Goal: Task Accomplishment & Management: Use online tool/utility

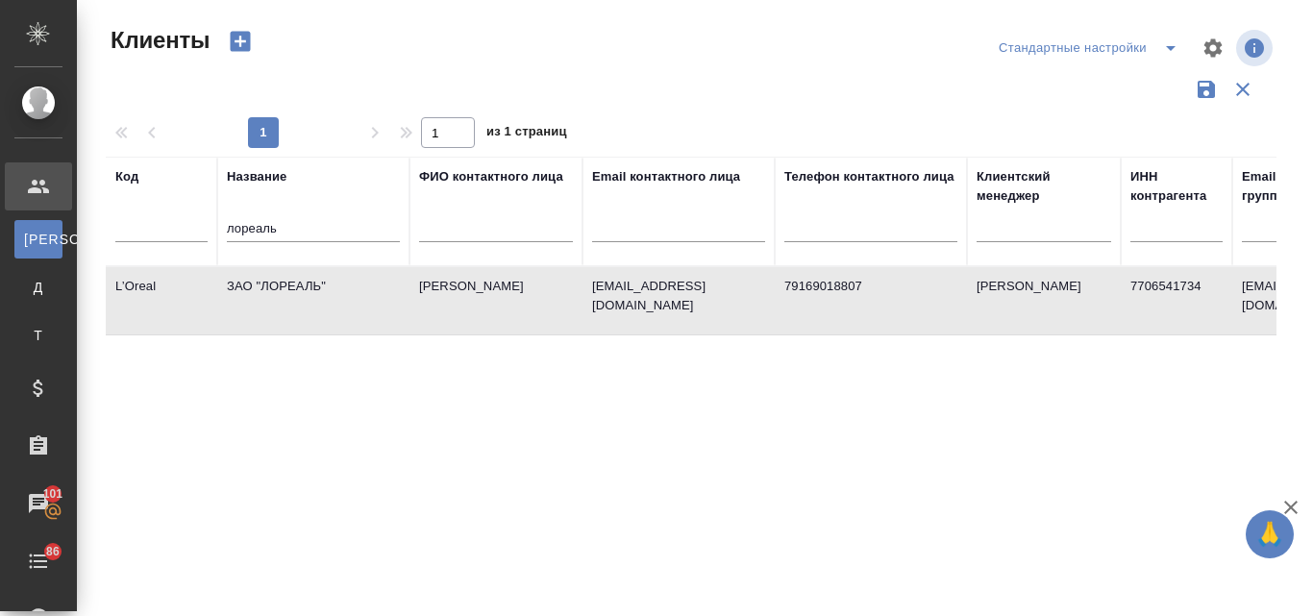
select select "RU"
drag, startPoint x: 268, startPoint y: 222, endPoint x: 212, endPoint y: 222, distance: 55.7
click at [212, 222] on tr "Код Название лореаль ФИО контактного лица Email контактного лица Телефон контак…" at bounding box center [832, 212] width 1453 height 110
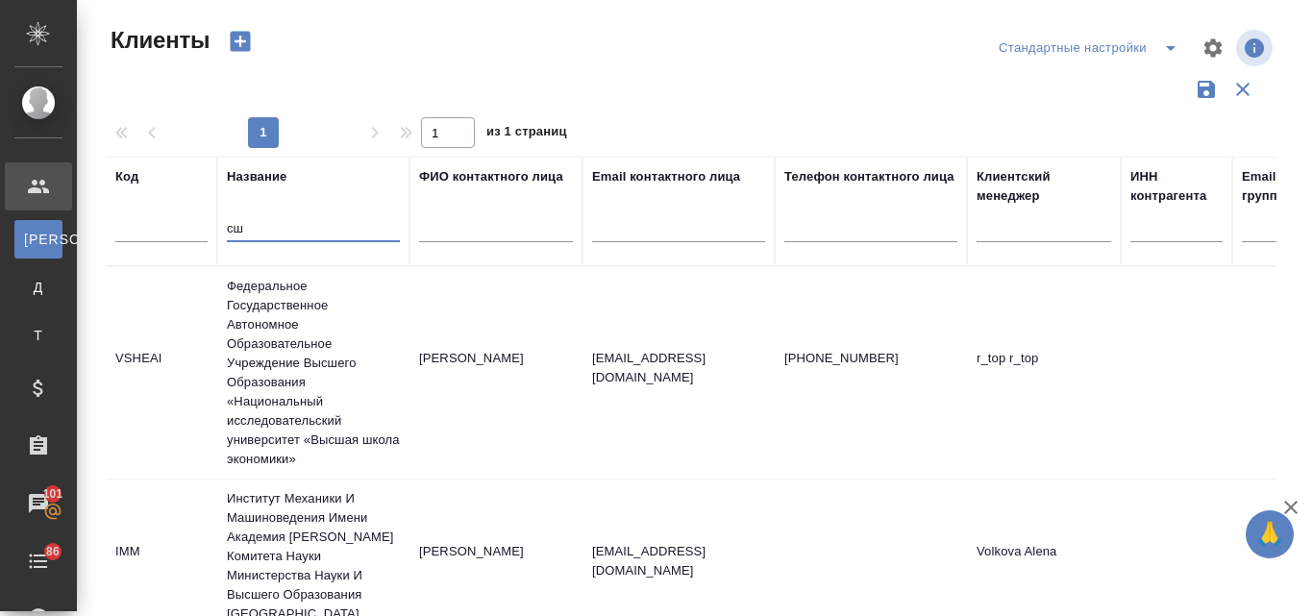
type input "с"
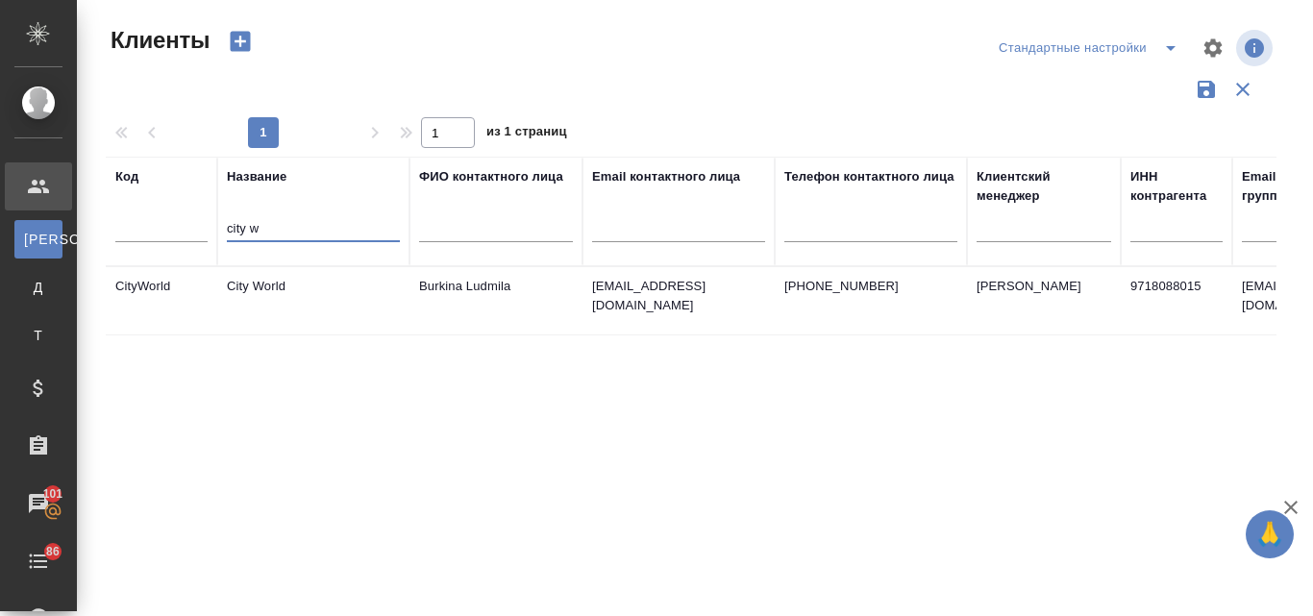
type input "city w"
click at [264, 290] on td "City World" at bounding box center [313, 300] width 192 height 67
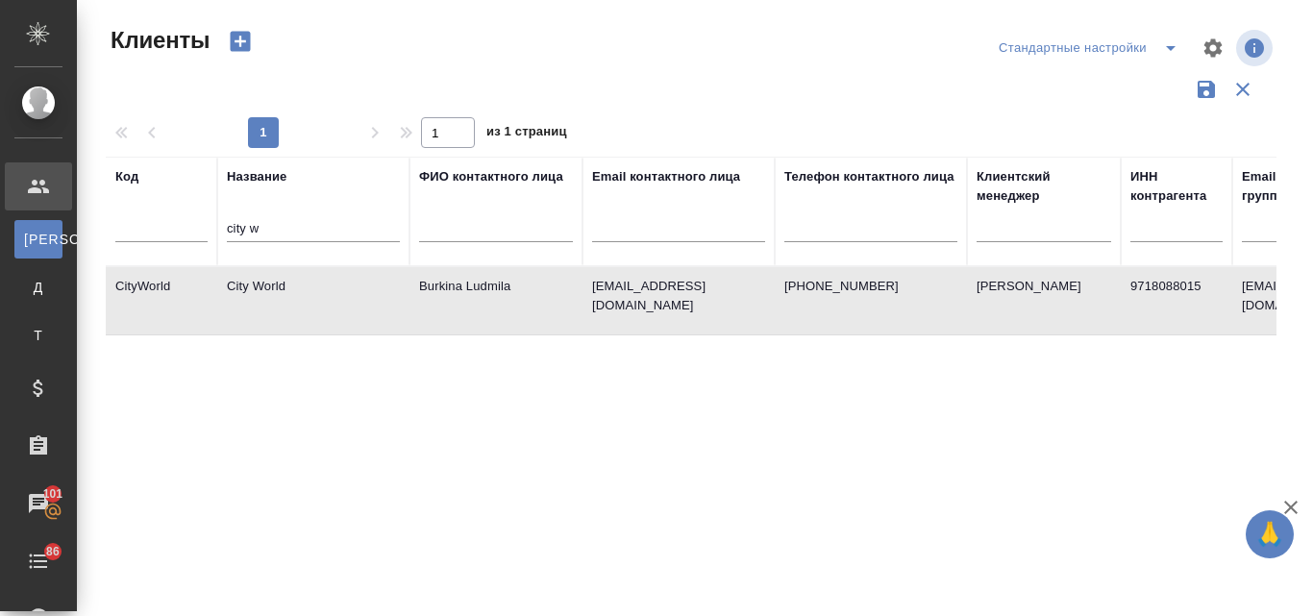
click at [264, 290] on td "City World" at bounding box center [313, 300] width 192 height 67
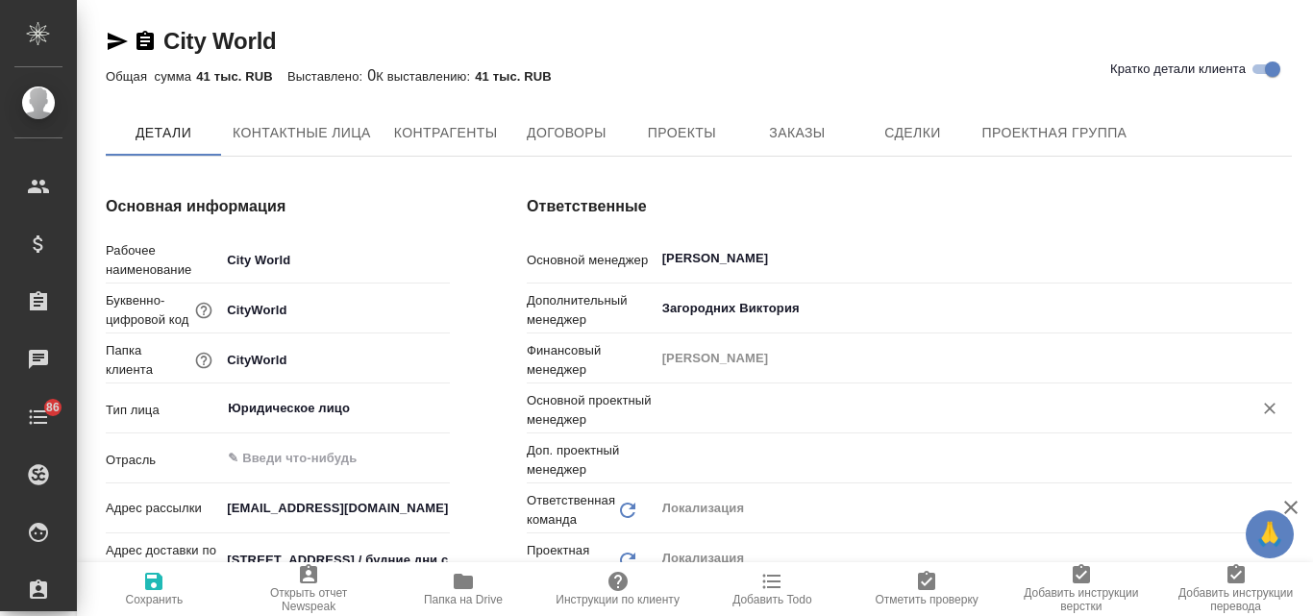
type input "Общество с ограниченной ответственностью «Медиа Групп»(ООО «Медиа Групп»)"
type textarea "x"
type input "[PERSON_NAME]"
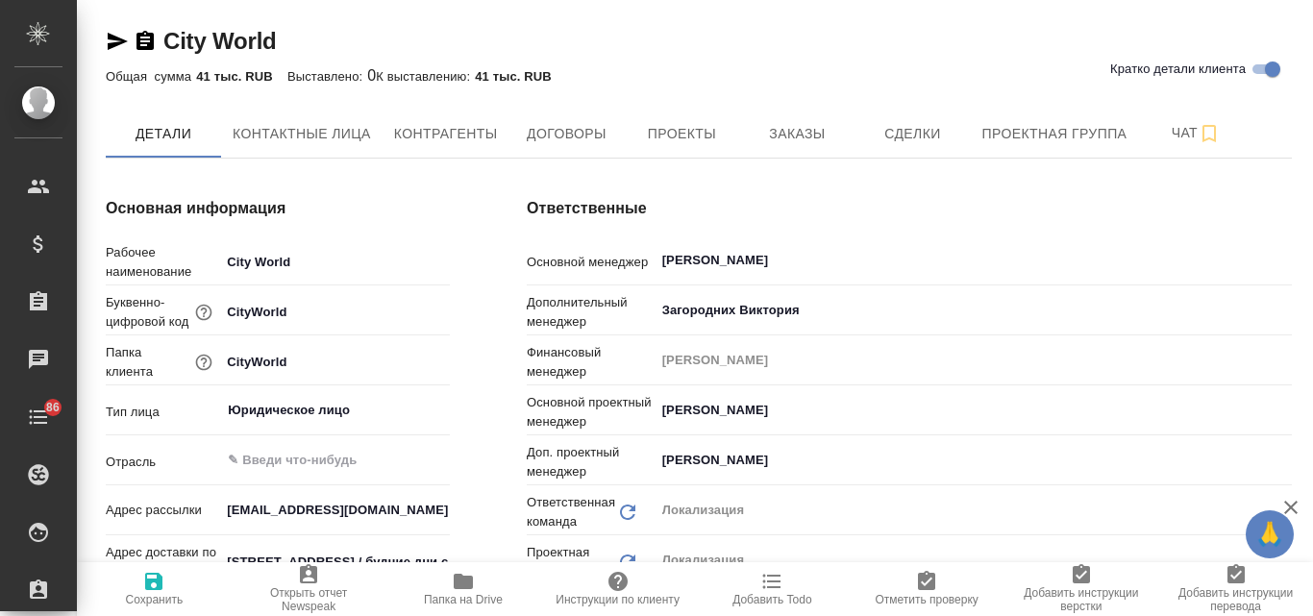
type input "Общество с ограниченной ответственностью «Медиа Групп»(ООО «Медиа Групп»)"
type textarea "x"
type input "Общество с ограниченной ответственностью «Медиа Групп»(ООО «Медиа Групп»)"
type textarea "x"
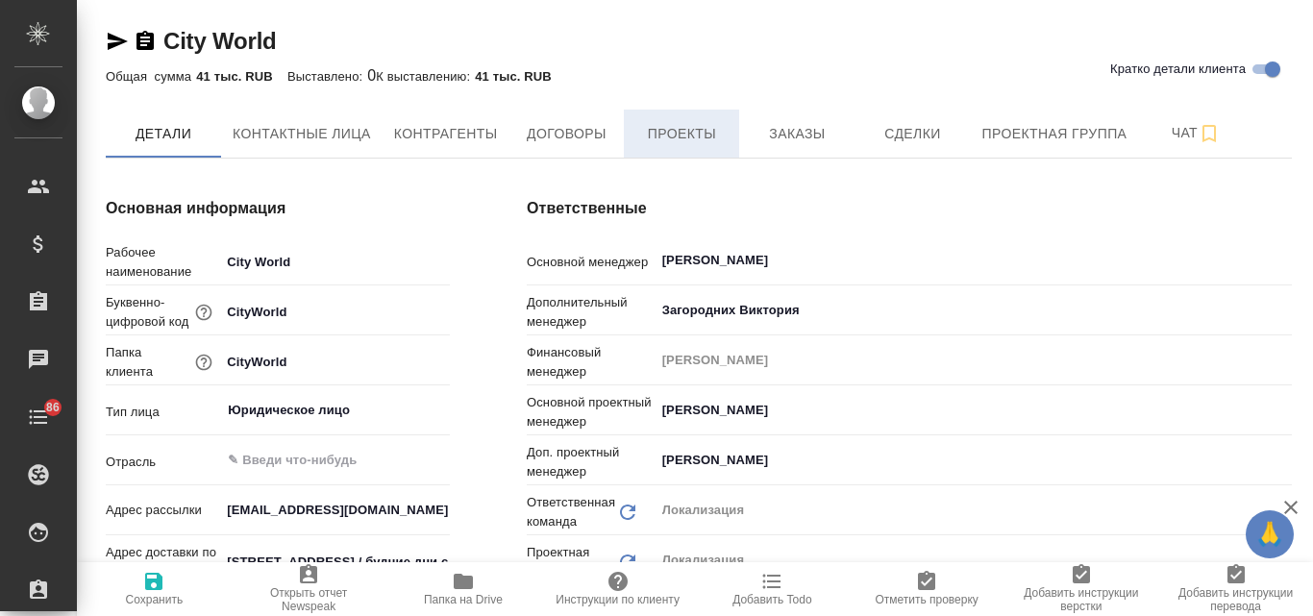
type textarea "x"
type input "Общество с ограниченной ответственностью «Медиа Групп»(ООО «Медиа Групп»)"
type textarea "x"
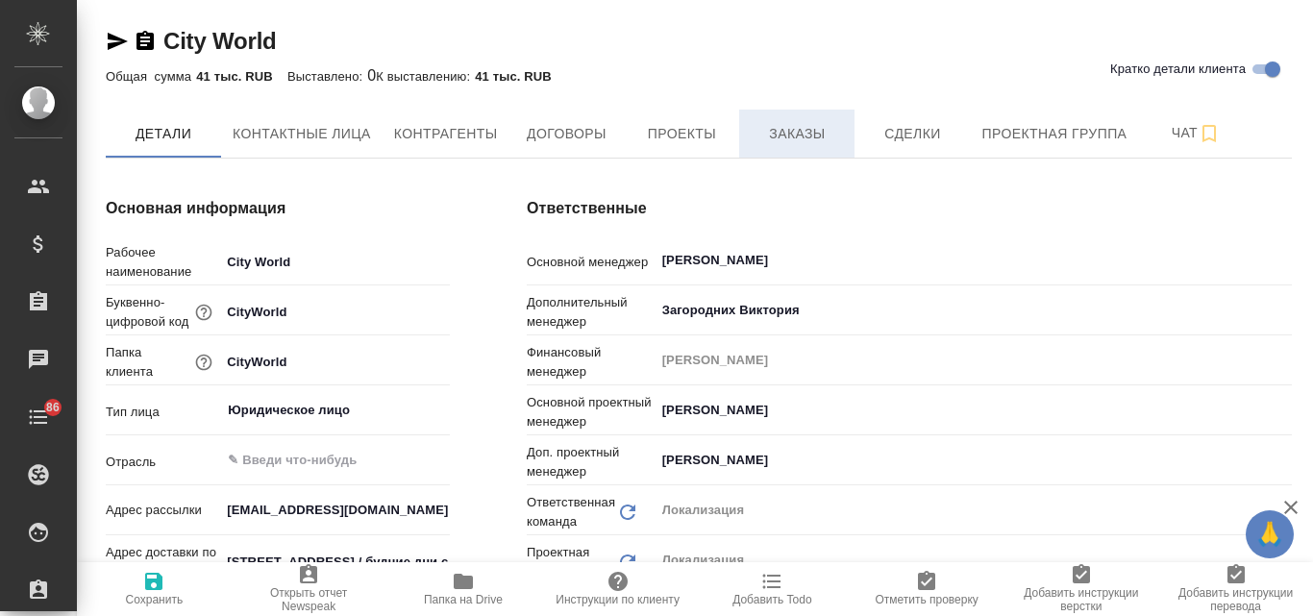
click at [787, 123] on span "Заказы" at bounding box center [797, 134] width 92 height 24
type input "Общество с ограниченной ответственностью «Медиа Групп»(ООО «Медиа Групп»)"
type textarea "x"
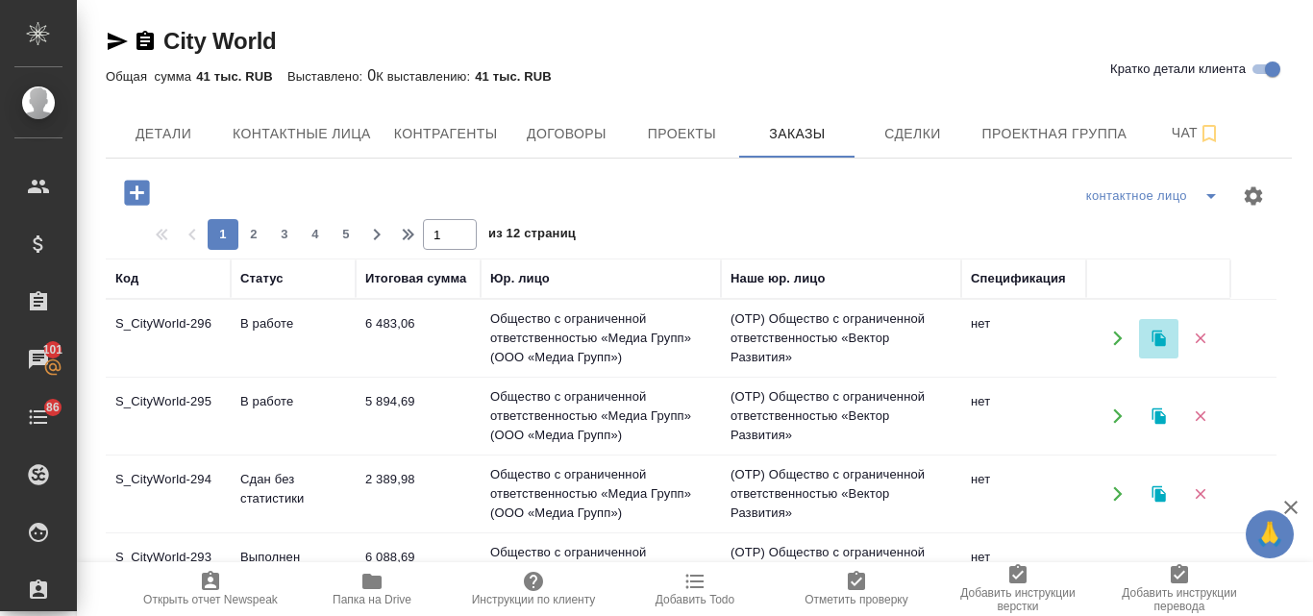
click at [1165, 345] on icon "button" at bounding box center [1157, 339] width 13 height 16
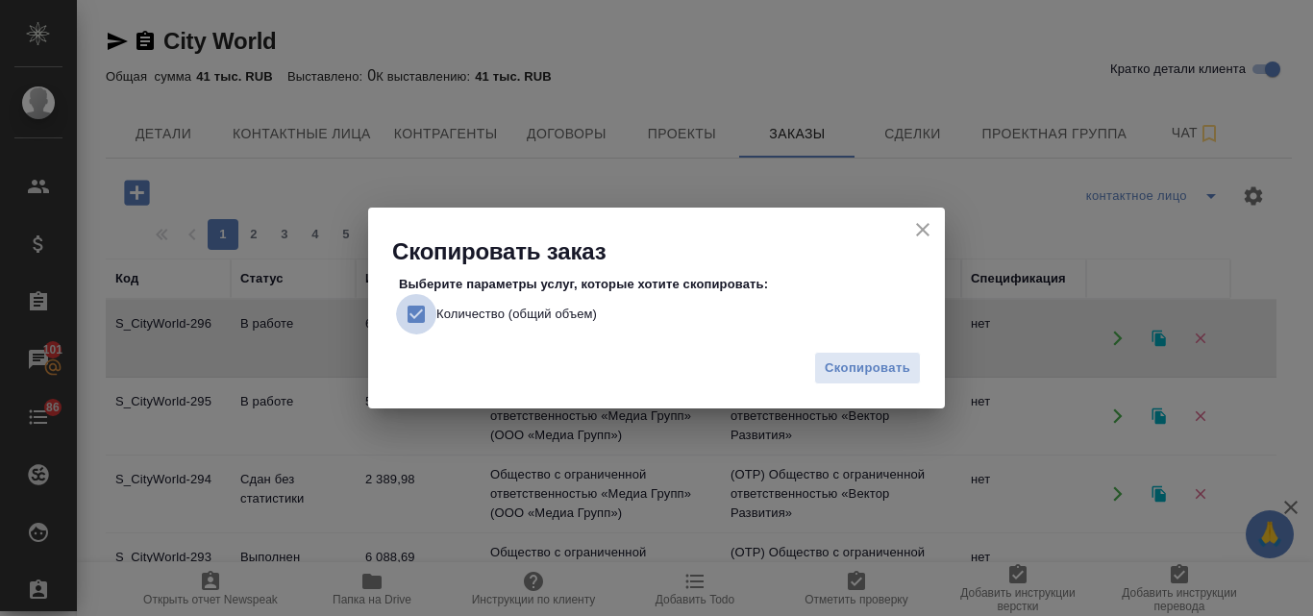
click at [421, 308] on input "Количество (общий объем)" at bounding box center [416, 314] width 40 height 40
checkbox input "false"
click at [820, 360] on button "Скопировать" at bounding box center [867, 369] width 107 height 34
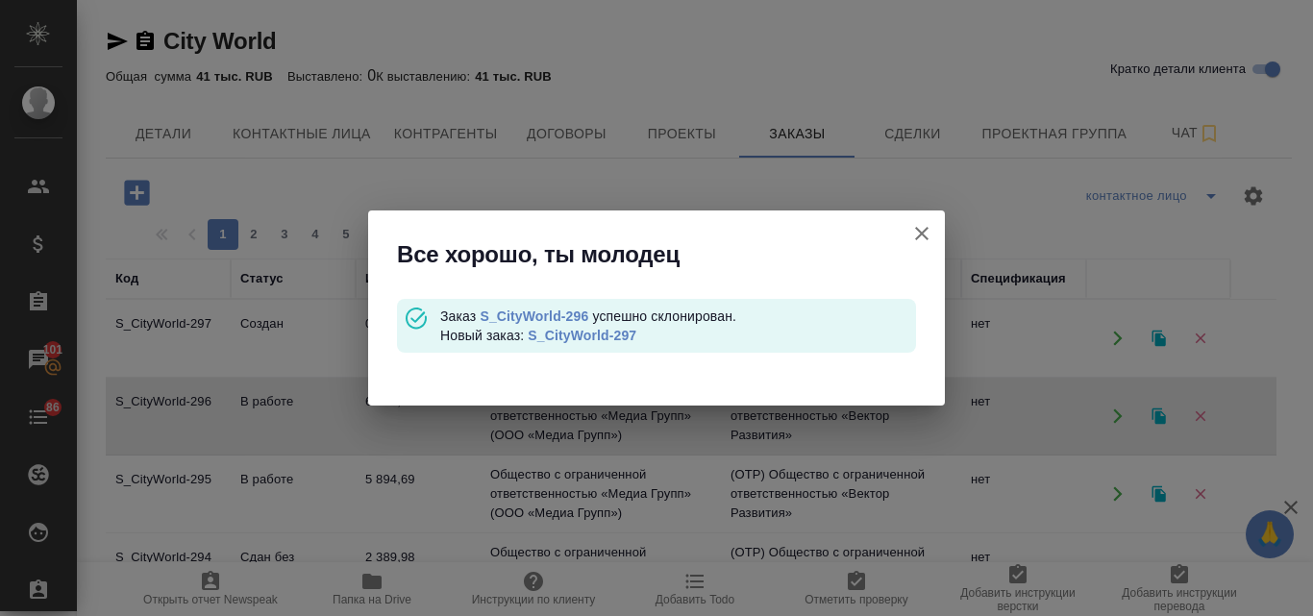
click at [583, 334] on link "S_CityWorld-297" at bounding box center [582, 335] width 109 height 15
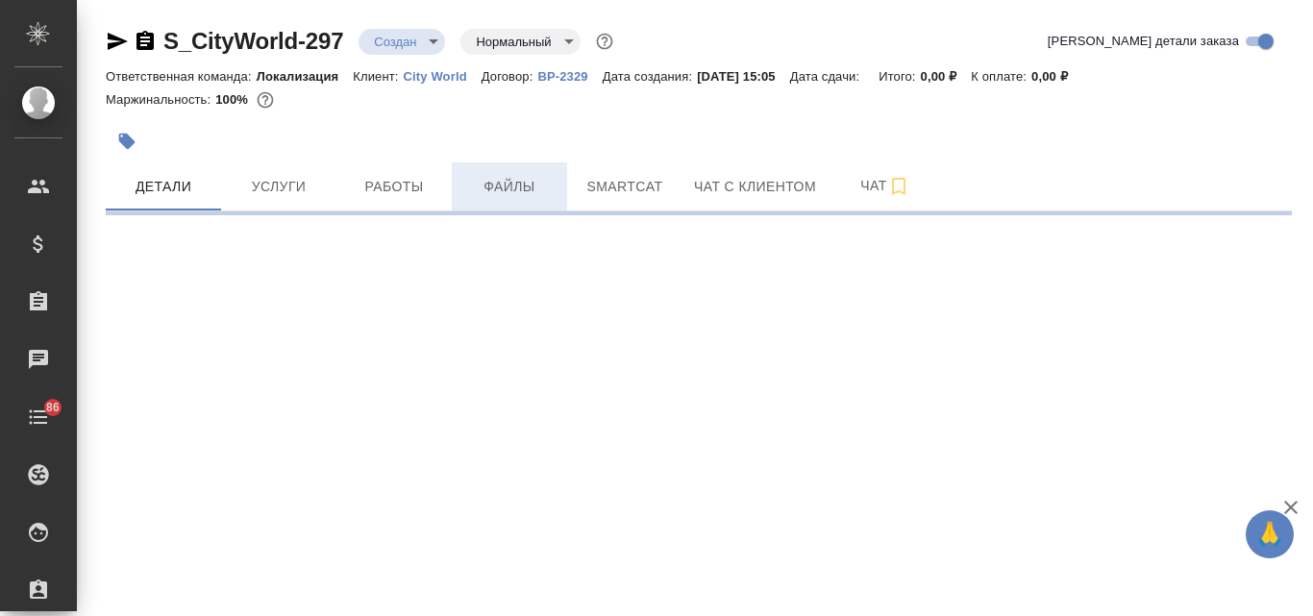
select select "RU"
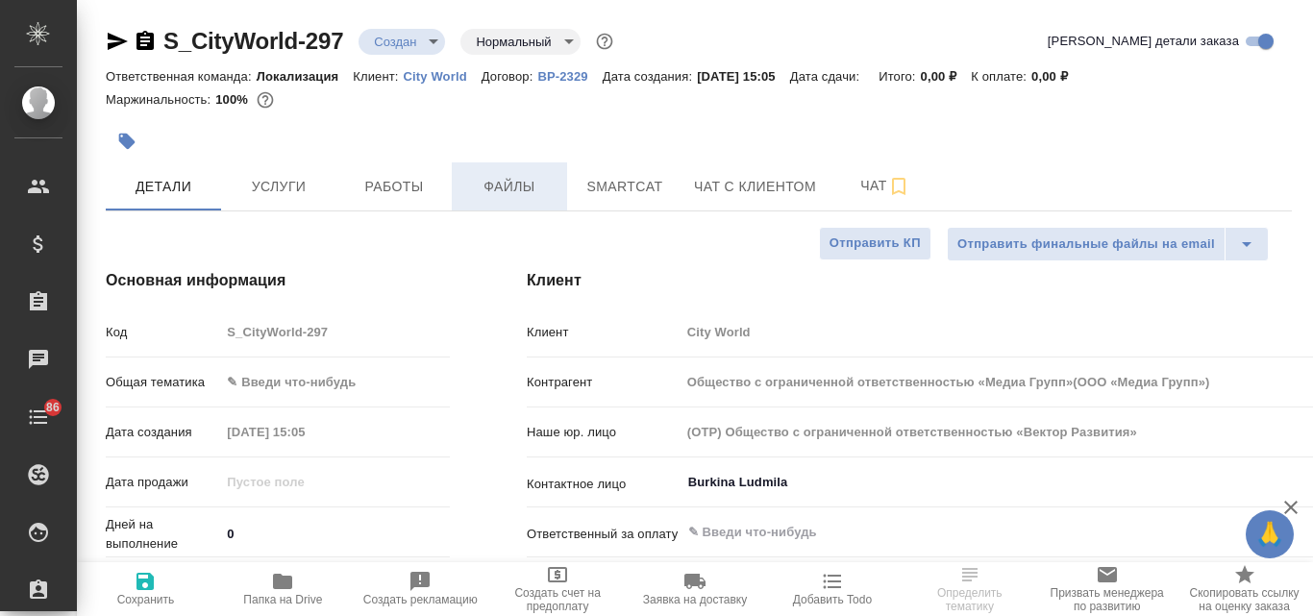
type input "Общество с ограниченной ответственностью «Медиа Групп»(ООО «Медиа Групп»)"
type textarea "x"
type input "Общество с ограниченной ответственностью «Медиа Групп»(ООО «Медиа Групп»)"
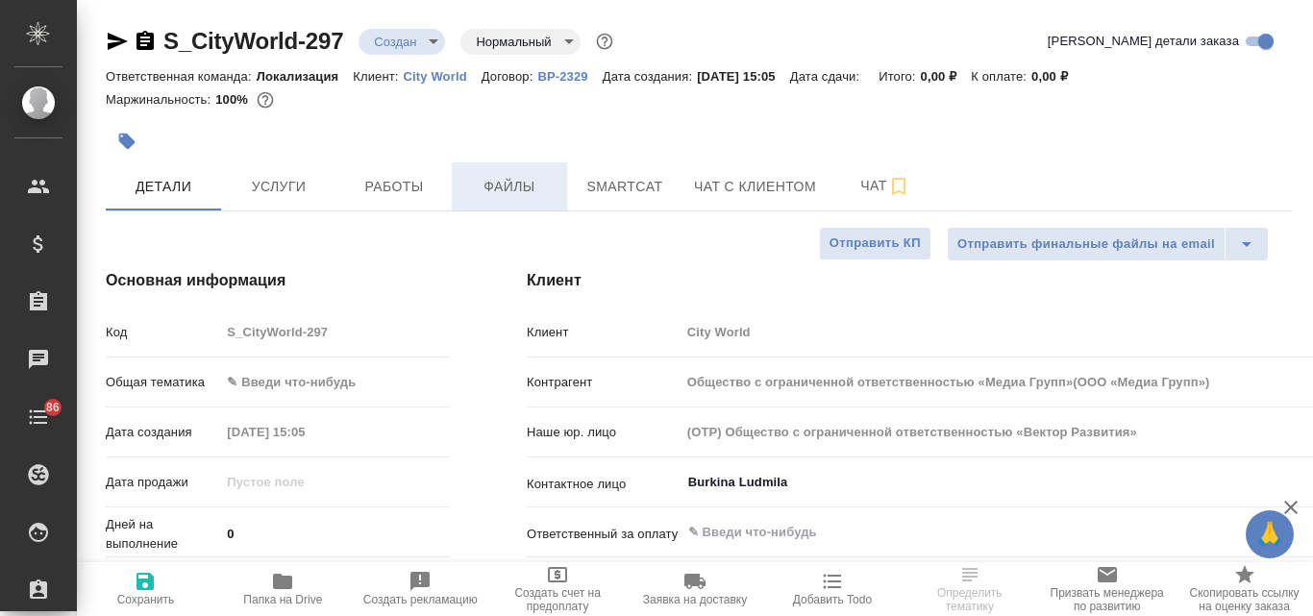
type textarea "x"
click at [518, 183] on span "Файлы" at bounding box center [509, 187] width 92 height 24
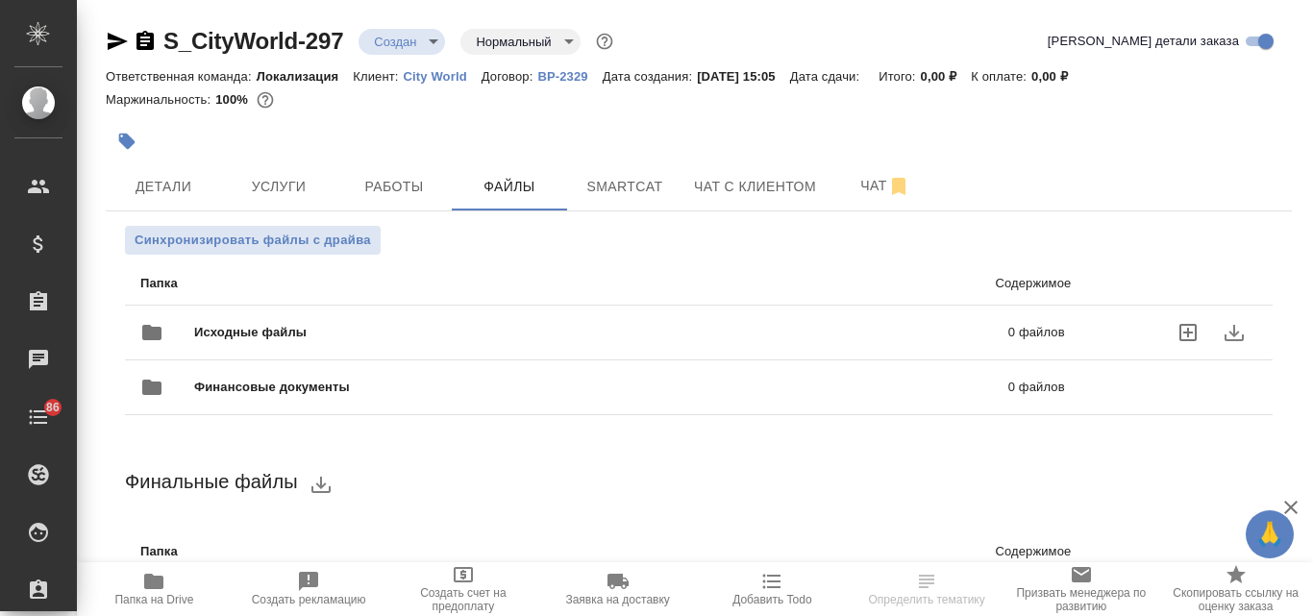
click at [359, 336] on span "Исходные файлы" at bounding box center [425, 332] width 463 height 19
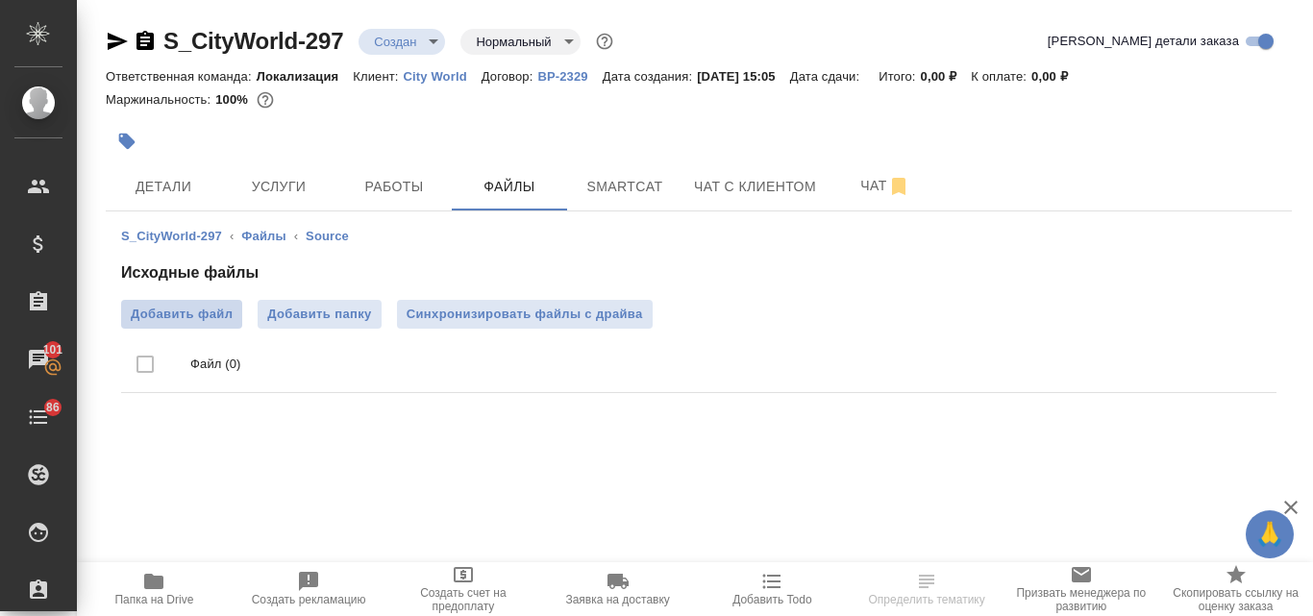
click at [214, 318] on span "Добавить файл" at bounding box center [182, 314] width 102 height 19
click at [0, 0] on input "Добавить файл" at bounding box center [0, 0] width 0 height 0
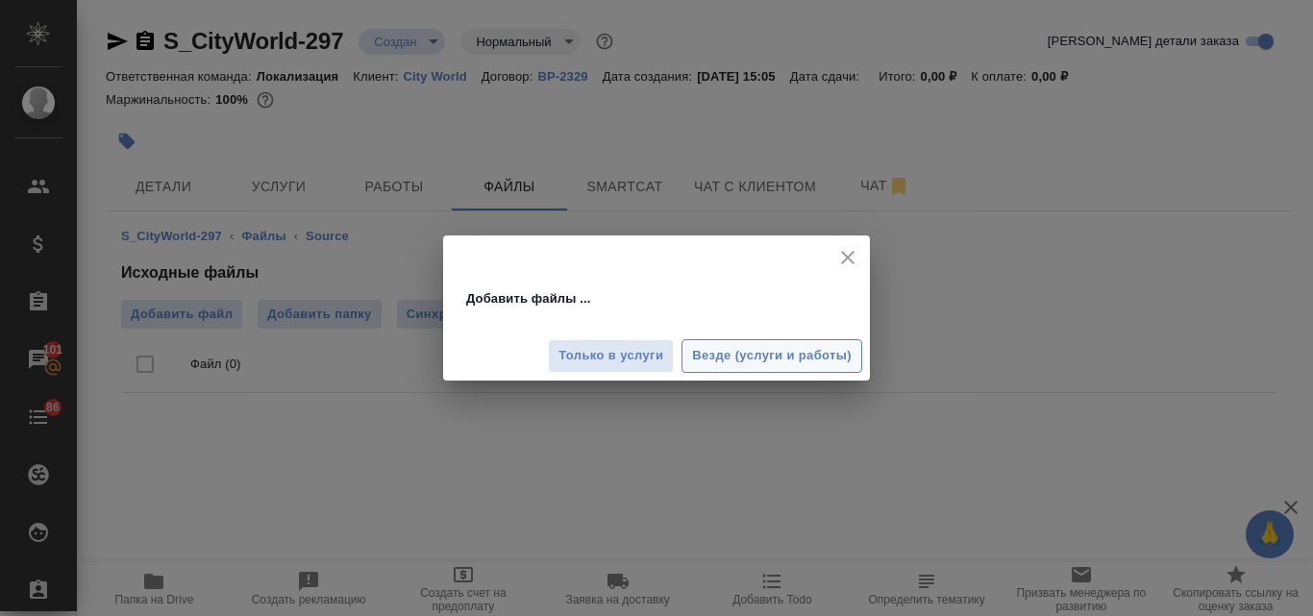
click at [730, 351] on span "Везде (услуги и работы)" at bounding box center [772, 356] width 160 height 22
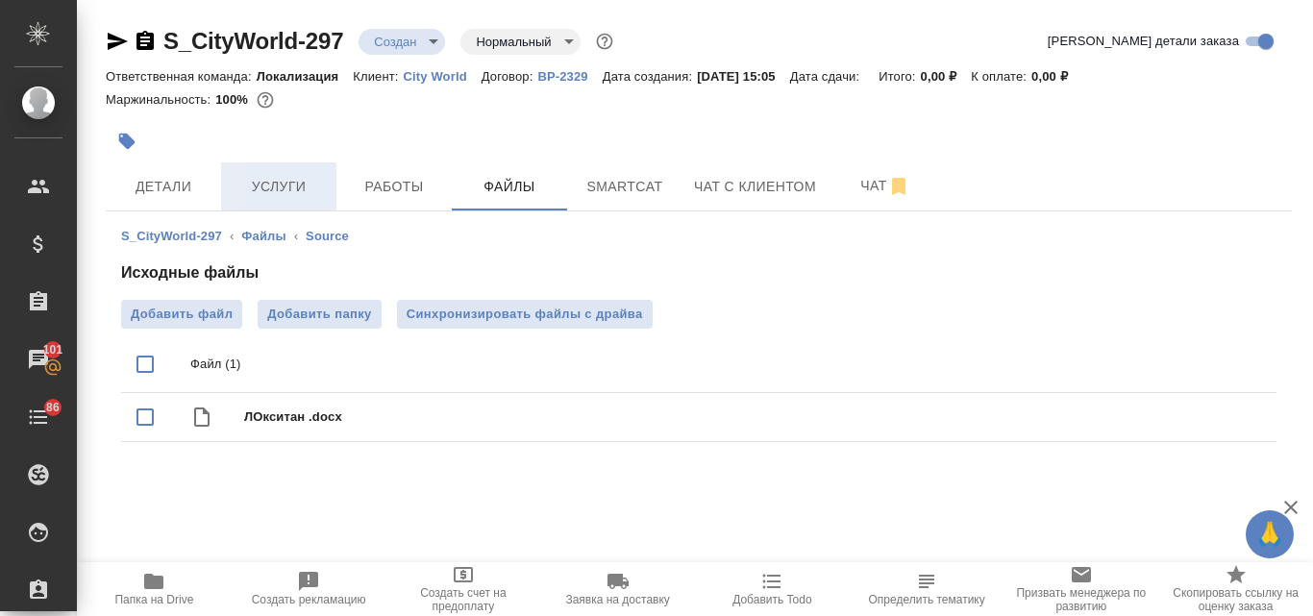
click at [269, 175] on span "Услуги" at bounding box center [279, 187] width 92 height 24
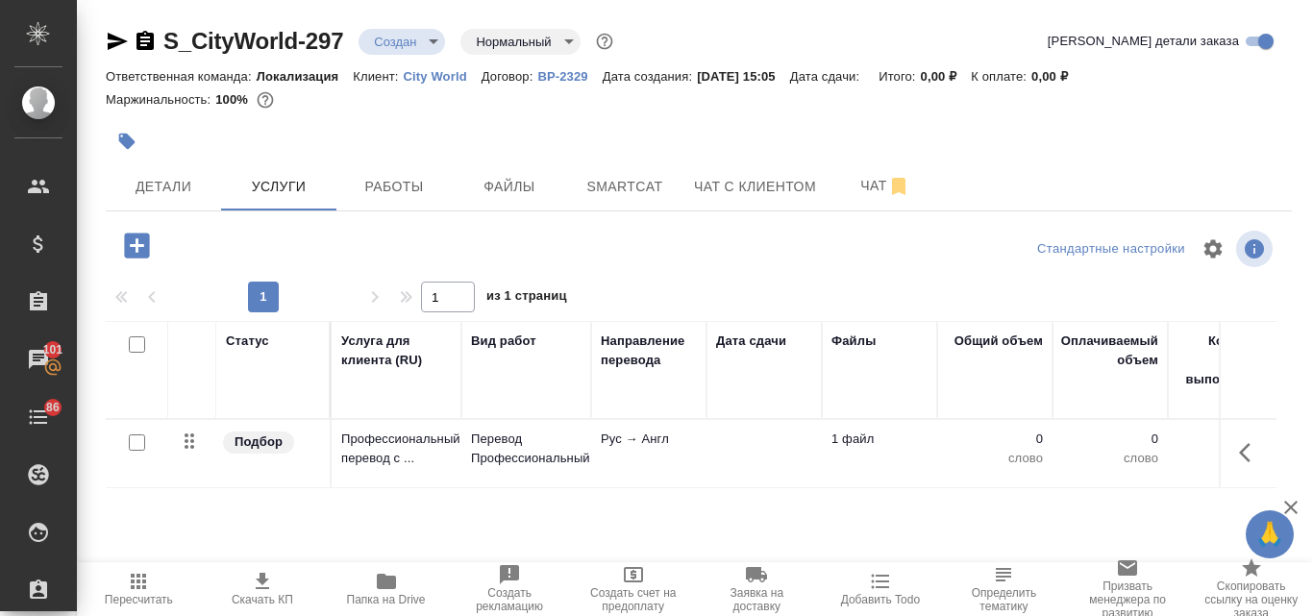
click at [137, 445] on input "checkbox" at bounding box center [137, 442] width 16 height 16
checkbox input "true"
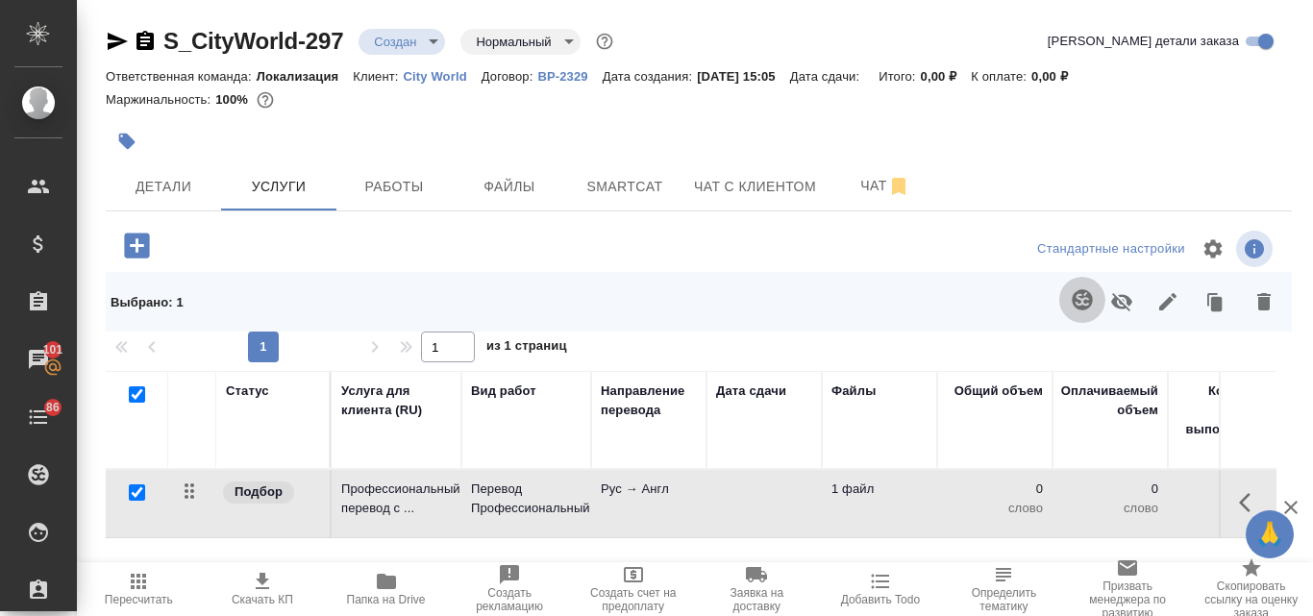
click at [1082, 306] on icon "button" at bounding box center [1081, 299] width 20 height 20
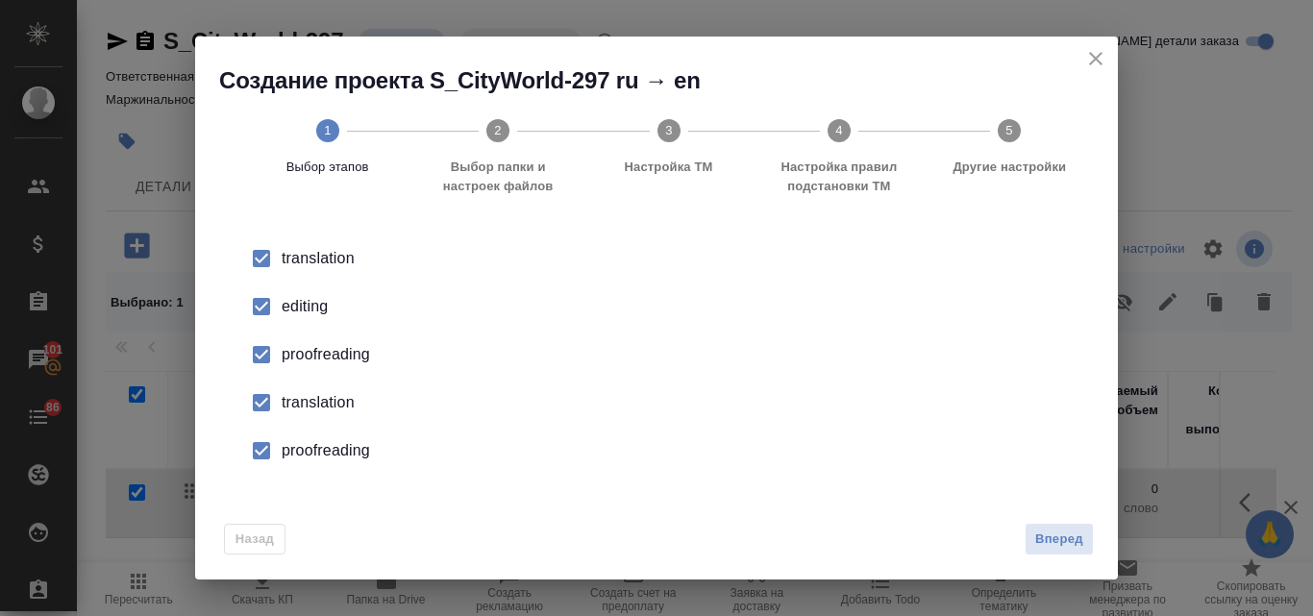
click at [291, 295] on li "editing" at bounding box center [656, 307] width 861 height 48
click at [308, 343] on div "proofreading" at bounding box center [677, 354] width 790 height 23
click at [312, 395] on div "translation" at bounding box center [677, 402] width 790 height 23
click at [324, 454] on div "proofreading" at bounding box center [677, 450] width 790 height 23
click at [1053, 540] on span "Вперед" at bounding box center [1059, 540] width 48 height 22
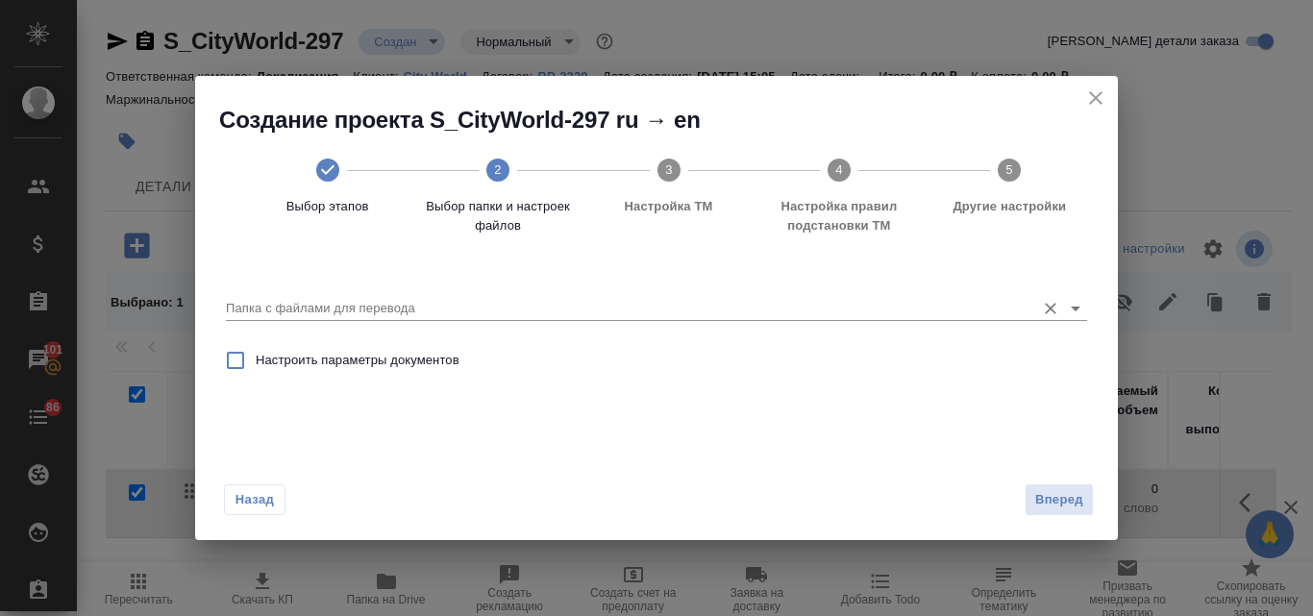
click at [292, 291] on div "Папка с файлами для перевода" at bounding box center [656, 301] width 861 height 39
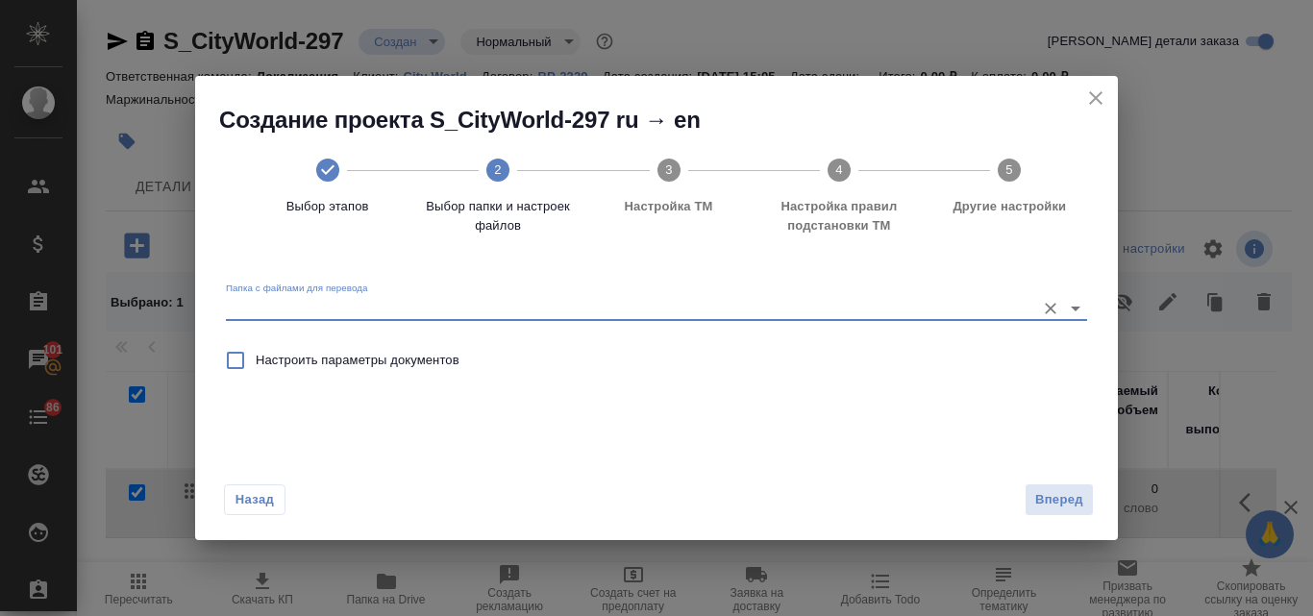
click at [308, 300] on input "Папка с файлами для перевода" at bounding box center [626, 308] width 800 height 23
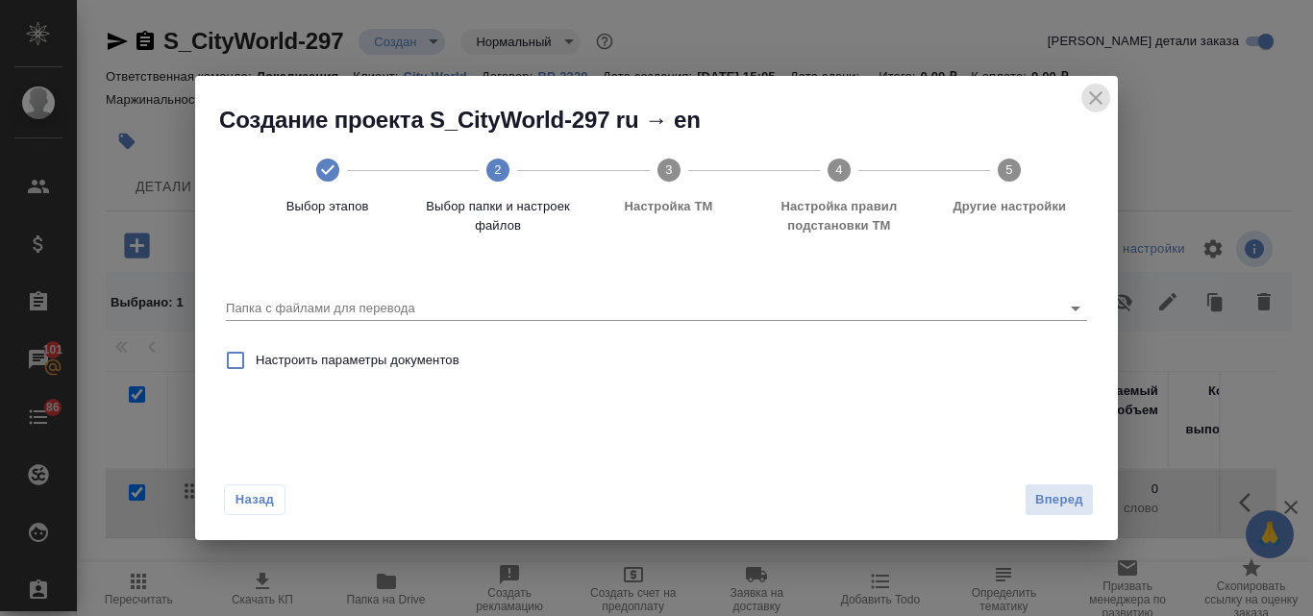
click at [1097, 100] on icon "close" at bounding box center [1095, 97] width 13 height 13
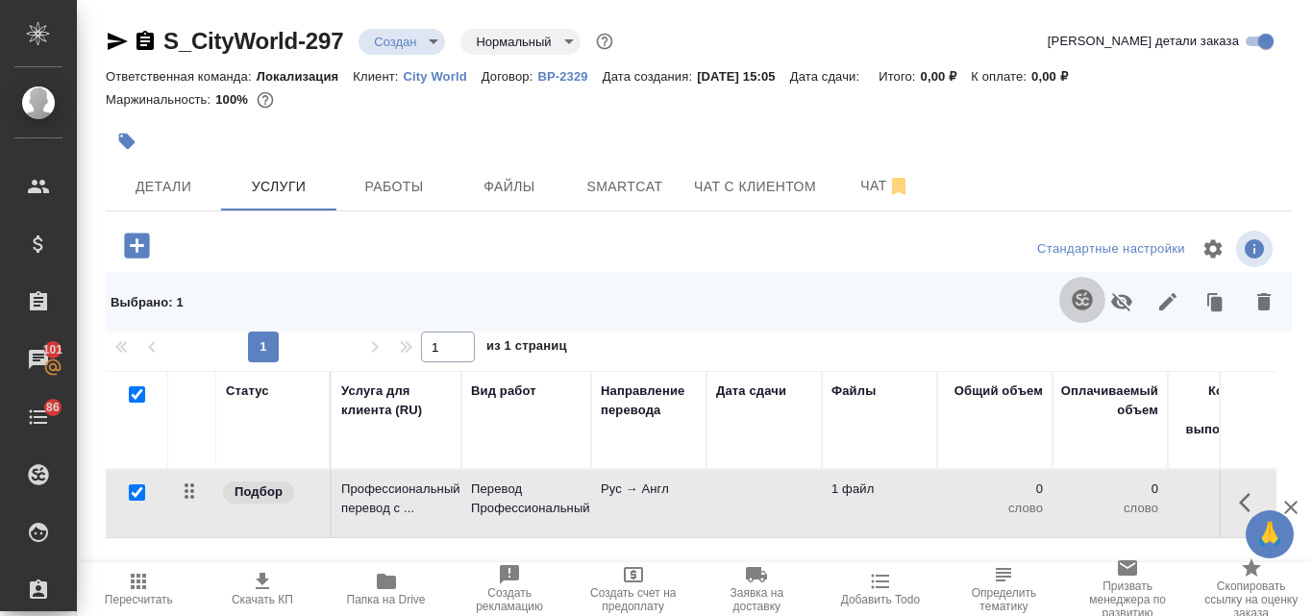
click at [1078, 307] on icon "button" at bounding box center [1081, 299] width 20 height 20
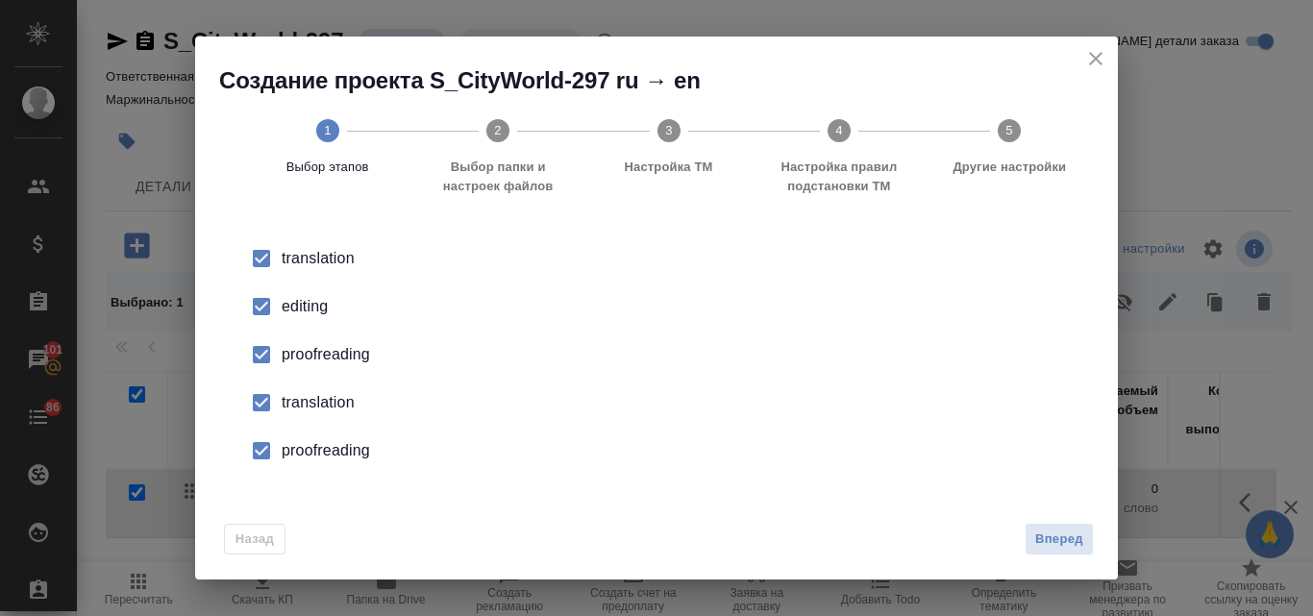
click at [303, 306] on div "editing" at bounding box center [677, 306] width 790 height 23
click at [308, 353] on div "proofreading" at bounding box center [677, 354] width 790 height 23
click at [308, 396] on div "translation" at bounding box center [677, 402] width 790 height 23
click at [316, 454] on div "proofreading" at bounding box center [677, 450] width 790 height 23
click at [1070, 543] on span "Вперед" at bounding box center [1059, 540] width 48 height 22
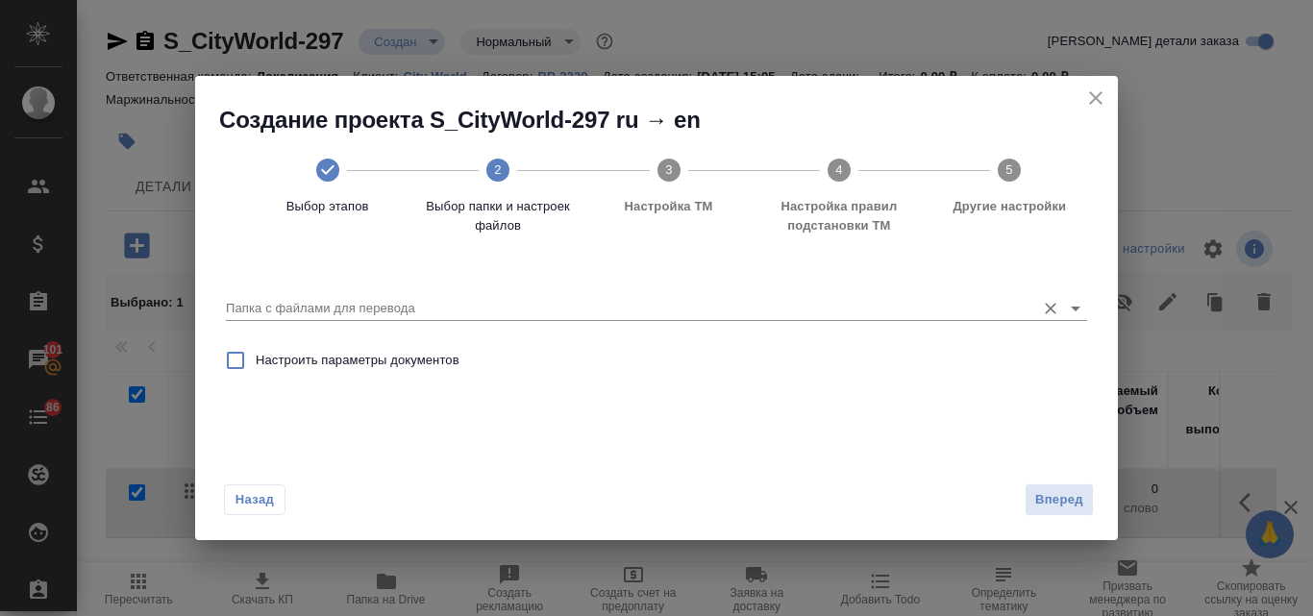
click at [406, 302] on input "Папка с файлами для перевода" at bounding box center [626, 308] width 800 height 23
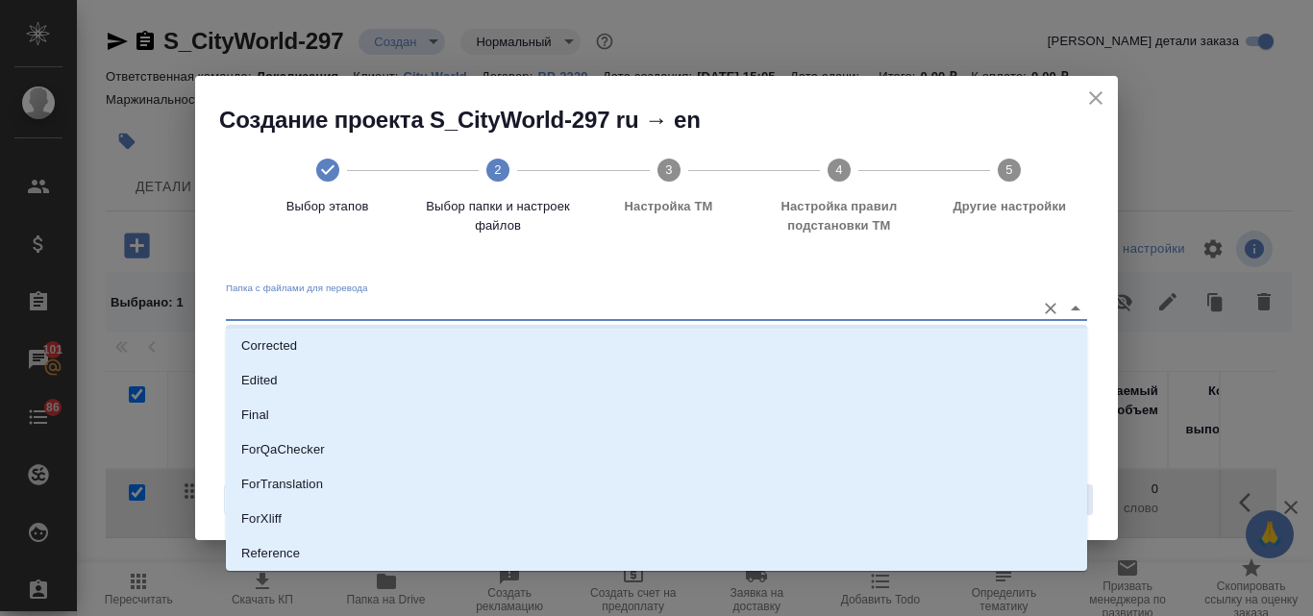
scroll to position [192, 0]
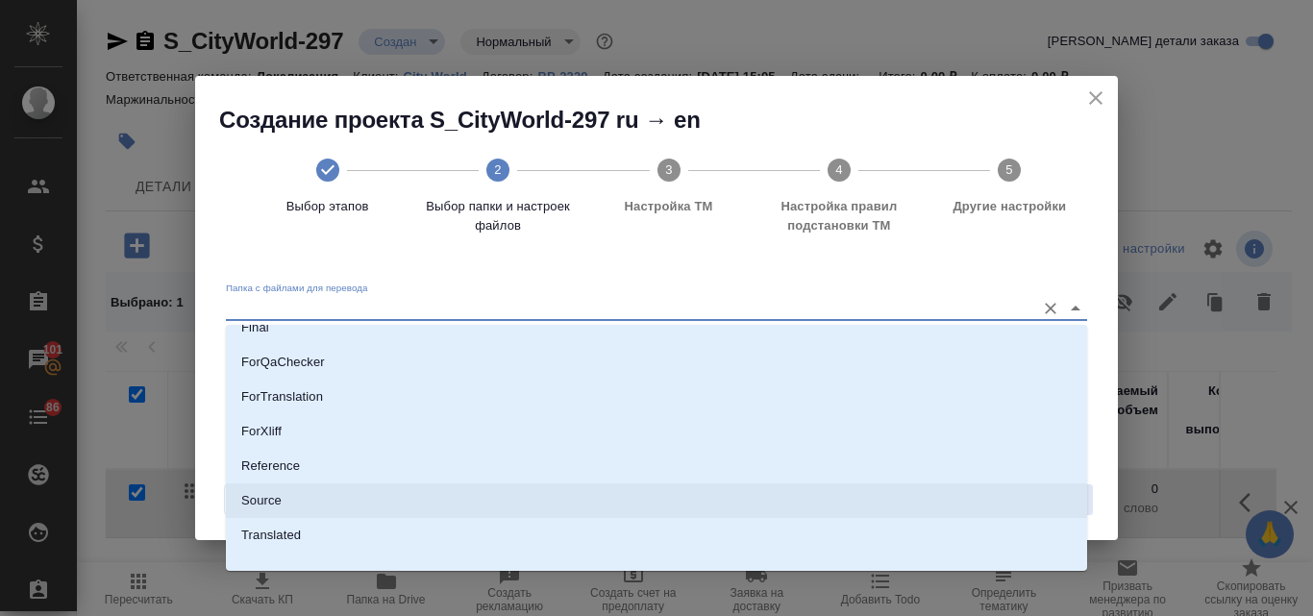
click at [333, 489] on li "Source" at bounding box center [656, 500] width 861 height 35
type input "Source"
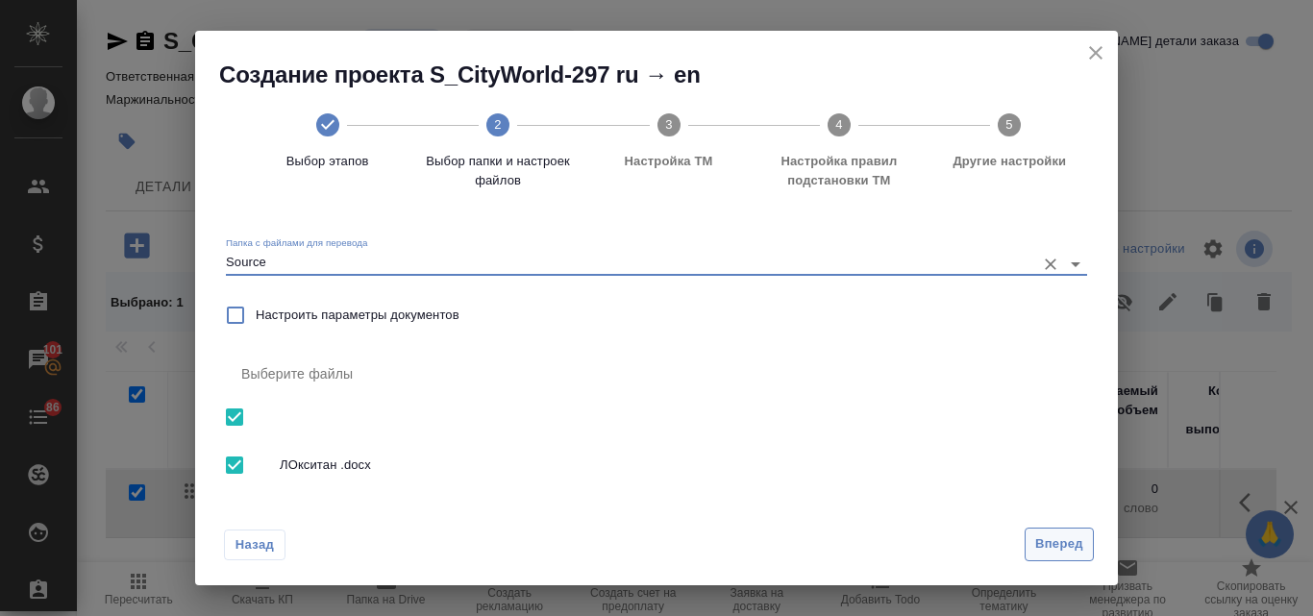
click at [1072, 550] on span "Вперед" at bounding box center [1059, 544] width 48 height 22
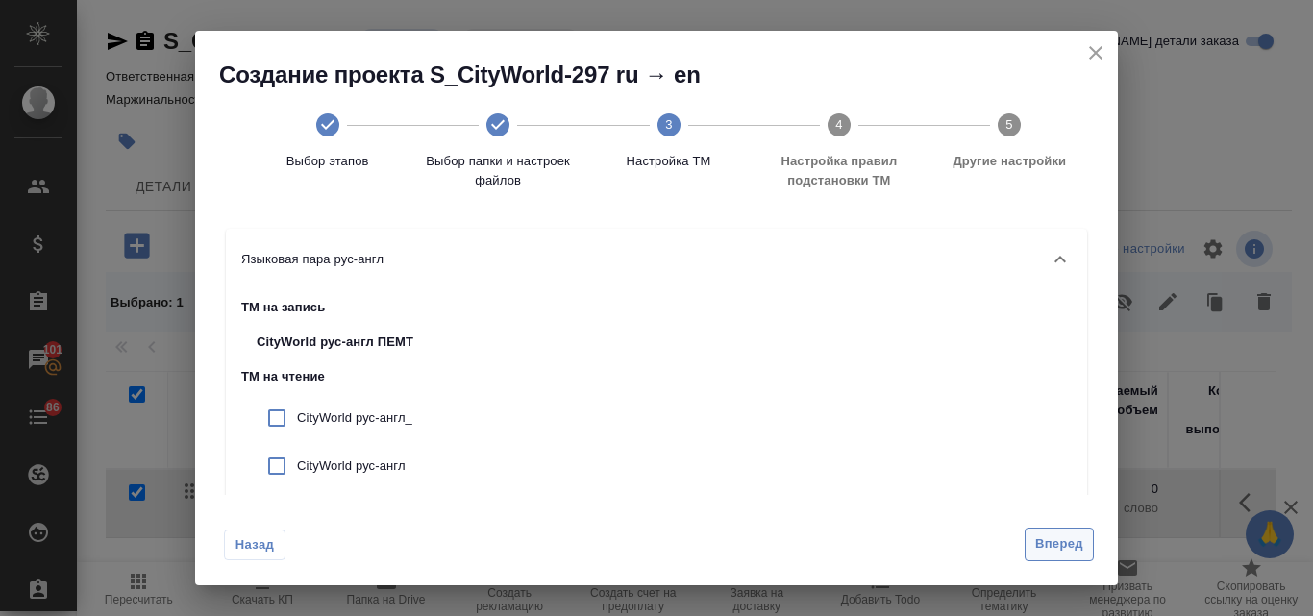
click at [1047, 553] on span "Вперед" at bounding box center [1059, 544] width 48 height 22
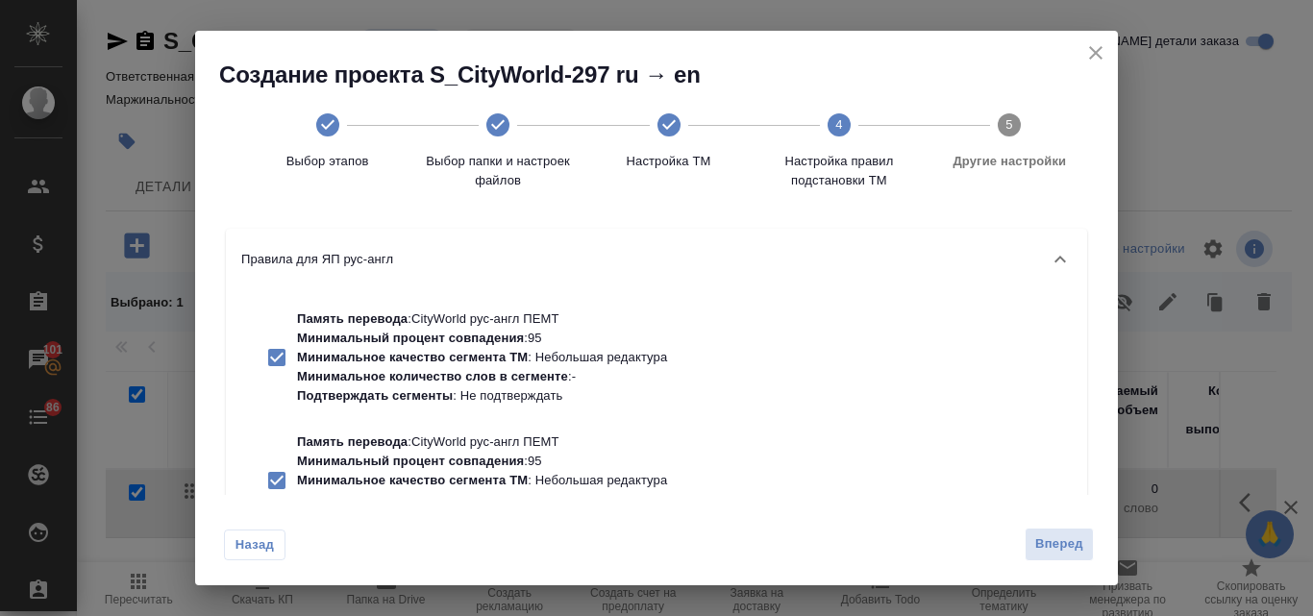
click at [1052, 547] on span "Вперед" at bounding box center [1059, 544] width 48 height 22
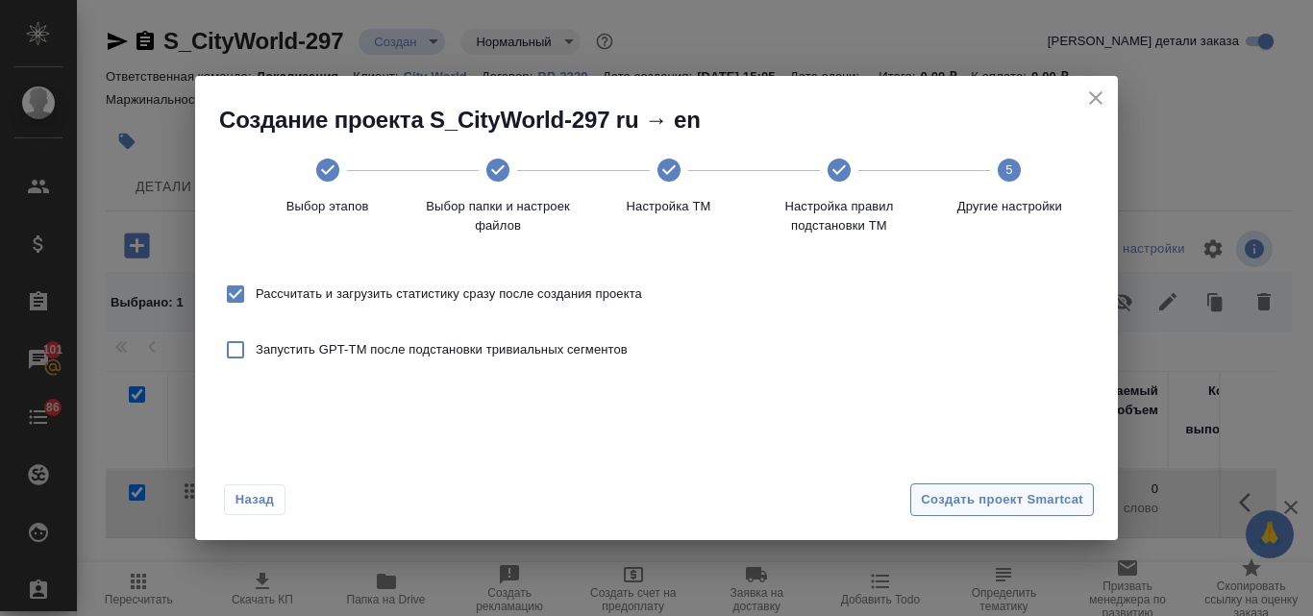
click at [980, 510] on span "Создать проект Smartcat" at bounding box center [1002, 500] width 162 height 22
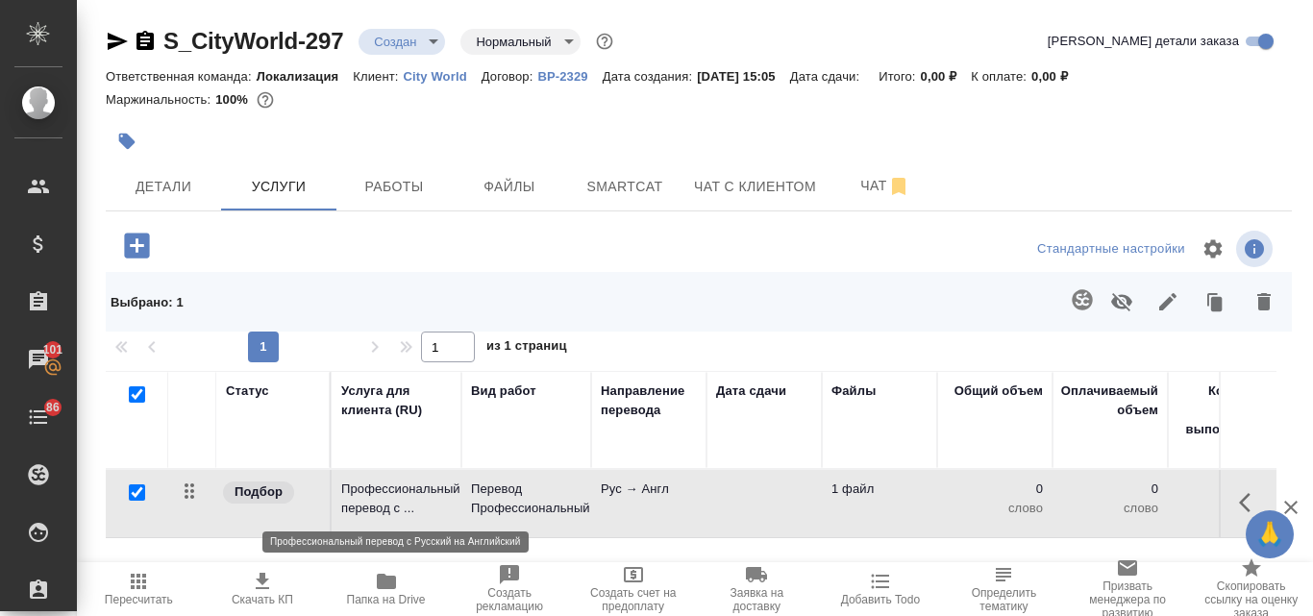
click at [426, 505] on p "Профессиональный перевод с ..." at bounding box center [396, 499] width 111 height 38
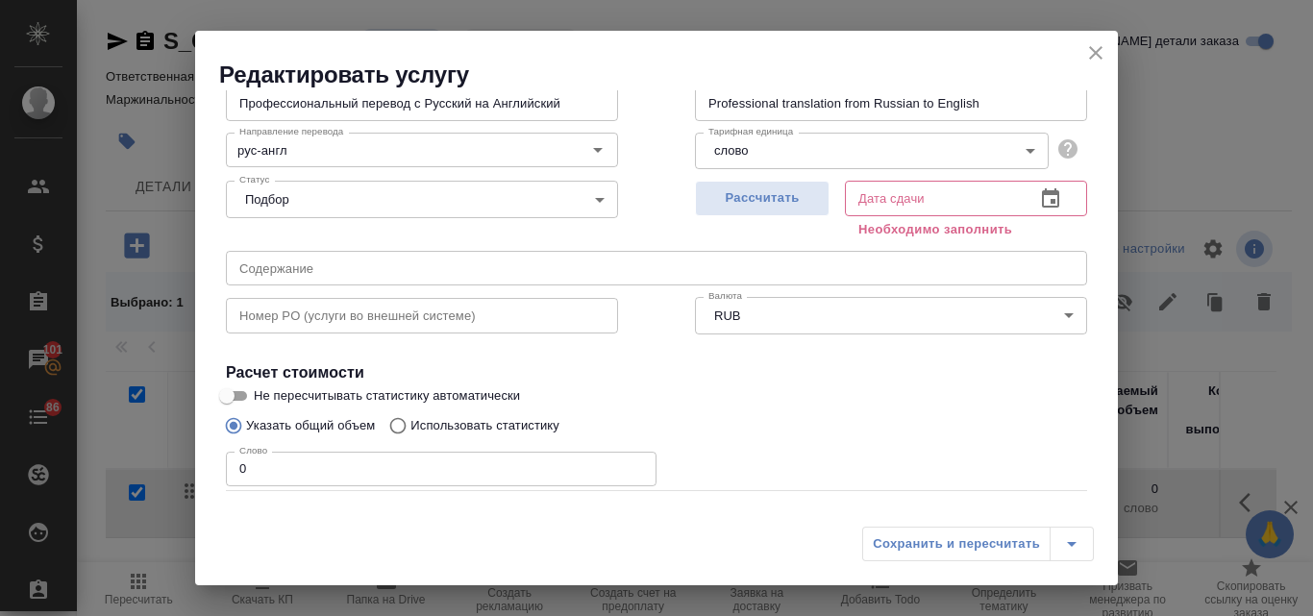
scroll to position [217, 0]
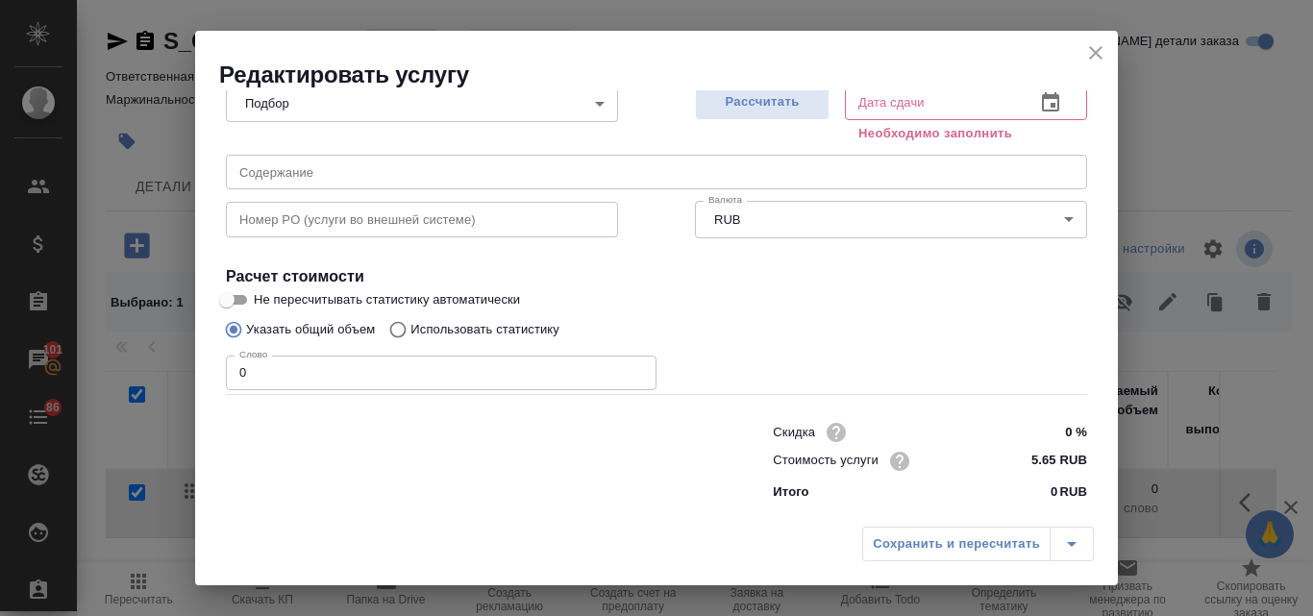
click at [389, 334] on input "Использовать статистику" at bounding box center [395, 329] width 31 height 37
radio input "true"
radio input "false"
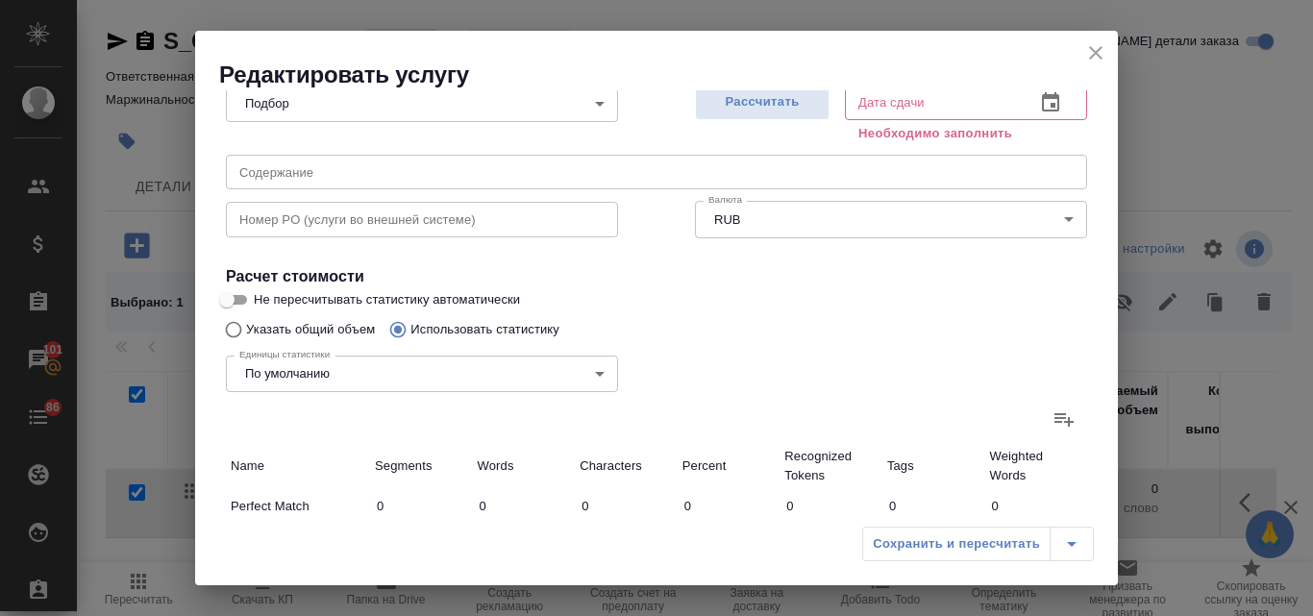
click at [1041, 415] on label at bounding box center [1064, 419] width 46 height 46
click at [0, 0] on input "file" at bounding box center [0, 0] width 0 height 0
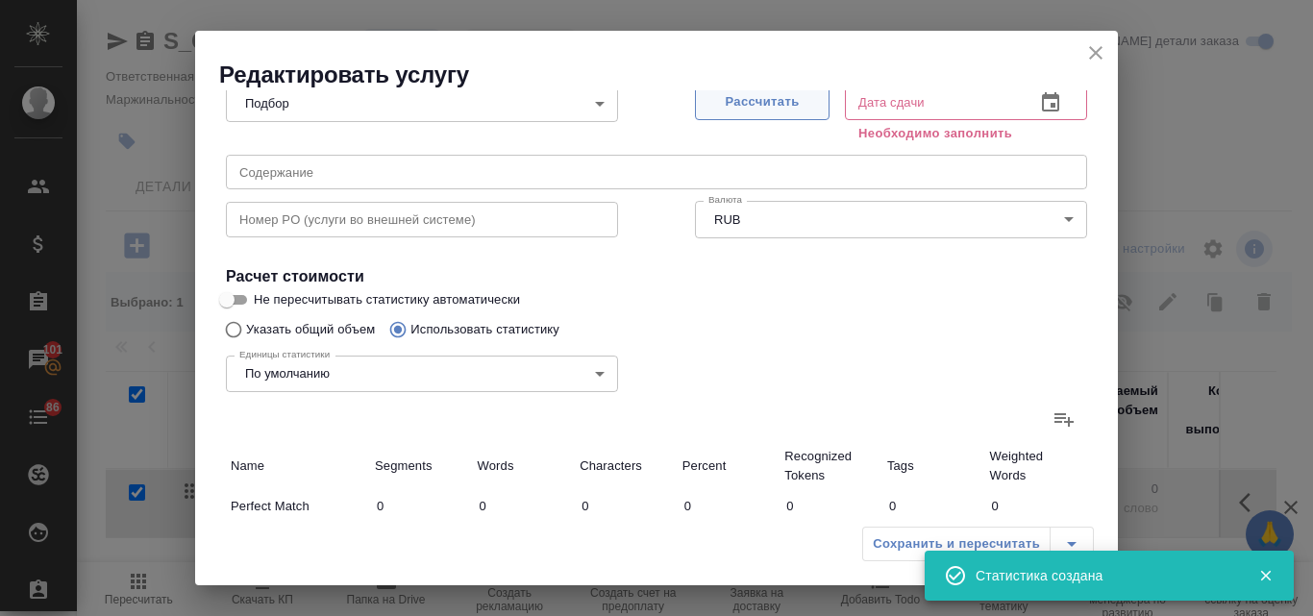
type input "6"
type input "88"
type input "699"
type input "6"
type input "88"
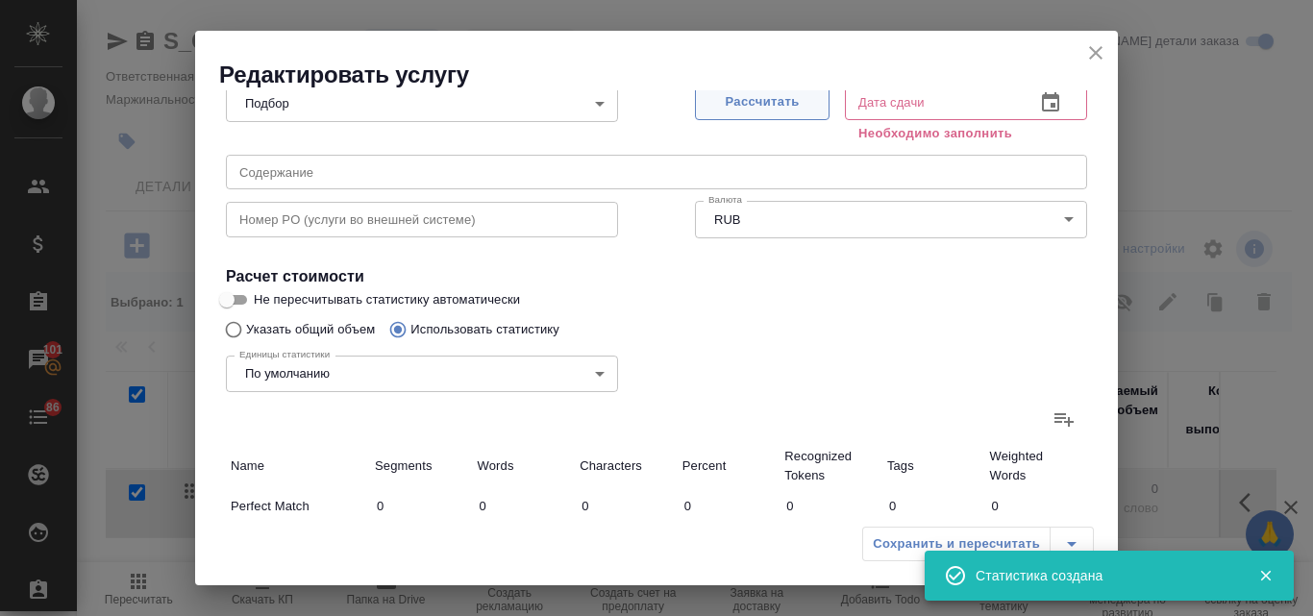
type input "699"
type input "6"
type input "88"
type input "699"
click at [725, 103] on span "Рассчитать" at bounding box center [761, 102] width 113 height 22
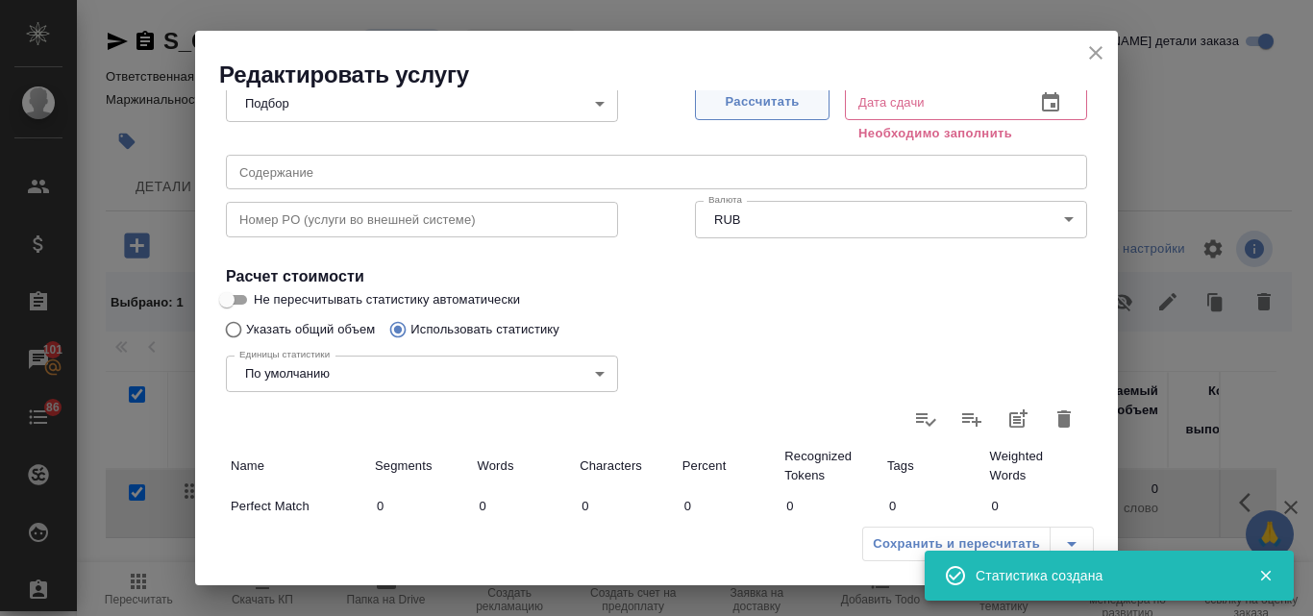
type input "10.10.2025 15:08"
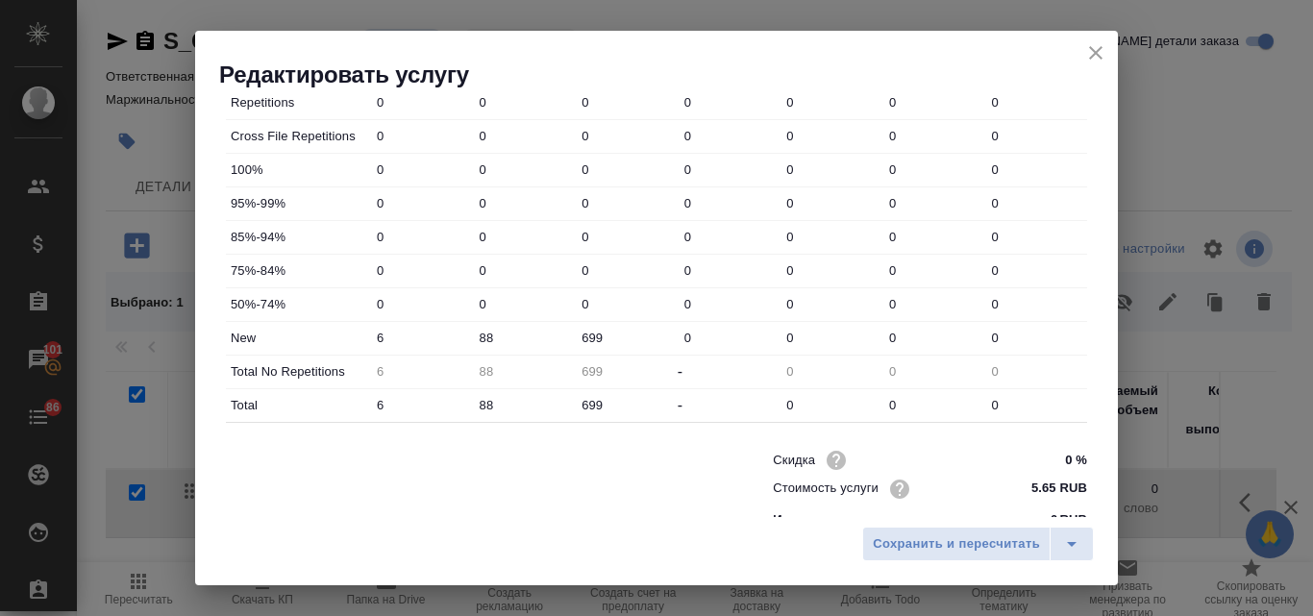
scroll to position [695, 0]
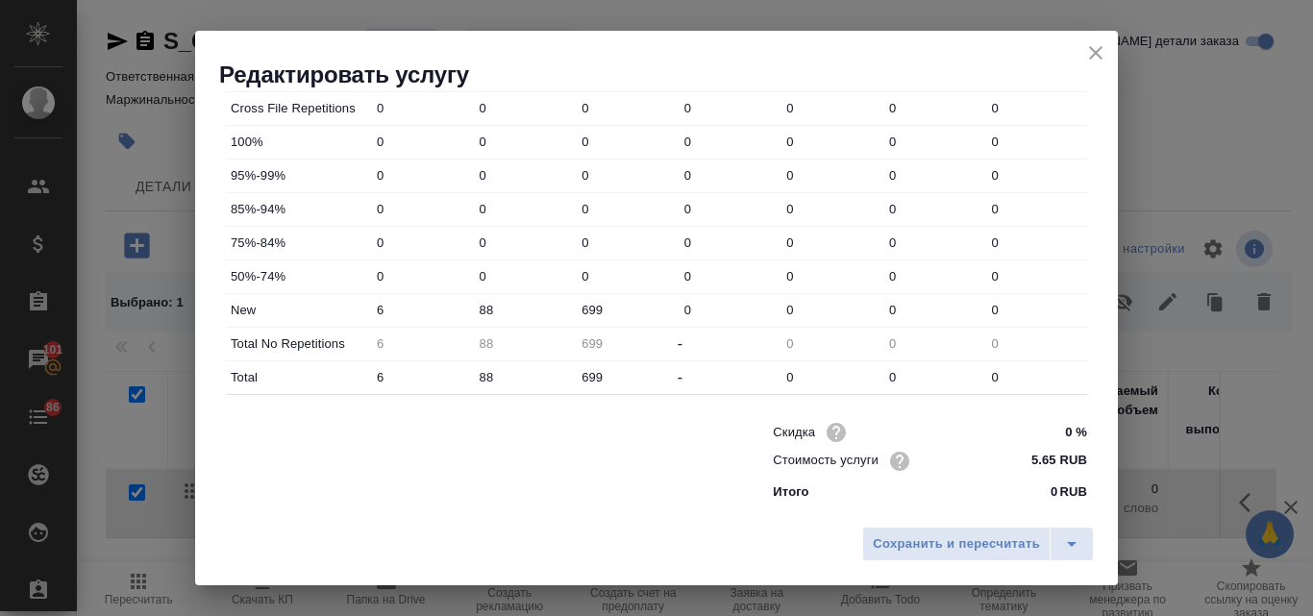
click at [475, 308] on input "88" at bounding box center [524, 310] width 103 height 28
type input "194"
click at [943, 542] on span "Сохранить и пересчитать" at bounding box center [956, 544] width 167 height 22
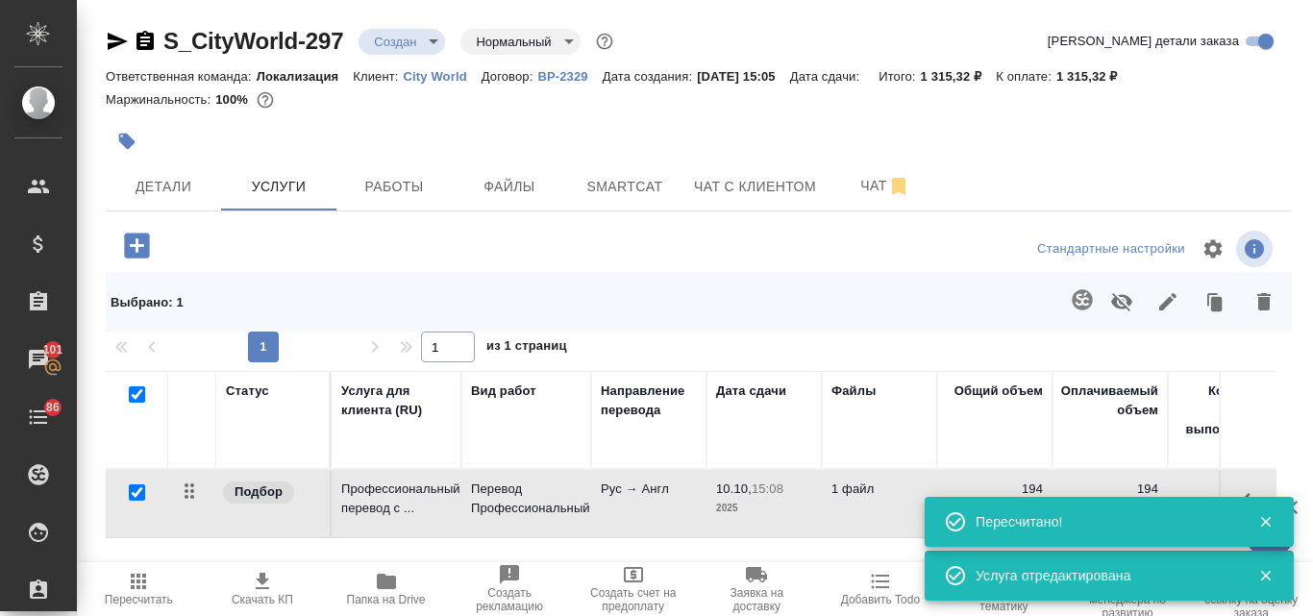
click at [726, 488] on p "10.10," at bounding box center [734, 488] width 36 height 14
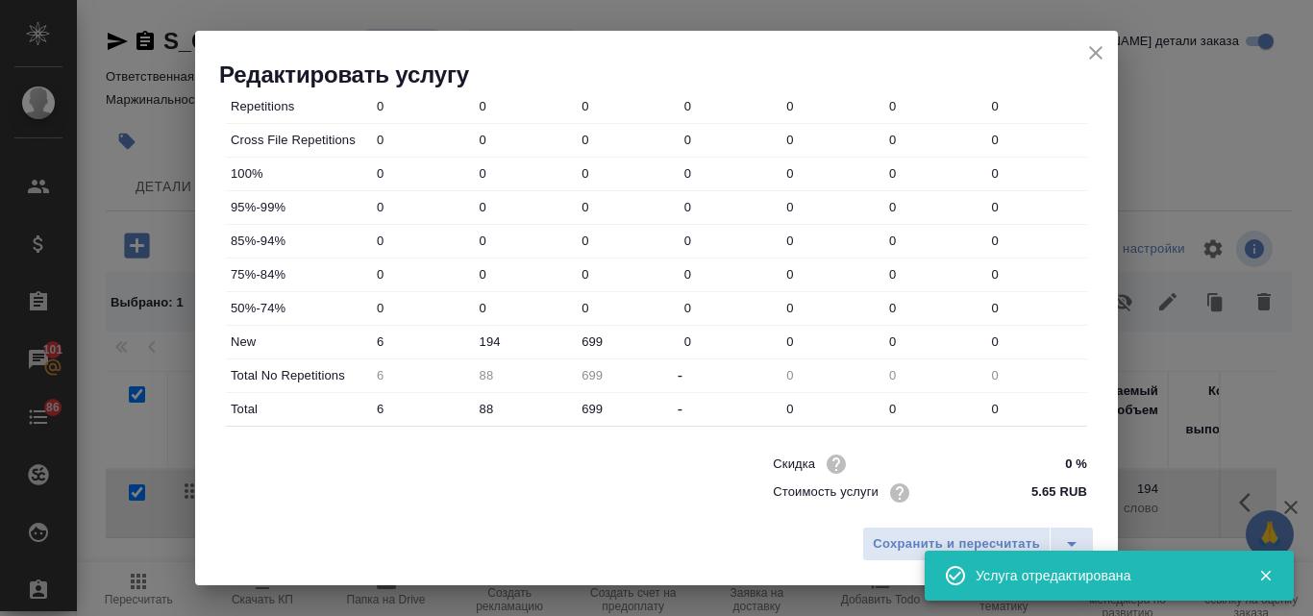
scroll to position [673, 0]
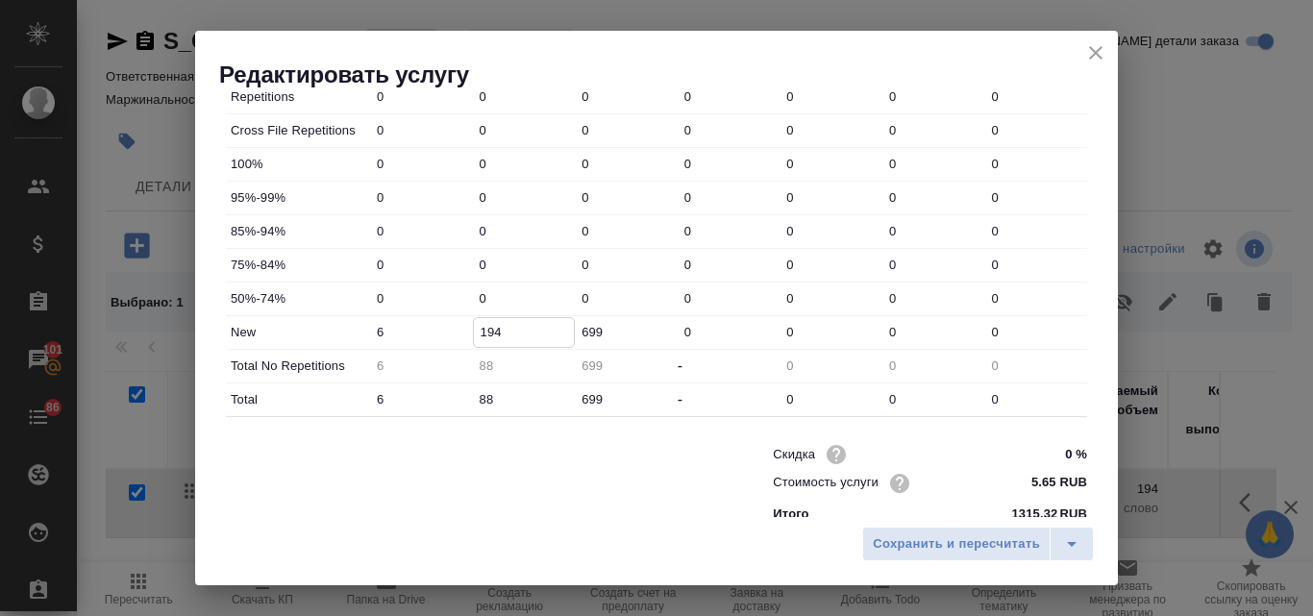
drag, startPoint x: 496, startPoint y: 330, endPoint x: 471, endPoint y: 326, distance: 25.3
click at [474, 326] on input "194" at bounding box center [524, 332] width 101 height 28
type input "200"
click at [922, 536] on span "Сохранить и пересчитать" at bounding box center [956, 544] width 167 height 22
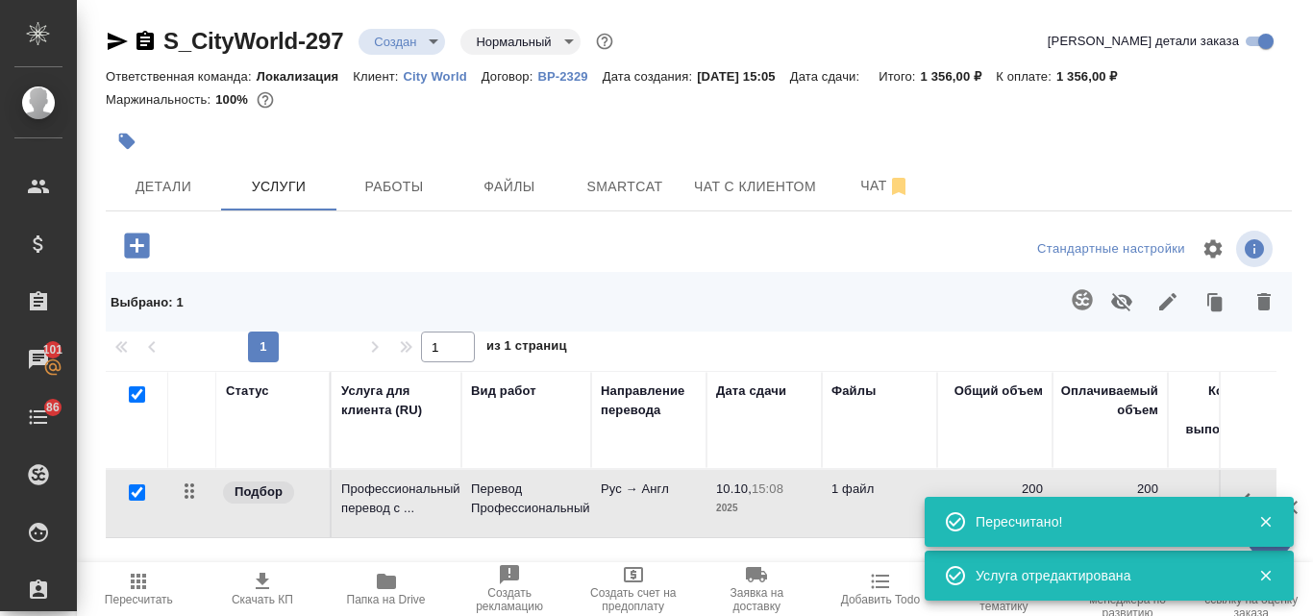
click at [739, 500] on div "10.10, 15:08 2025" at bounding box center [764, 499] width 96 height 38
click at [739, 500] on p "2025" at bounding box center [764, 508] width 96 height 19
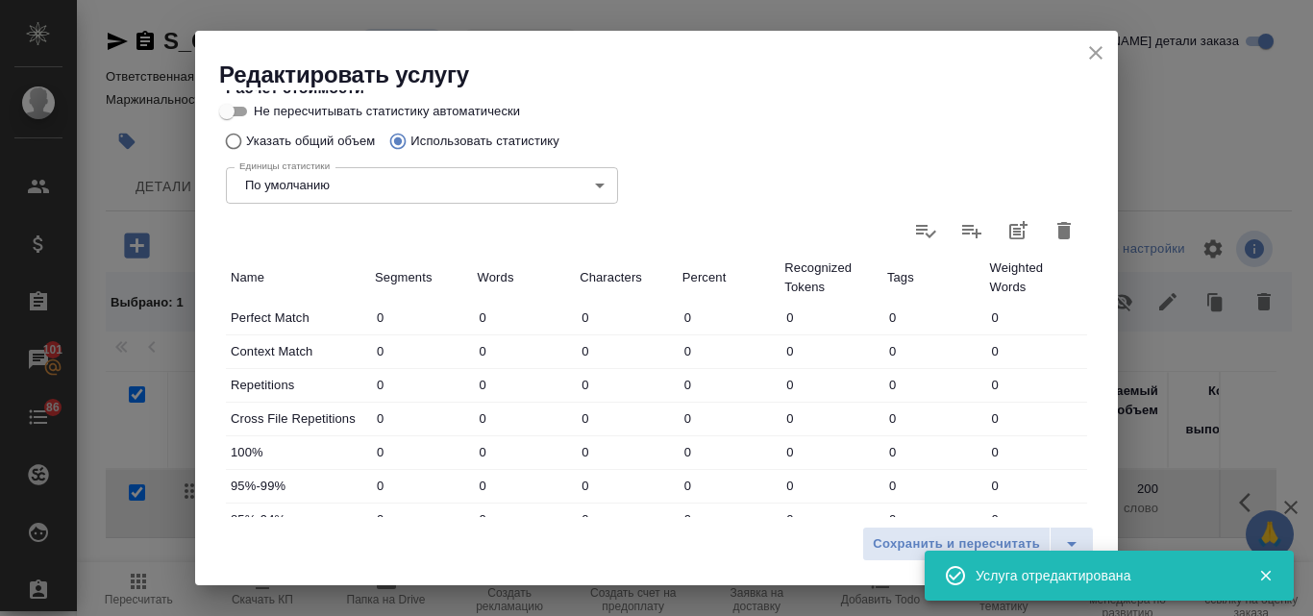
scroll to position [695, 0]
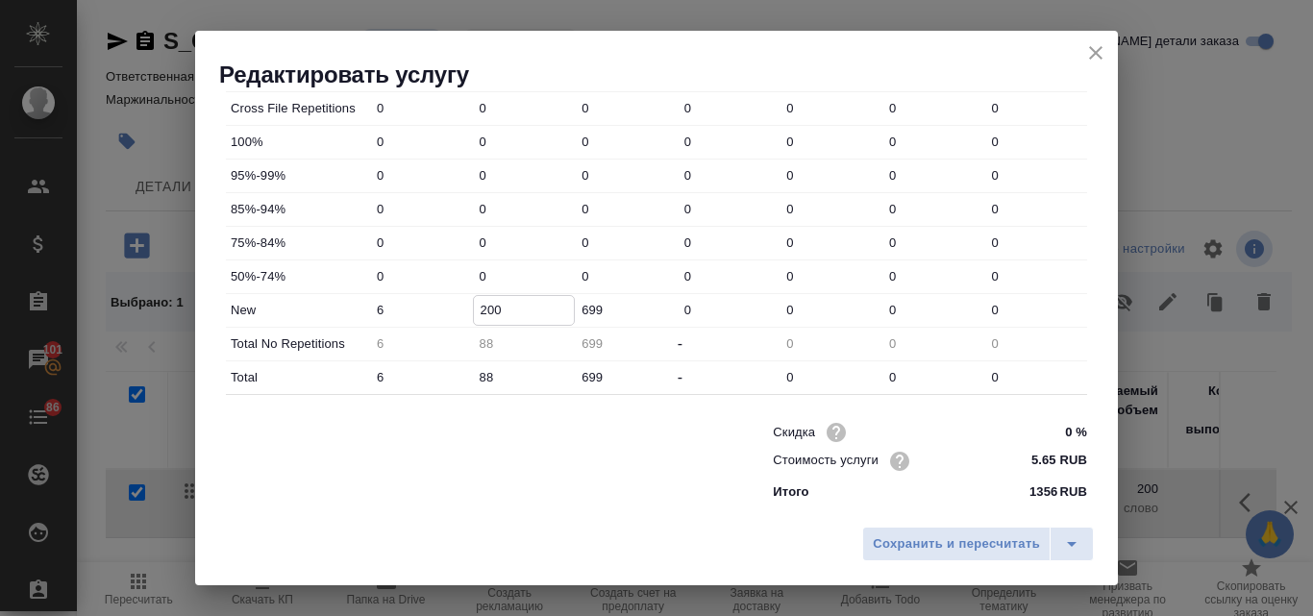
drag, startPoint x: 501, startPoint y: 306, endPoint x: 483, endPoint y: 308, distance: 17.5
click at [483, 308] on input "200" at bounding box center [524, 310] width 101 height 28
type input "250"
click at [946, 550] on span "Сохранить и пересчитать" at bounding box center [956, 544] width 167 height 22
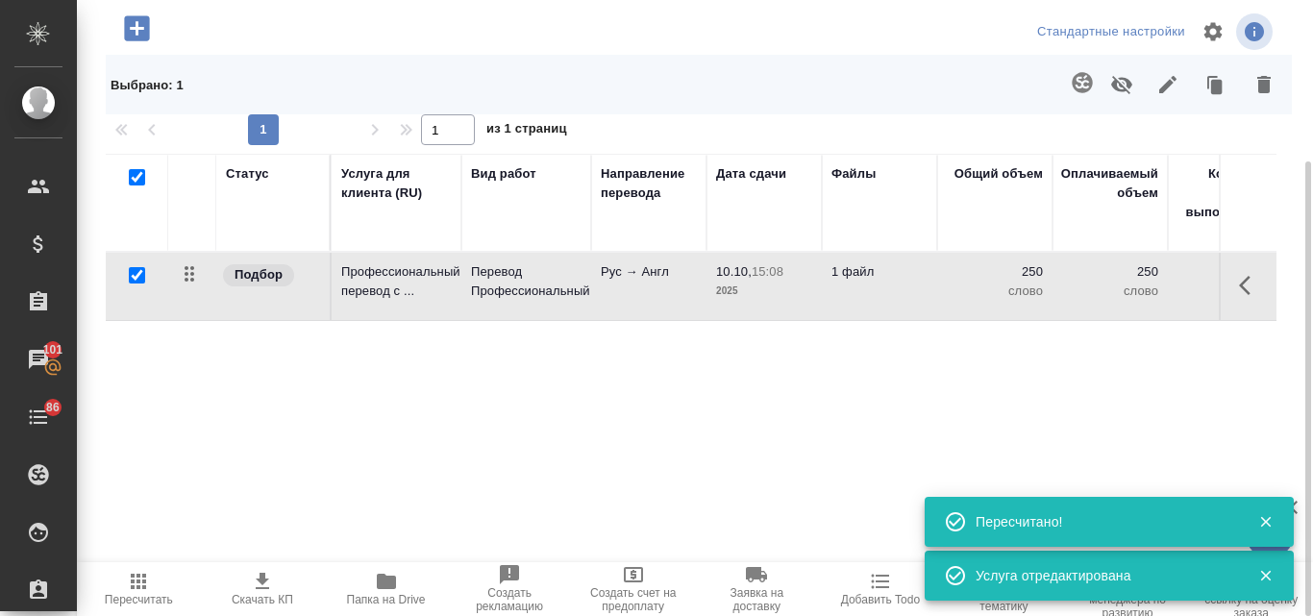
scroll to position [121, 0]
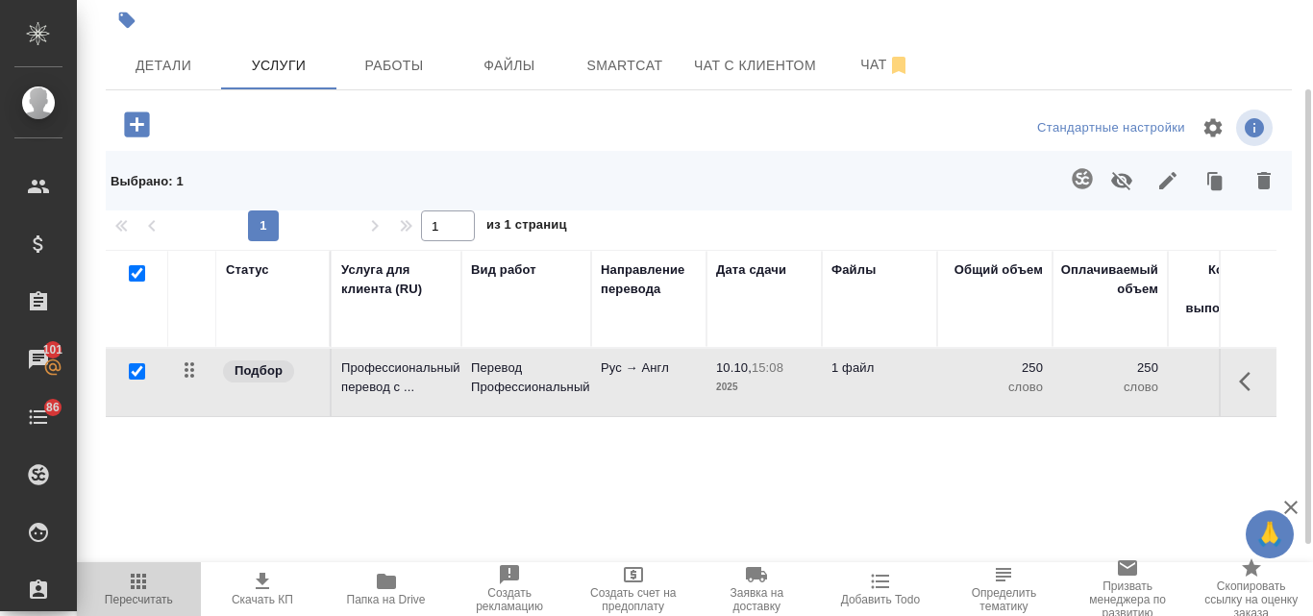
click at [132, 583] on icon "button" at bounding box center [138, 581] width 15 height 15
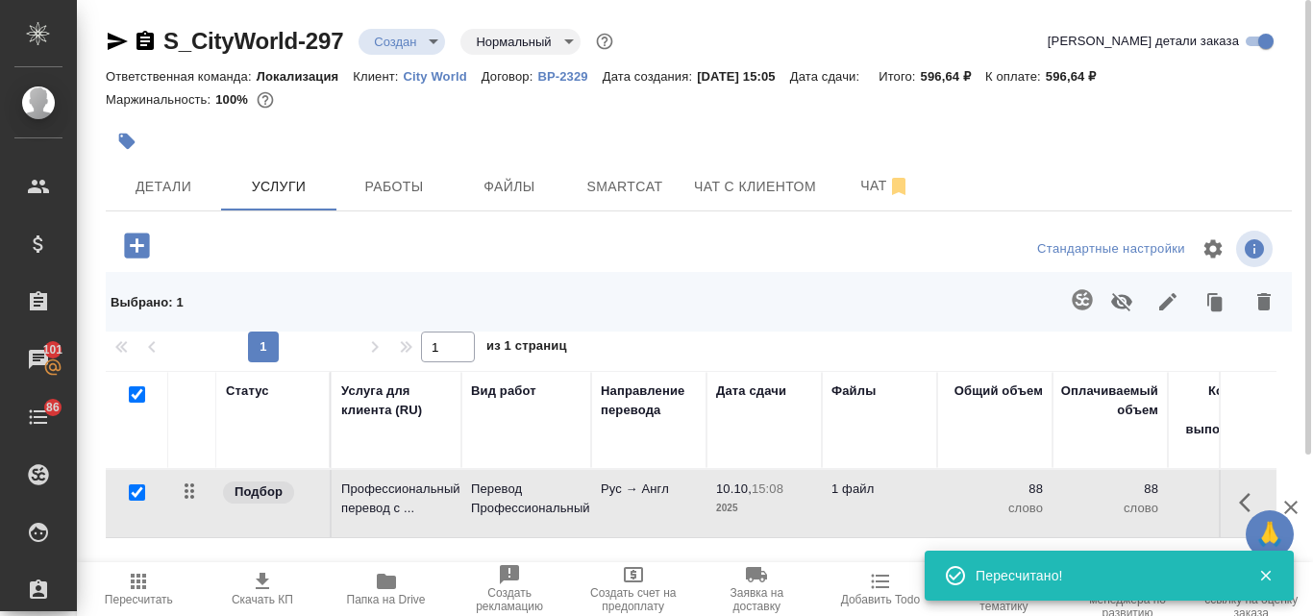
scroll to position [96, 0]
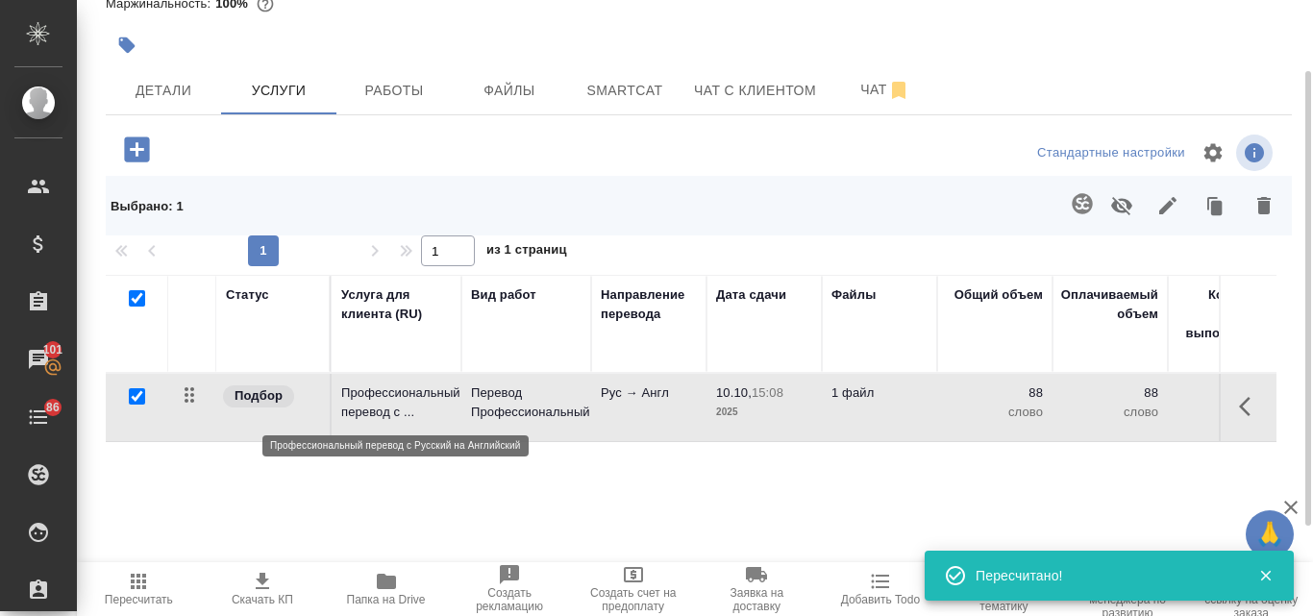
click at [393, 402] on p "Профессиональный перевод с ..." at bounding box center [396, 402] width 111 height 38
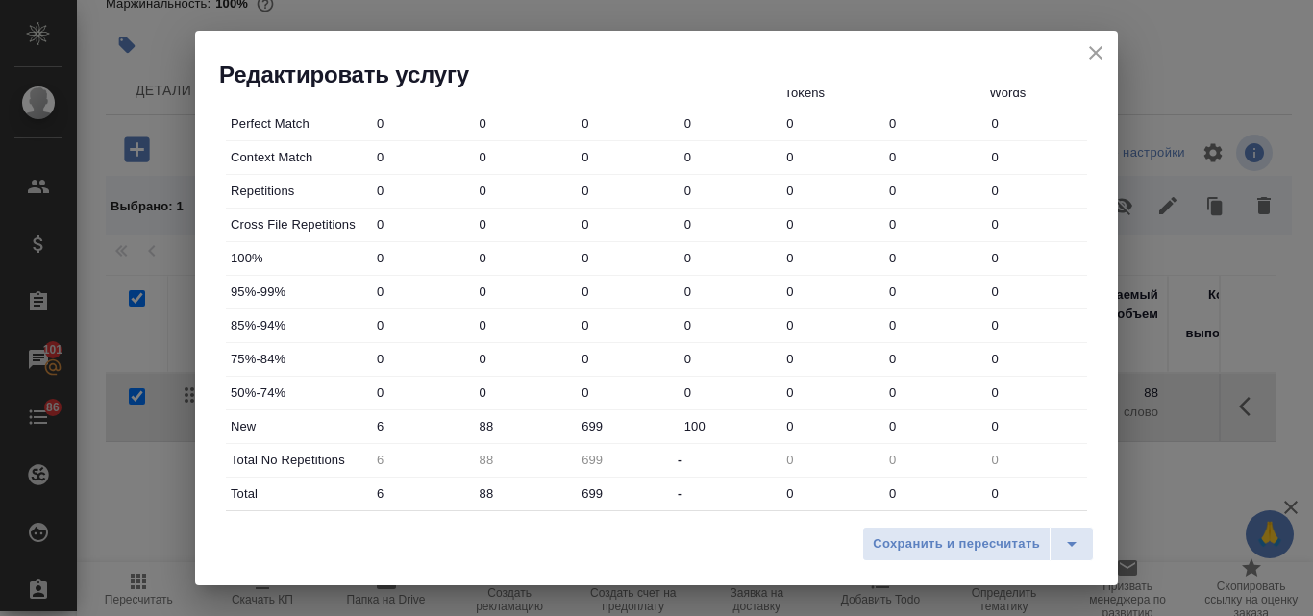
scroll to position [695, 0]
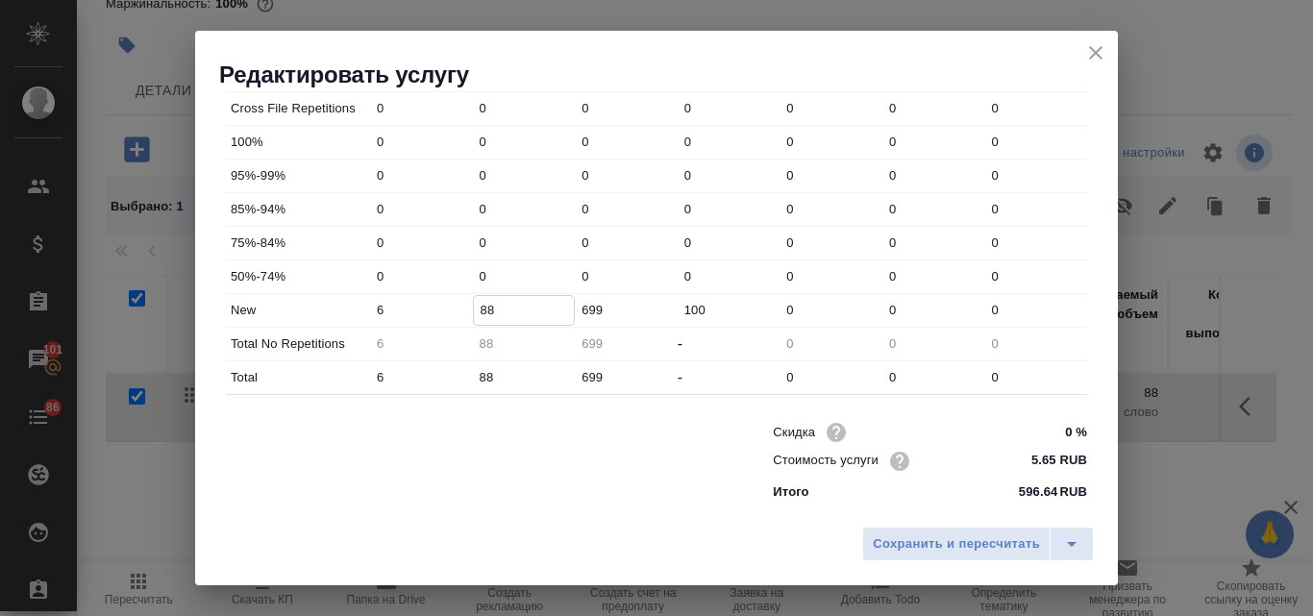
drag, startPoint x: 491, startPoint y: 310, endPoint x: 475, endPoint y: 311, distance: 16.4
click at [475, 311] on input "88" at bounding box center [524, 310] width 101 height 28
click at [501, 311] on input "88" at bounding box center [524, 310] width 101 height 28
drag, startPoint x: 496, startPoint y: 311, endPoint x: 467, endPoint y: 314, distance: 29.0
click at [467, 314] on div "New 6 88 699 100 0 0 0" at bounding box center [656, 310] width 861 height 33
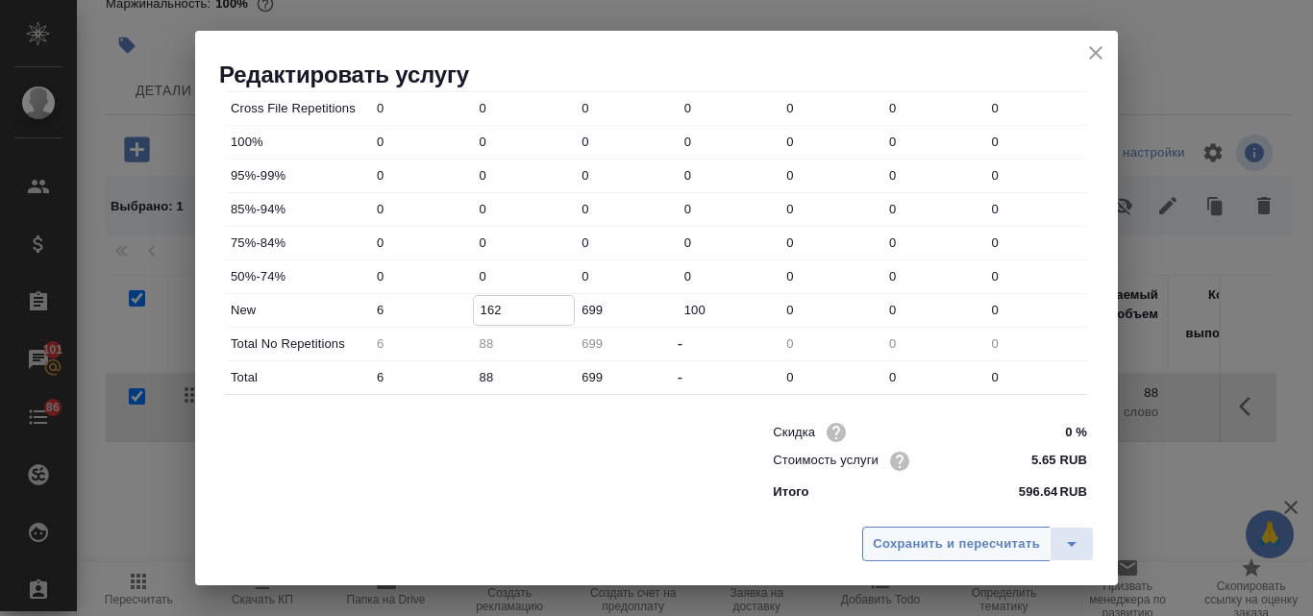
type input "162"
click at [888, 546] on span "Сохранить и пересчитать" at bounding box center [956, 544] width 167 height 22
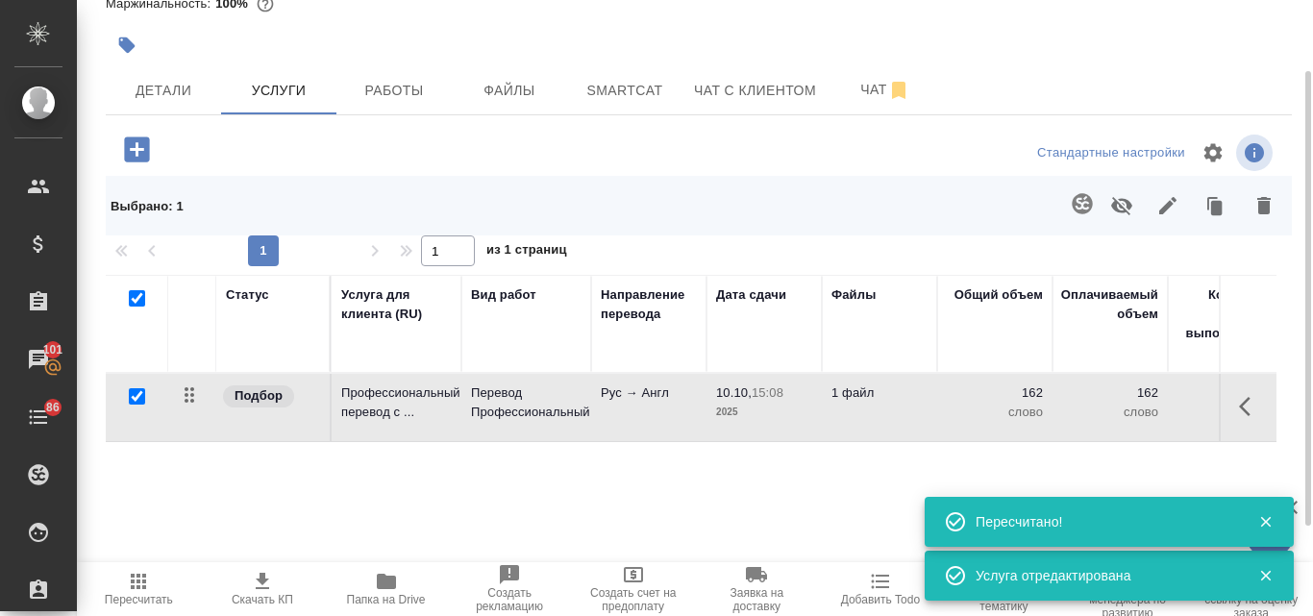
click at [793, 419] on p "2025" at bounding box center [764, 412] width 96 height 19
click at [792, 419] on p "2025" at bounding box center [764, 412] width 96 height 19
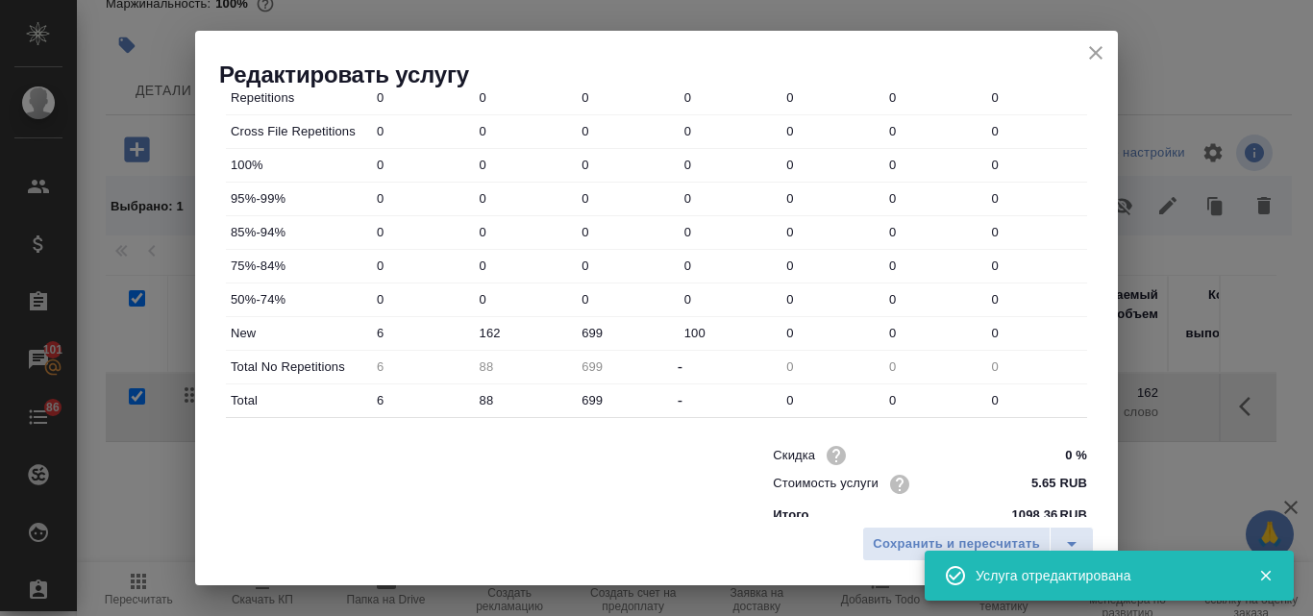
scroll to position [673, 0]
drag, startPoint x: 502, startPoint y: 328, endPoint x: 469, endPoint y: 327, distance: 32.7
click at [469, 327] on div "New 6 162 699 100 0 0 0" at bounding box center [656, 332] width 861 height 33
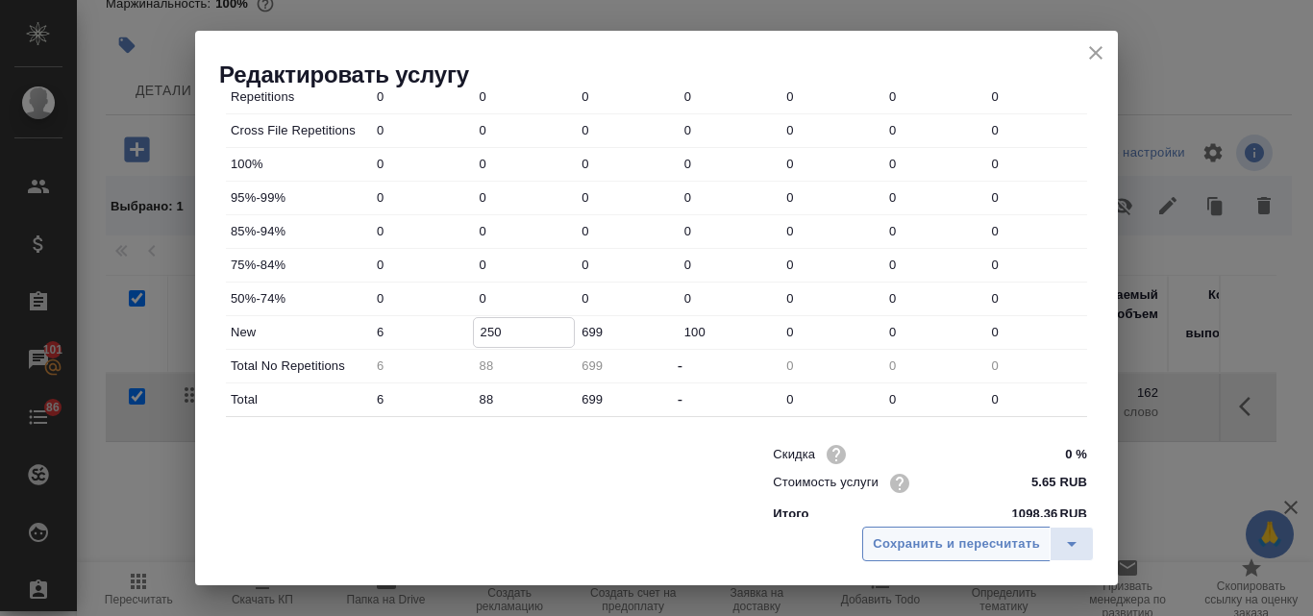
type input "250"
click at [915, 531] on button "Сохранить и пересчитать" at bounding box center [956, 544] width 188 height 35
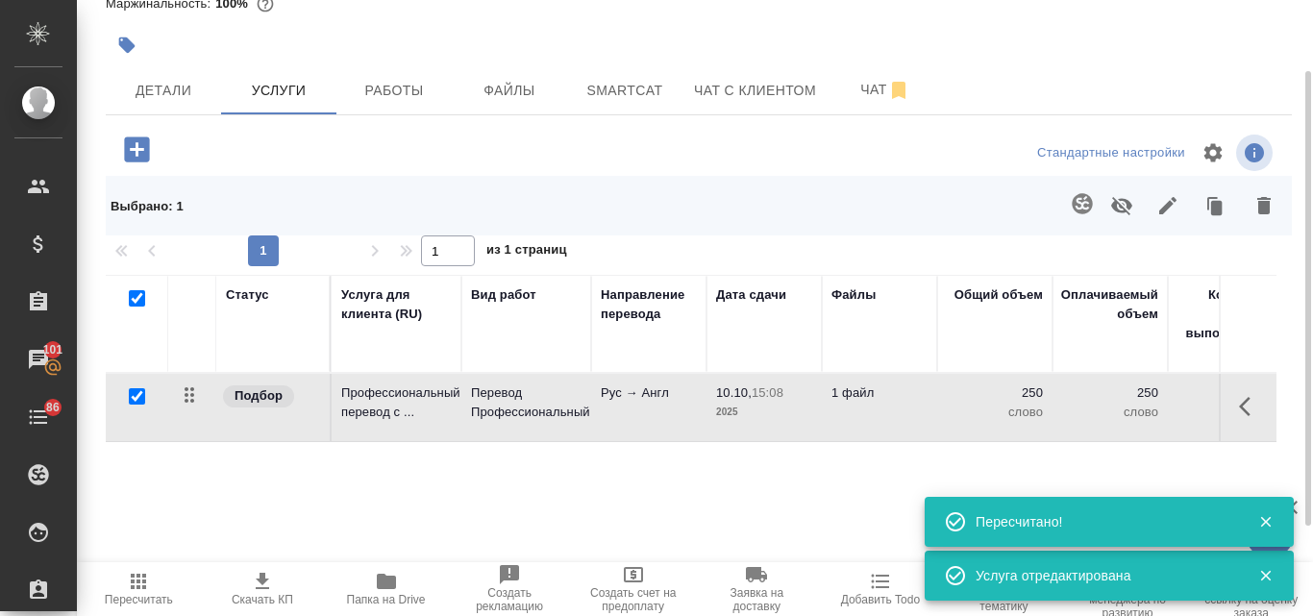
click at [807, 406] on p "2025" at bounding box center [764, 412] width 96 height 19
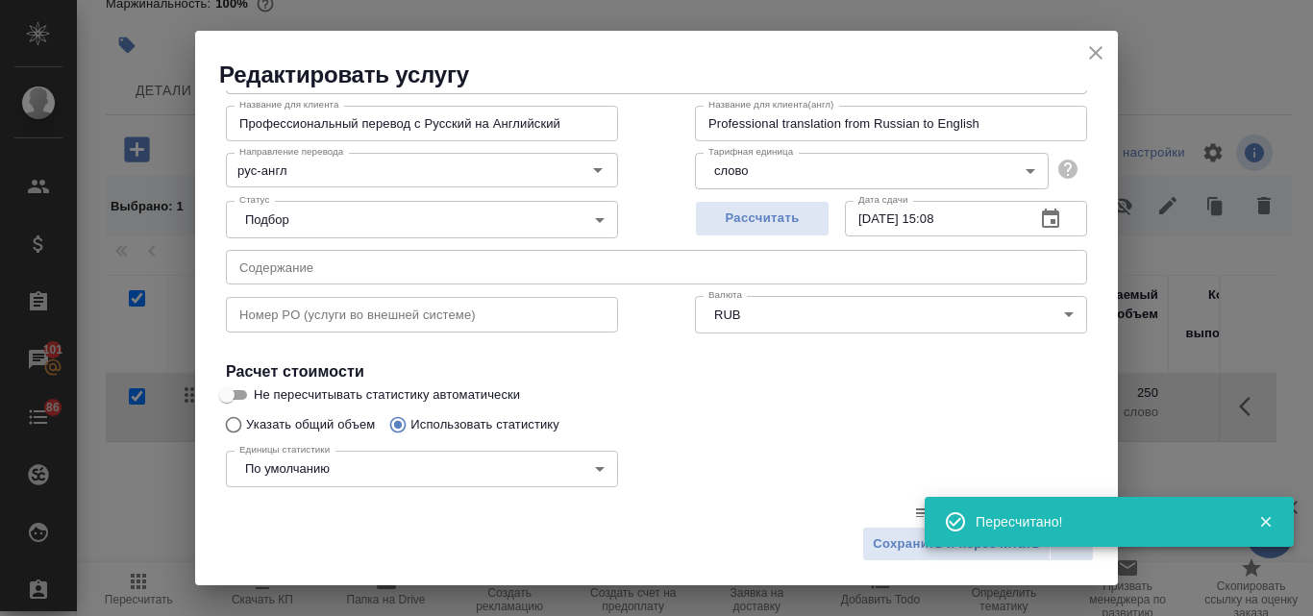
scroll to position [288, 0]
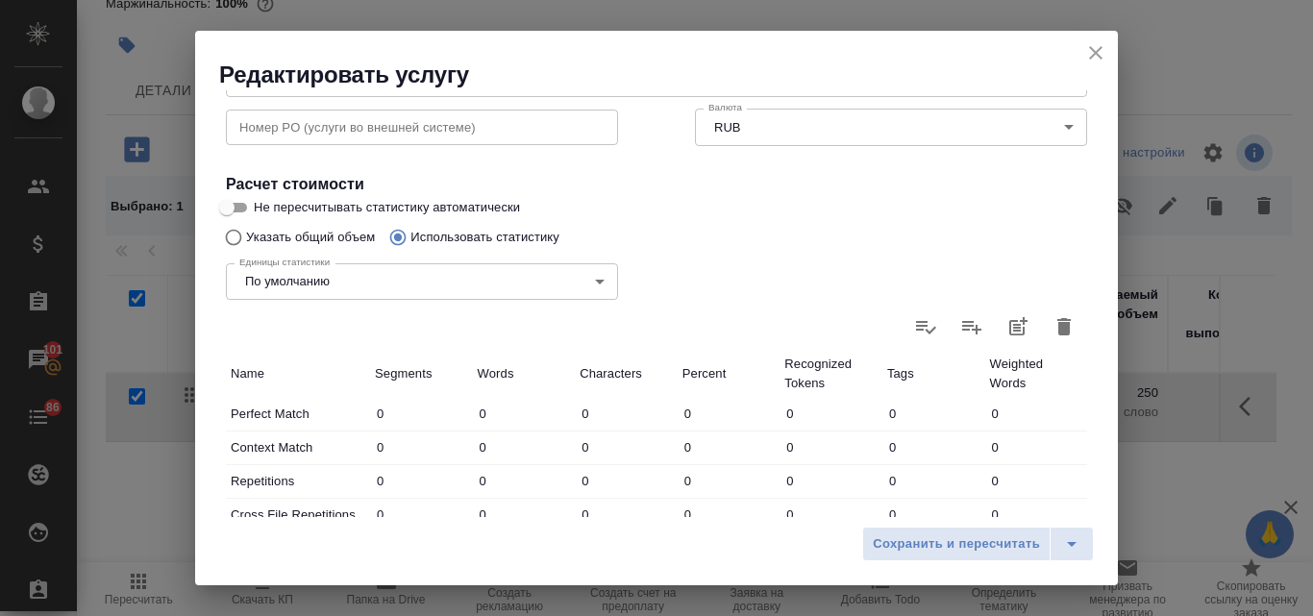
click at [238, 209] on input "Не пересчитывать статистику автоматически" at bounding box center [226, 207] width 69 height 23
checkbox input "true"
click at [937, 541] on span "Сохранить и пересчитать" at bounding box center [956, 544] width 167 height 22
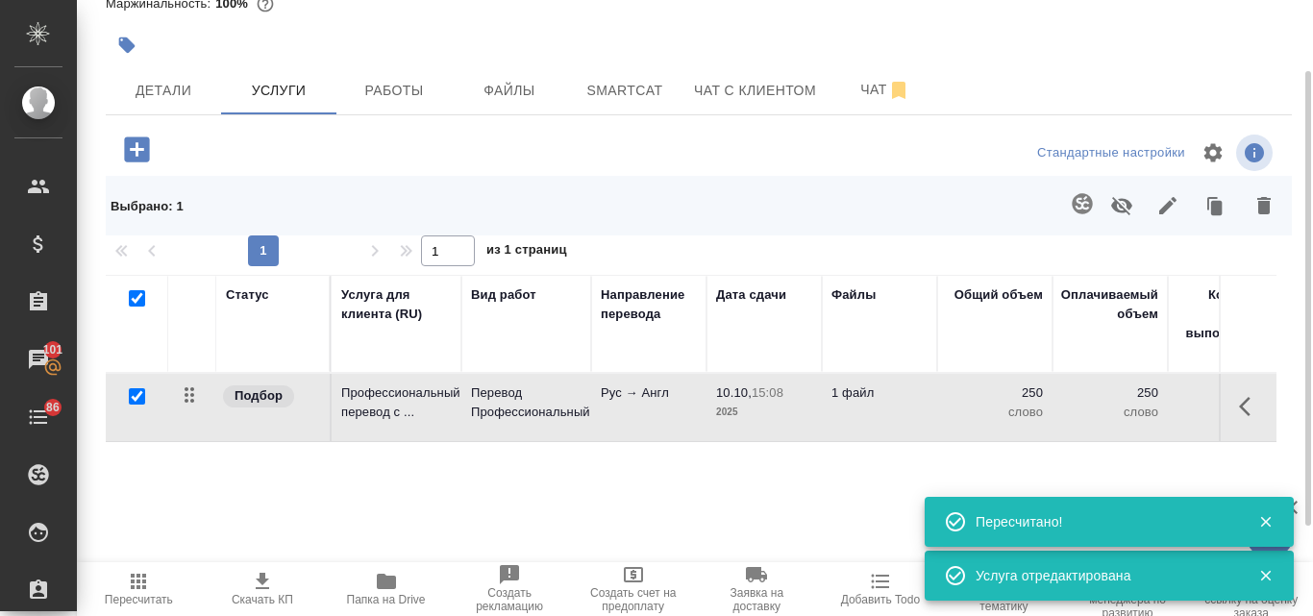
click at [140, 569] on button "Пересчитать" at bounding box center [139, 589] width 124 height 54
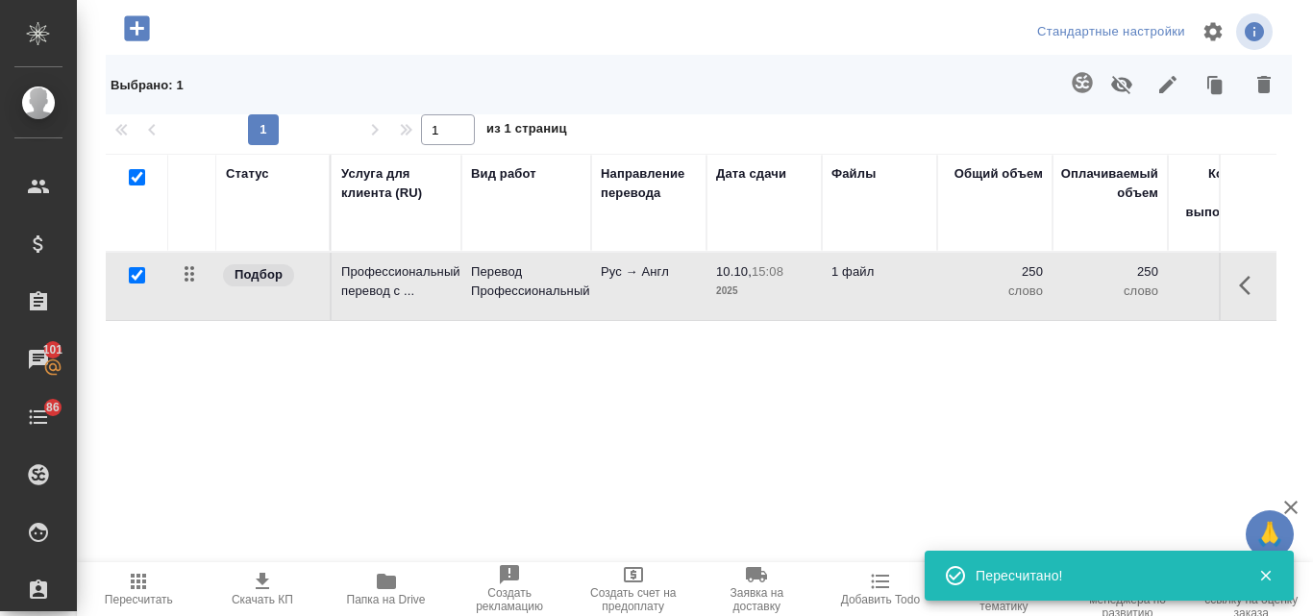
scroll to position [25, 0]
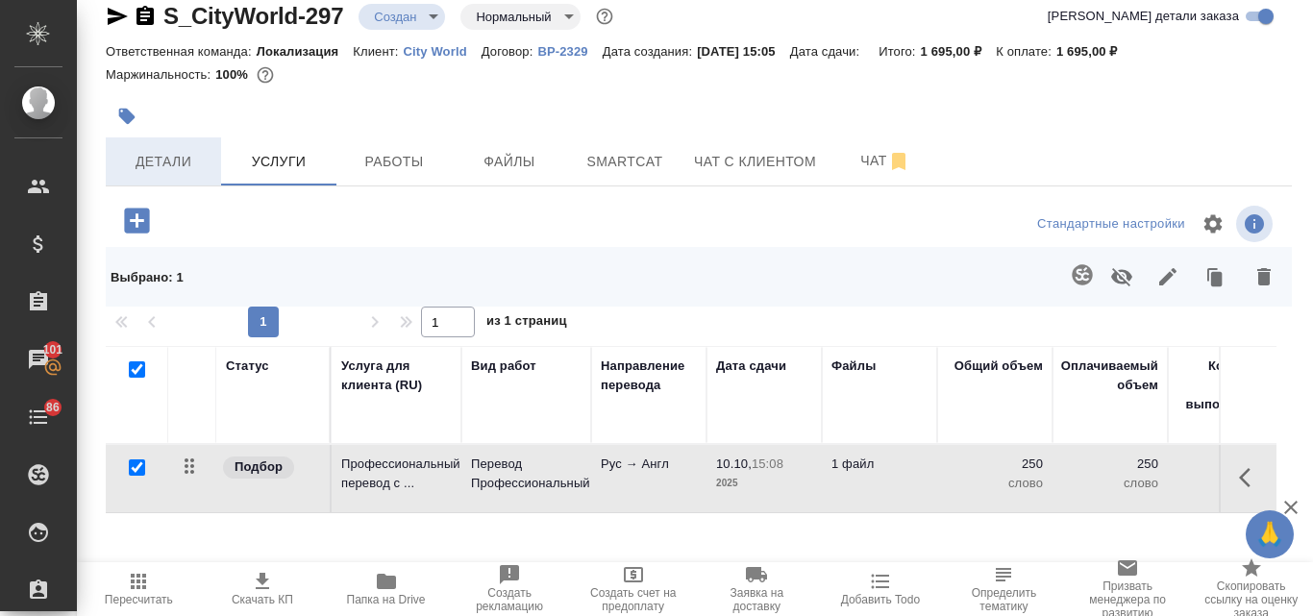
click at [156, 169] on span "Детали" at bounding box center [163, 162] width 92 height 24
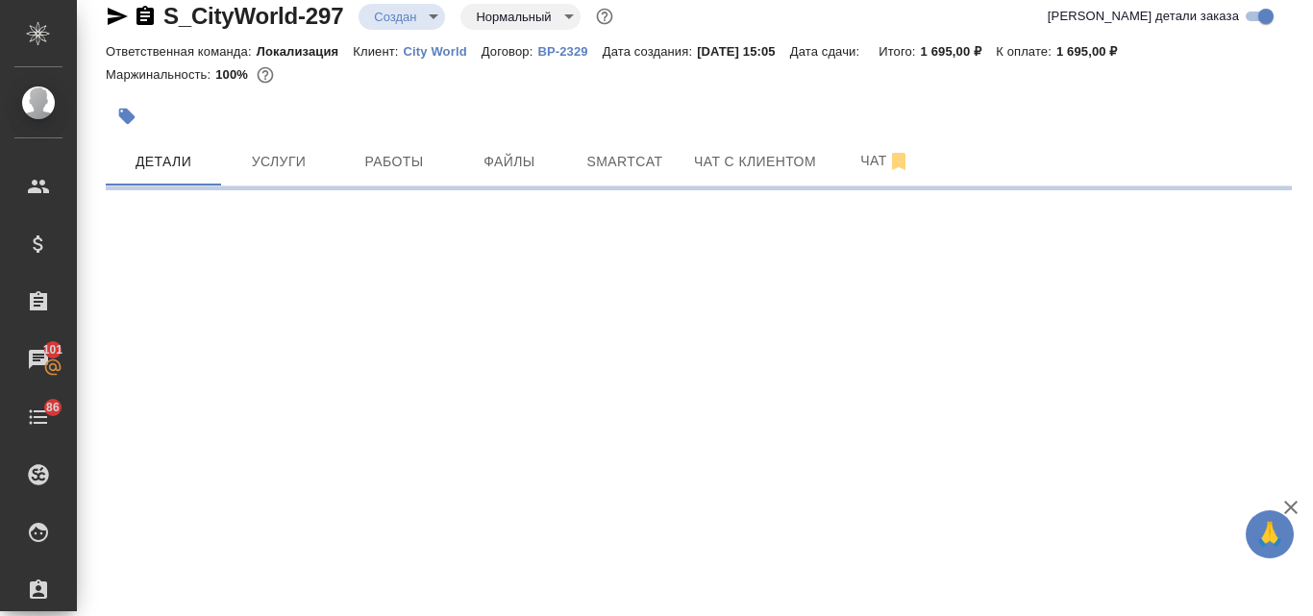
select select "RU"
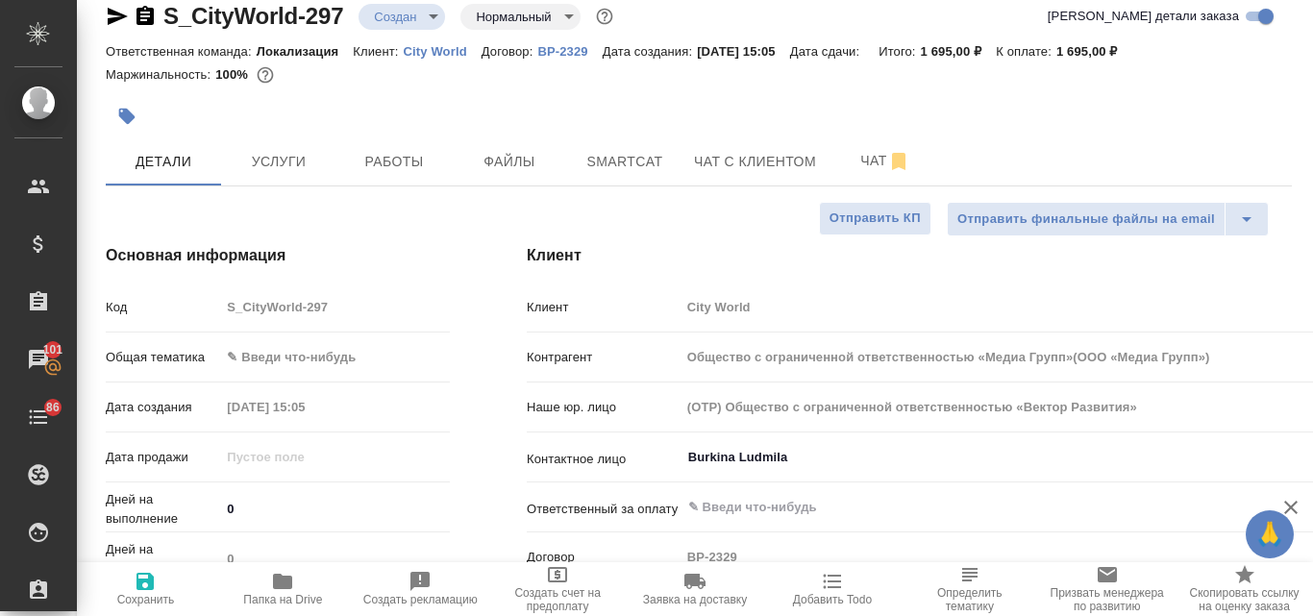
type textarea "x"
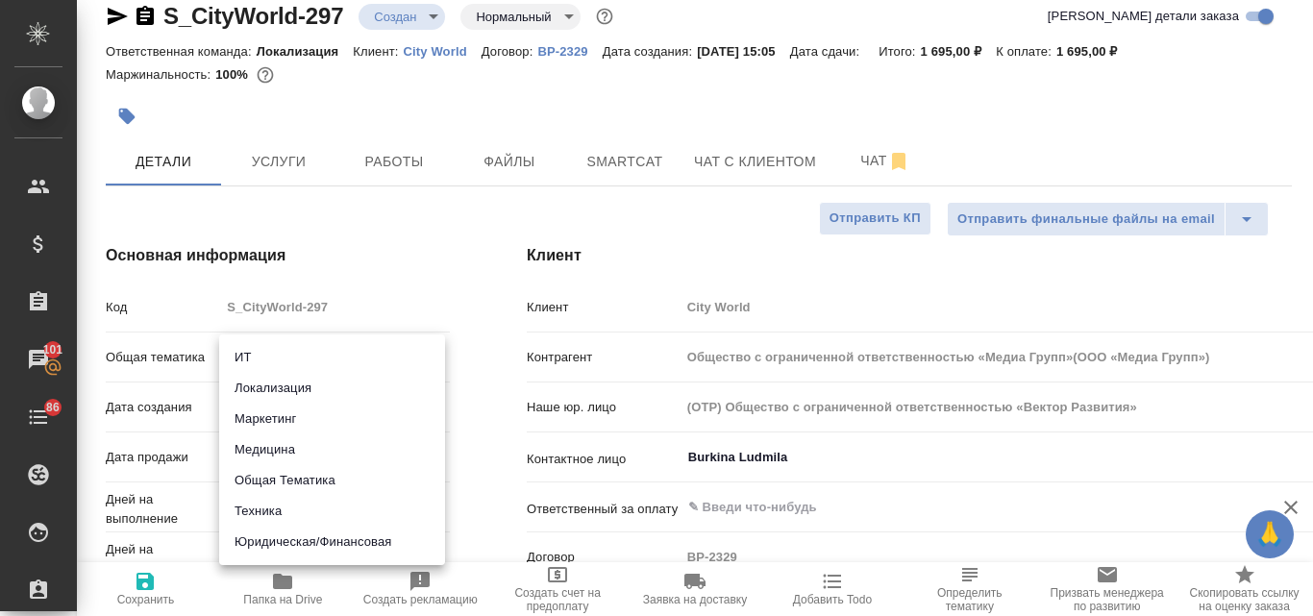
click at [284, 352] on body "🙏 .cls-1 fill:#fff; AWATERA Valyaeva Anna Клиенты Спецификации Заказы 101 Чаты …" at bounding box center [656, 308] width 1313 height 616
click at [269, 427] on li "Маркетинг" at bounding box center [332, 419] width 226 height 31
type input "marketing"
type input "Общество с ограниченной ответственностью «Медиа Групп»(ООО «Медиа Групп»)"
type textarea "x"
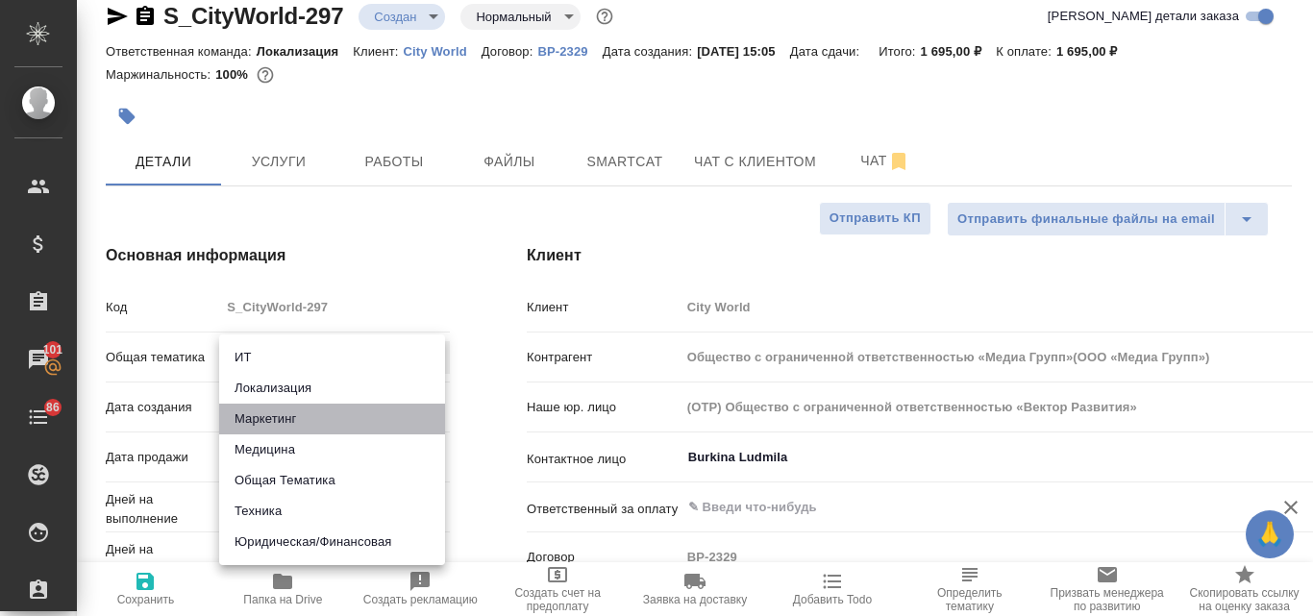
type textarea "x"
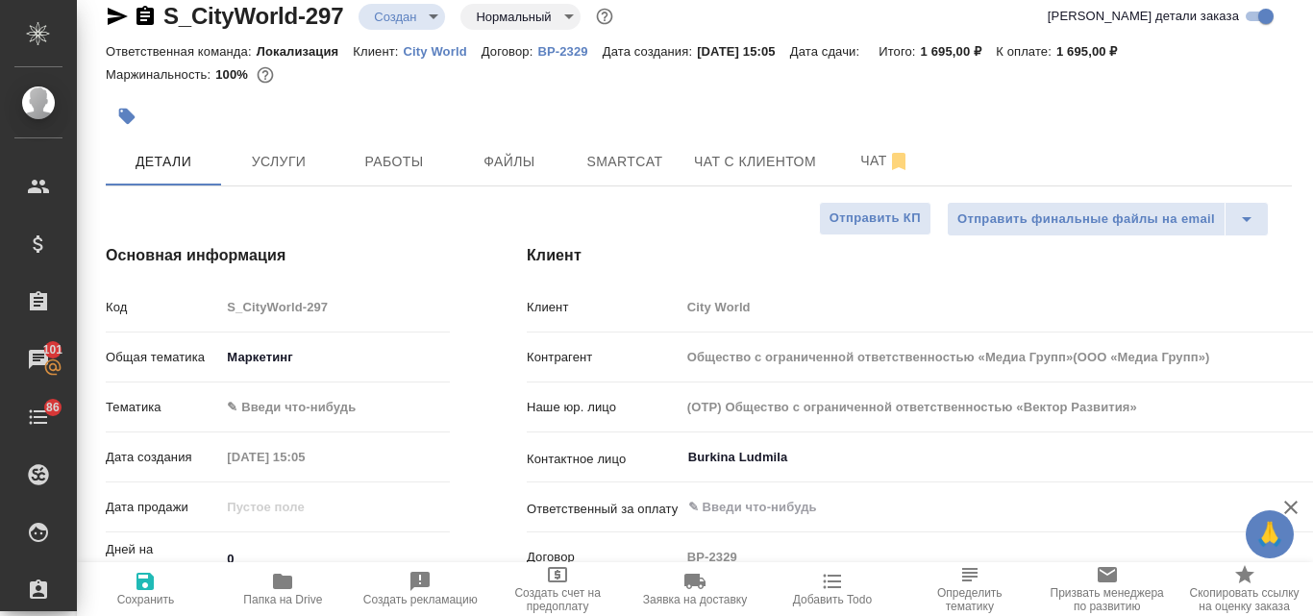
click at [260, 412] on body "🙏 .cls-1 fill:#fff; AWATERA Valyaeva Anna Клиенты Спецификации Заказы 101 Чаты …" at bounding box center [656, 308] width 1313 height 616
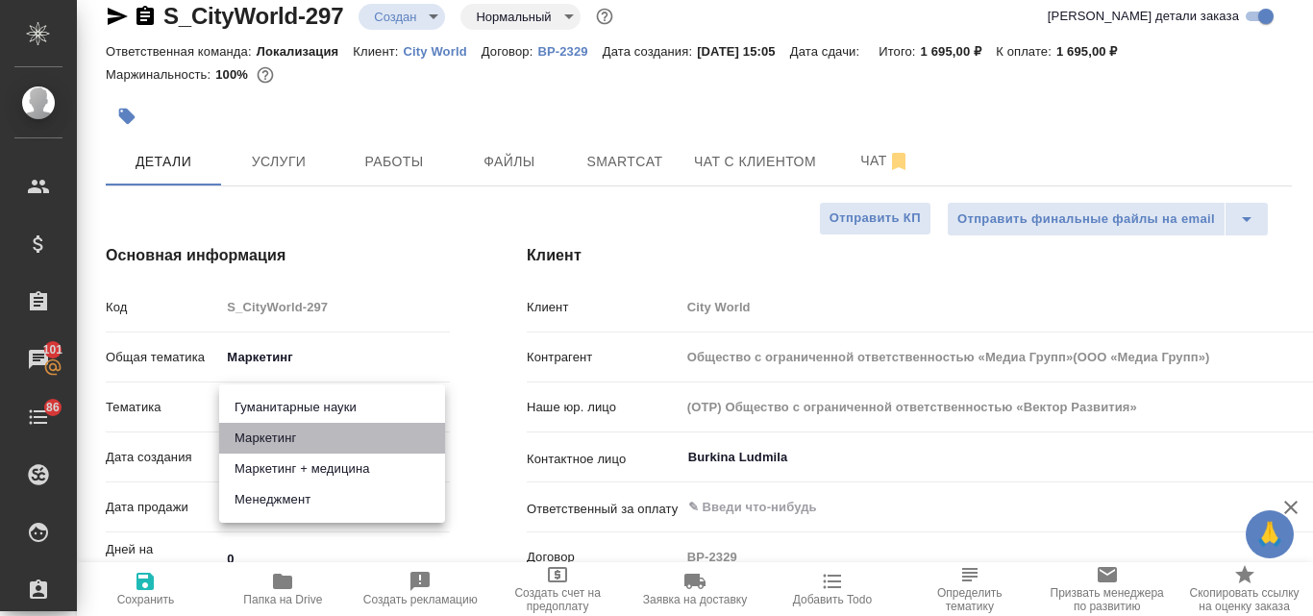
click at [266, 445] on li "Маркетинг" at bounding box center [332, 438] width 226 height 31
type input "Общество с ограниченной ответственностью «Медиа Групп»(ООО «Медиа Групп»)"
type textarea "x"
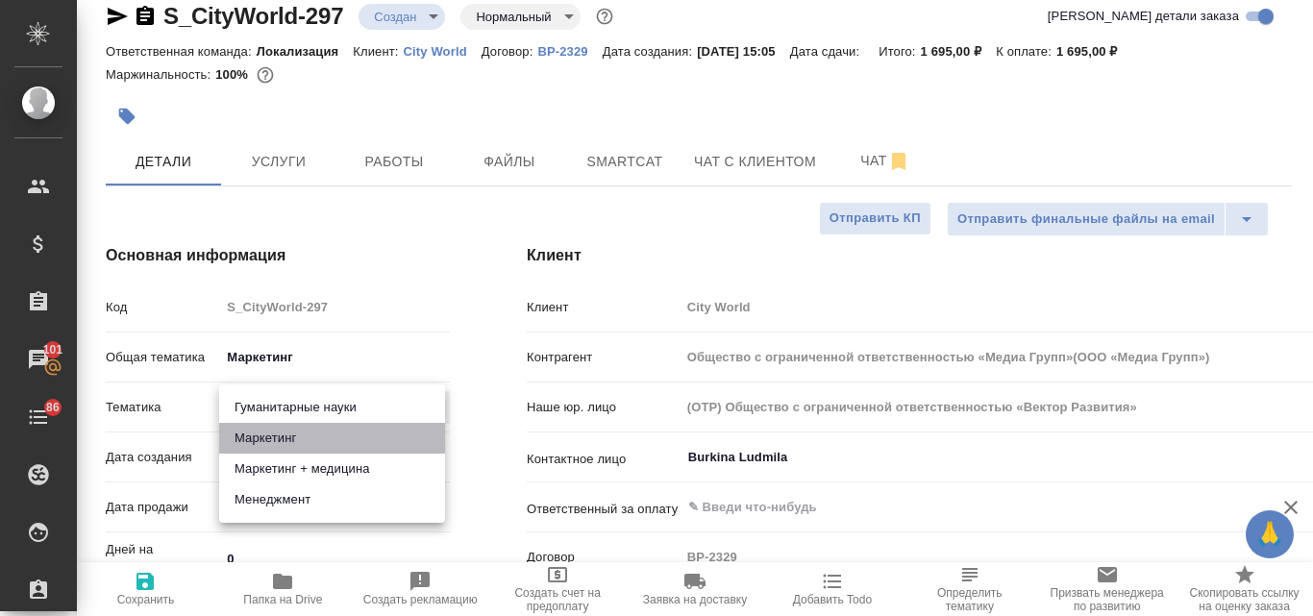
type input "5a8b8b956a9677013d343d63"
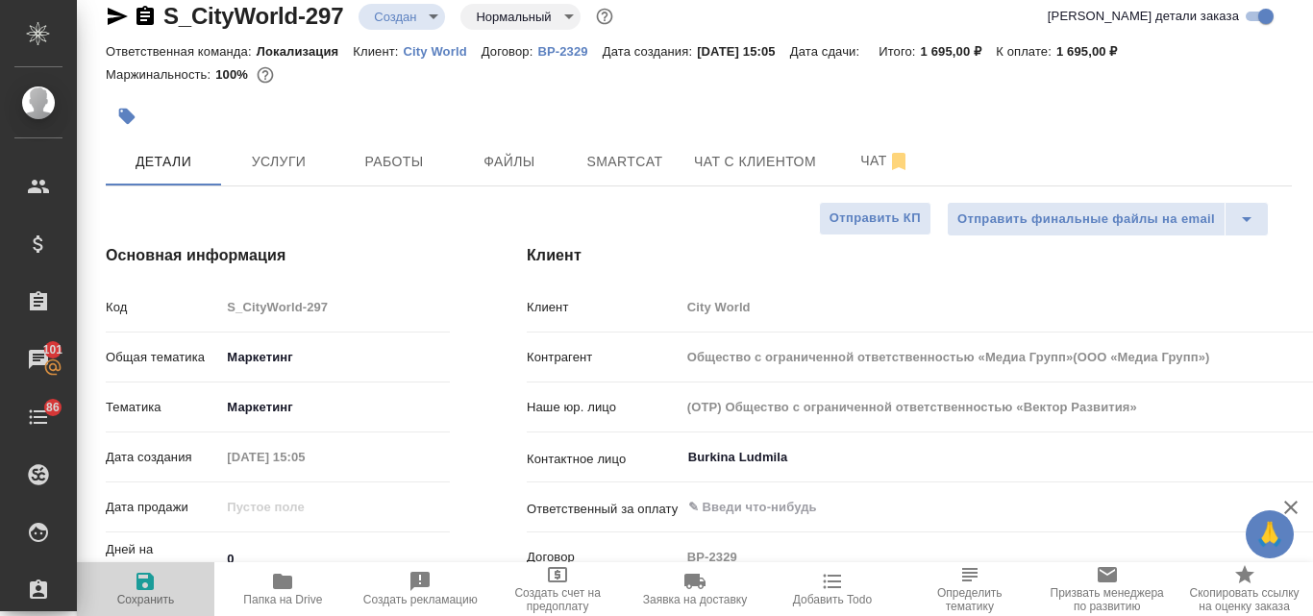
click at [133, 586] on span "Сохранить" at bounding box center [145, 588] width 114 height 37
type input "Общество с ограниченной ответственностью «Медиа Групп»(ООО «Медиа Групп»)"
type textarea "x"
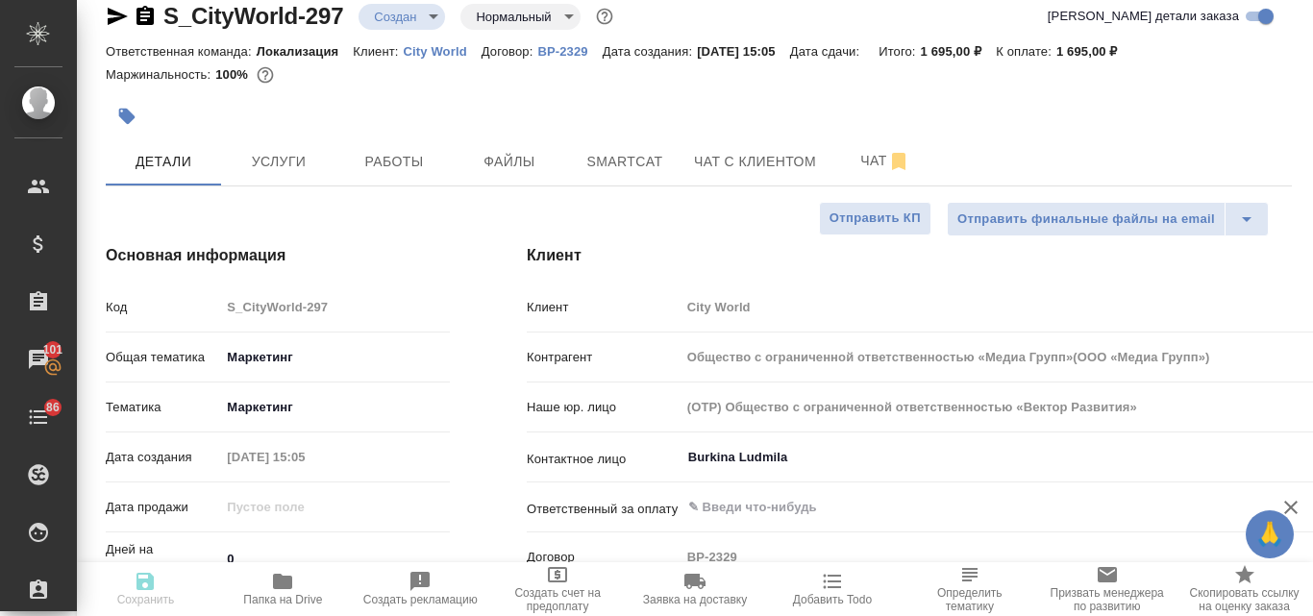
type input "Общество с ограниченной ответственностью «Медиа Групп»(ООО «Медиа Групп»)"
type textarea "x"
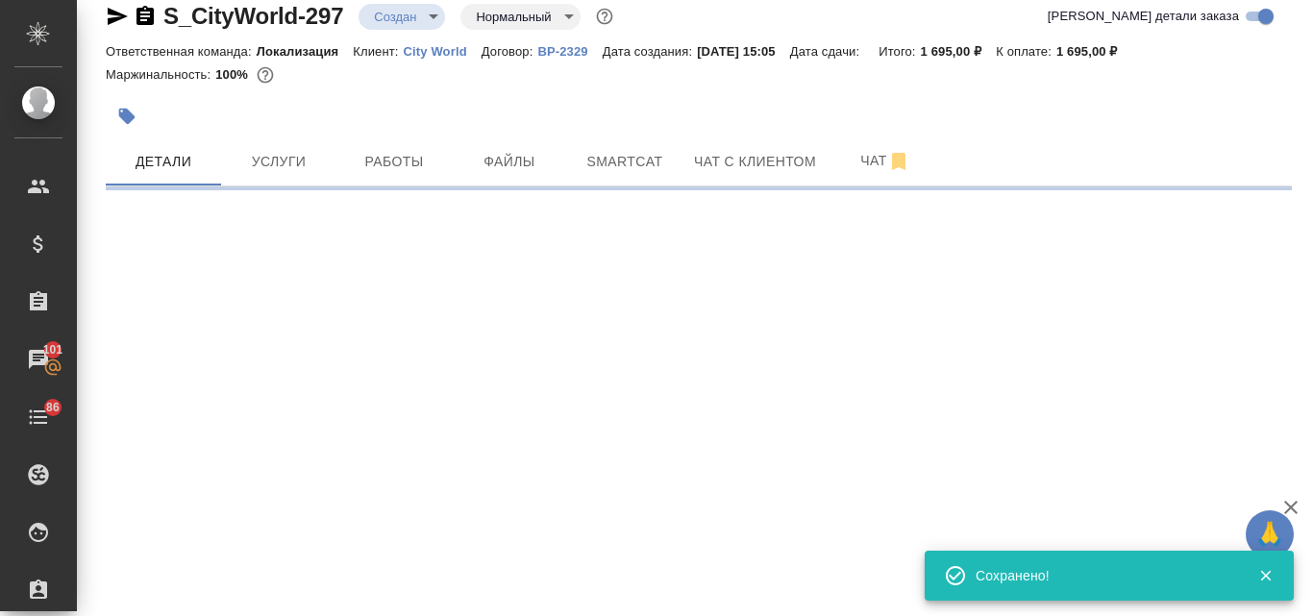
select select "RU"
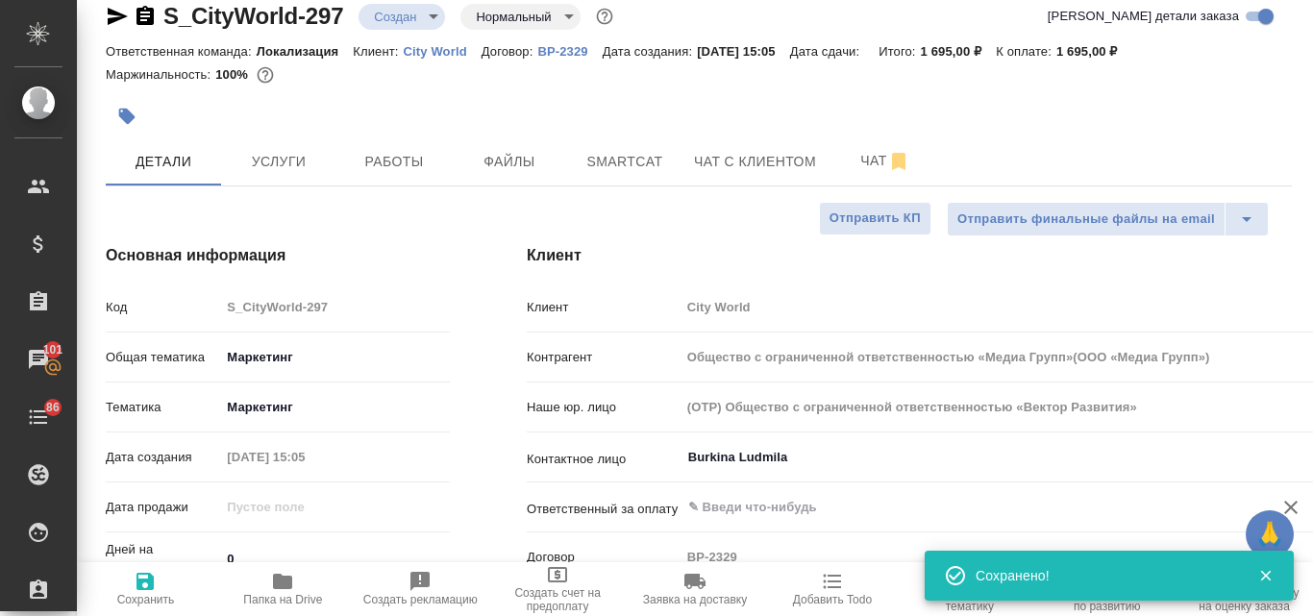
type textarea "x"
type input "Общество с ограниченной ответственностью «Медиа Групп»(ООО «Медиа Групп»)"
type textarea "x"
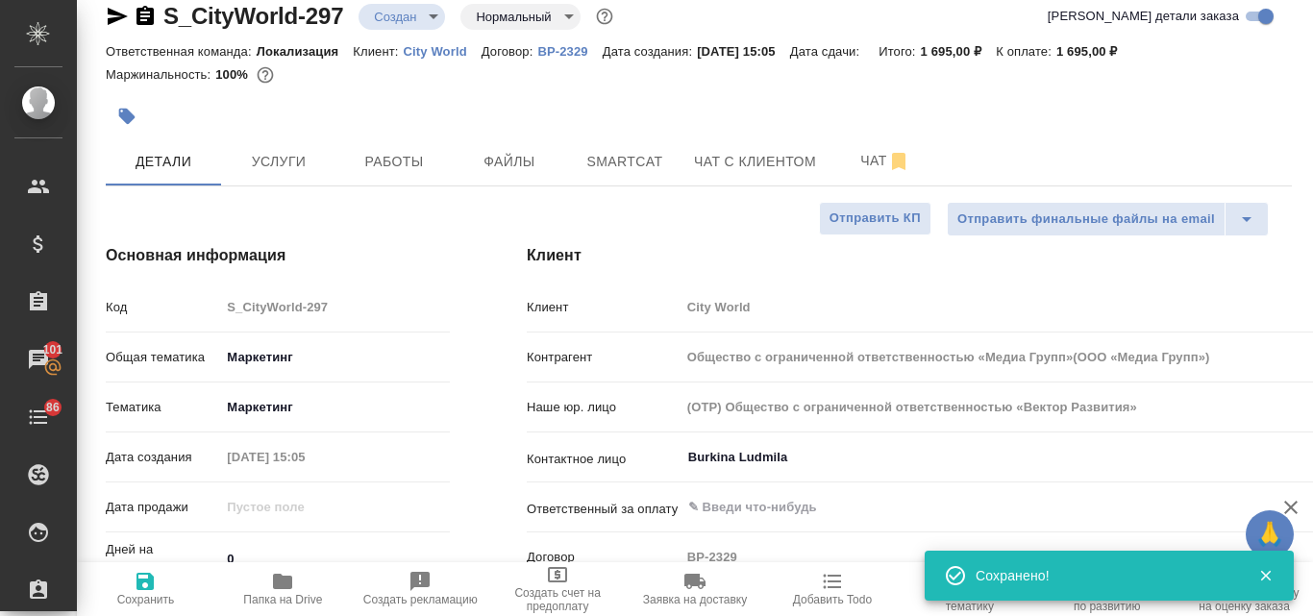
type textarea "x"
type input "Общество с ограниченной ответственностью «Медиа Групп»(ООО «Медиа Групп»)"
type textarea "x"
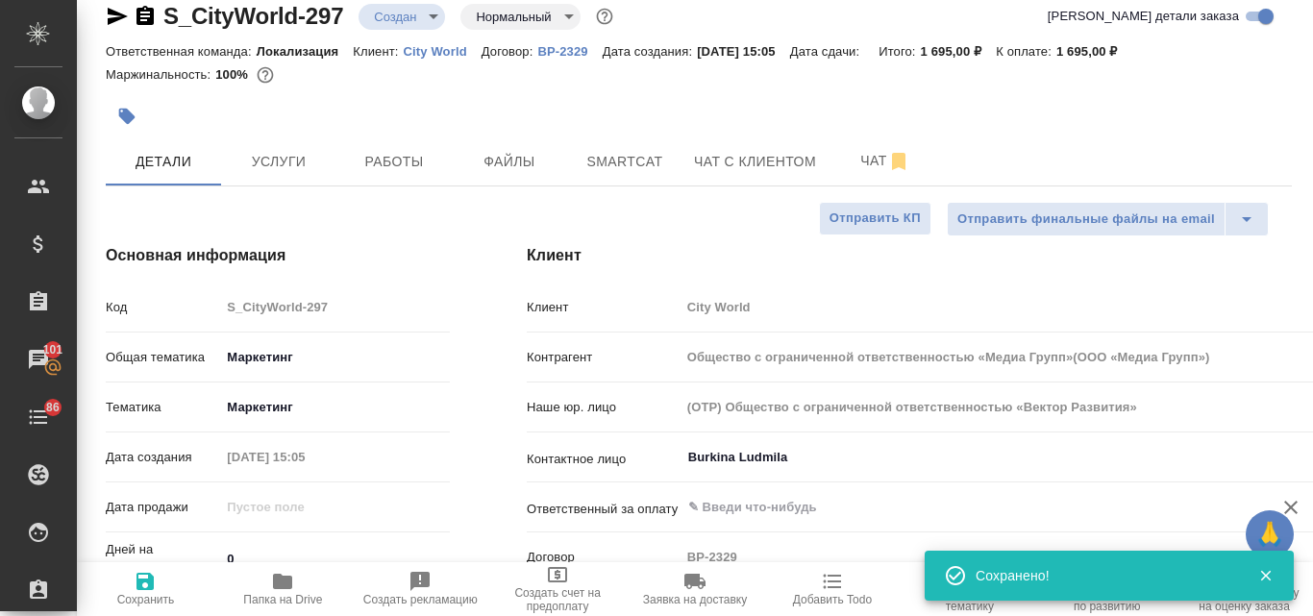
type textarea "x"
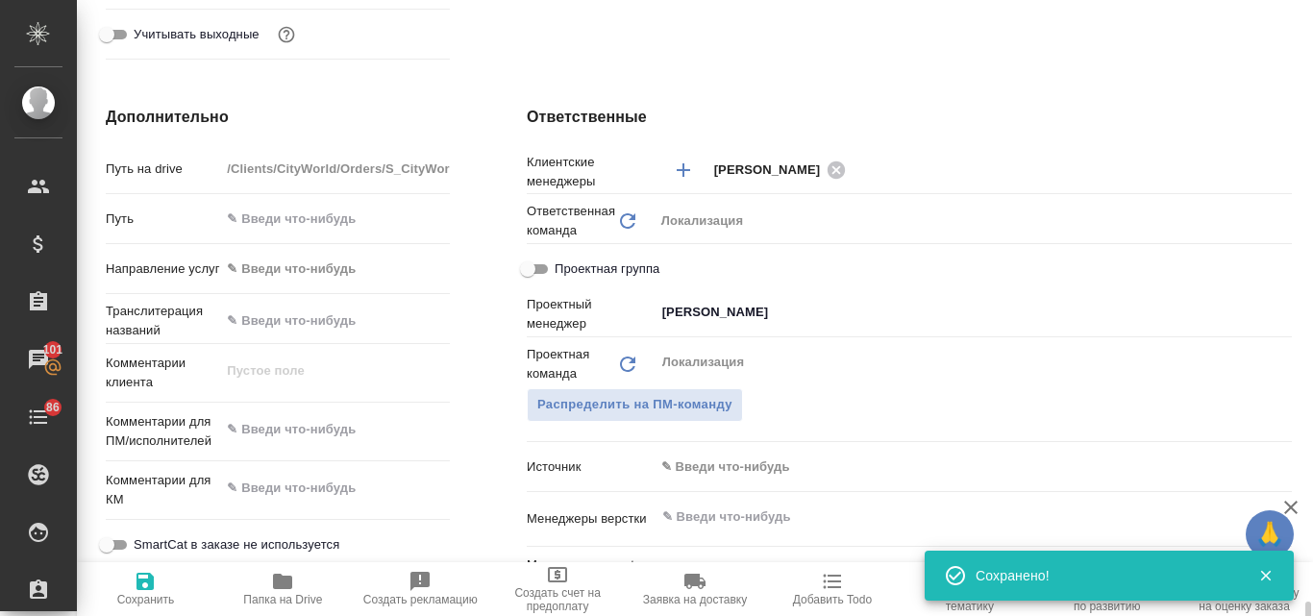
scroll to position [986, 0]
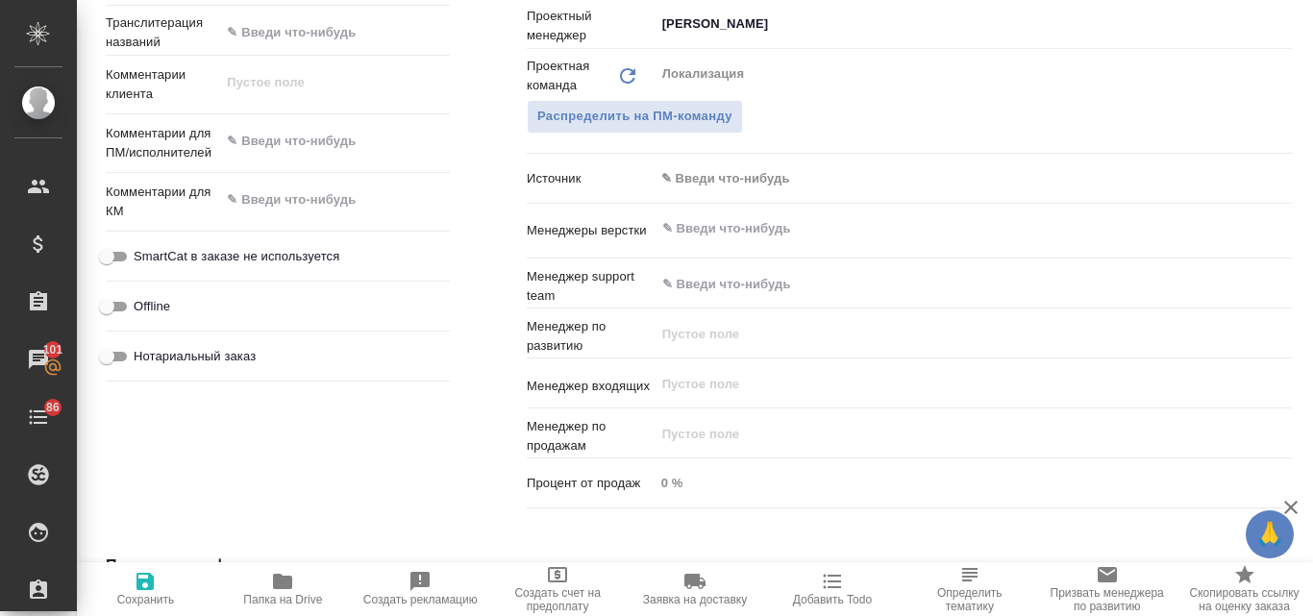
type textarea "x"
click at [294, 148] on textarea at bounding box center [335, 141] width 230 height 33
paste textarea "еще один текст шлю."
type textarea "еще один текст шлю."
type input "Общество с ограниченной ответственностью «Медиа Групп»(ООО «Медиа Групп»)"
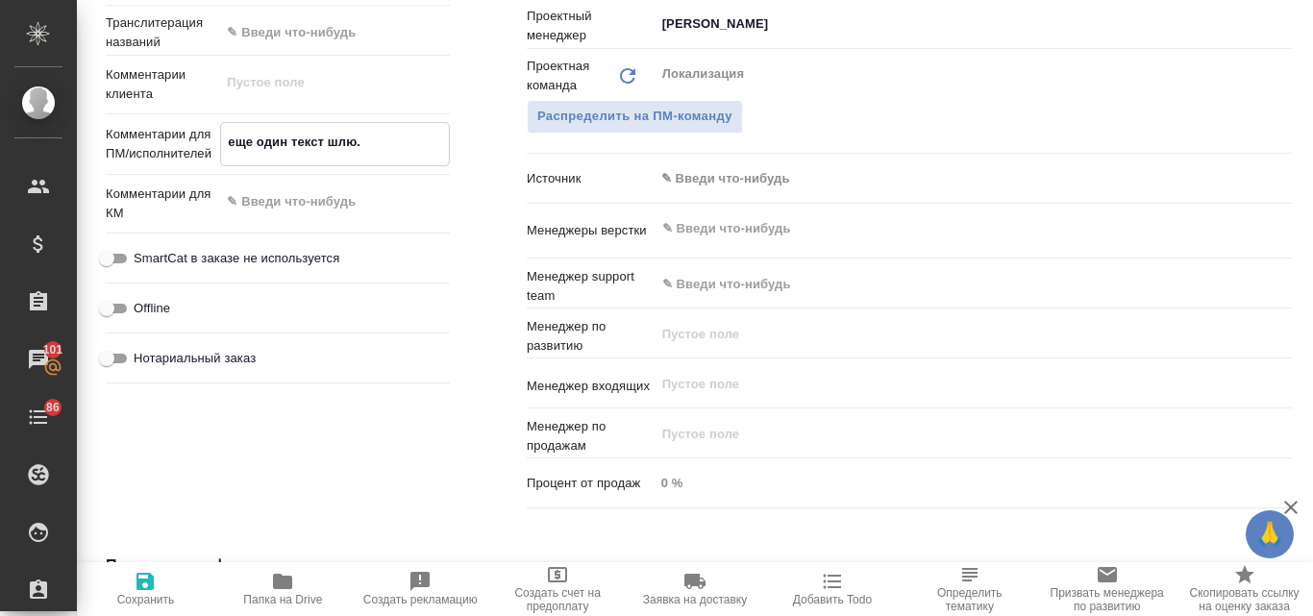
type textarea "x"
type input "Общество с ограниченной ответственностью «Медиа Групп»(ООО «Медиа Групп»)"
type textarea "x"
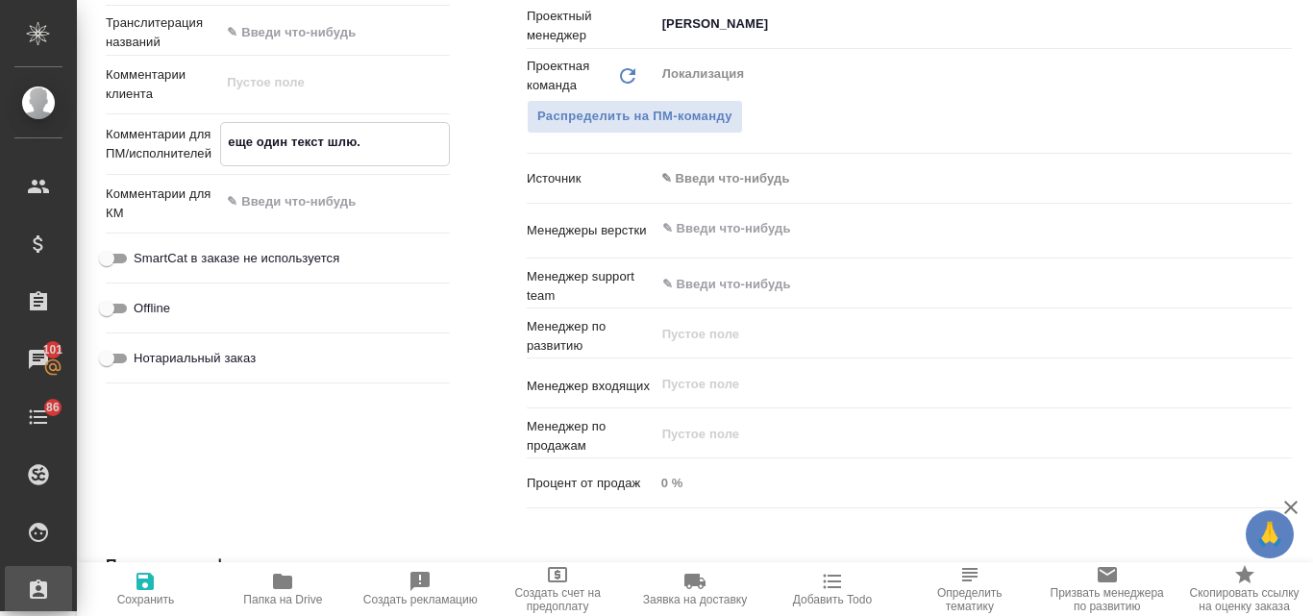
type textarea "x"
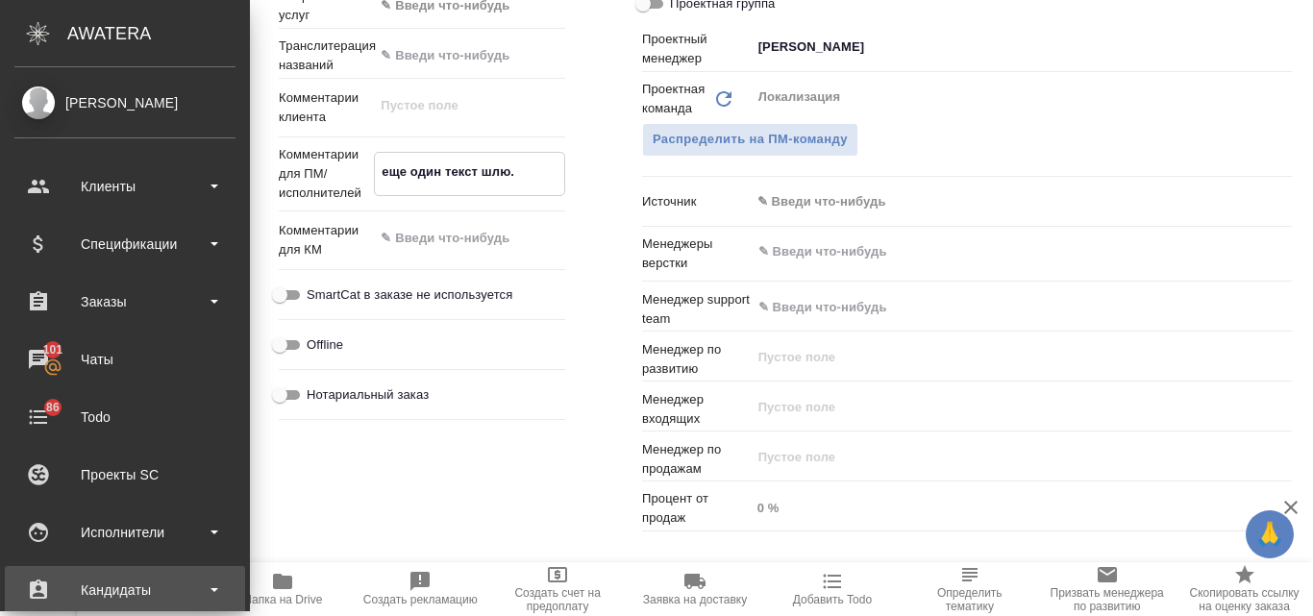
type input "Общество с ограниченной ответственностью «Медиа Групп»(ООО «Медиа Групп»)"
type textarea "x"
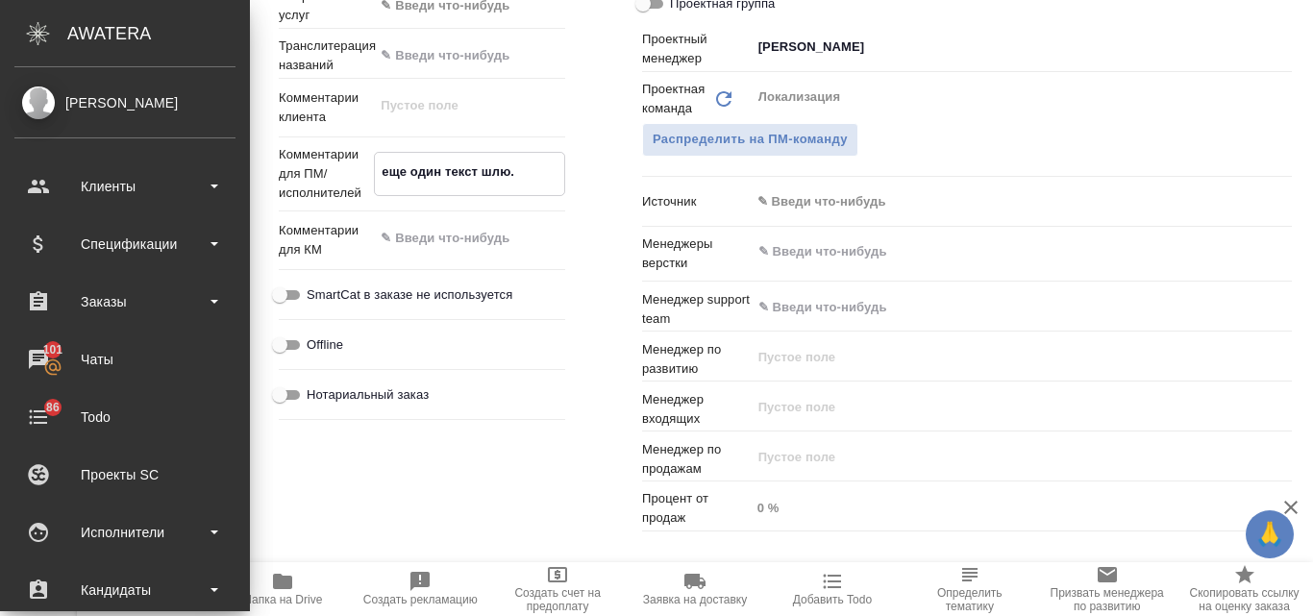
type input "Общество с ограниченной ответственностью «Медиа Групп»(ООО «Медиа Групп»)"
type textarea "x"
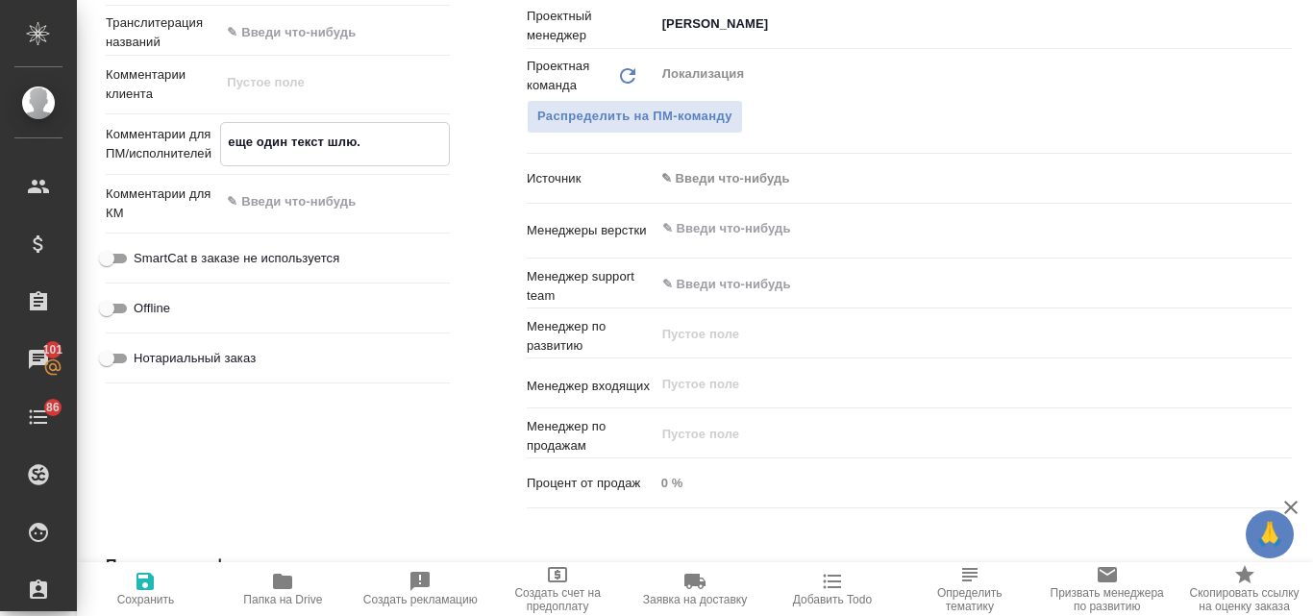
type textarea "еще один текст шлю."
click at [149, 573] on icon "button" at bounding box center [144, 581] width 17 height 17
type input "Общество с ограниченной ответственностью «Медиа Групп»(ООО «Медиа Групп»)"
type textarea "x"
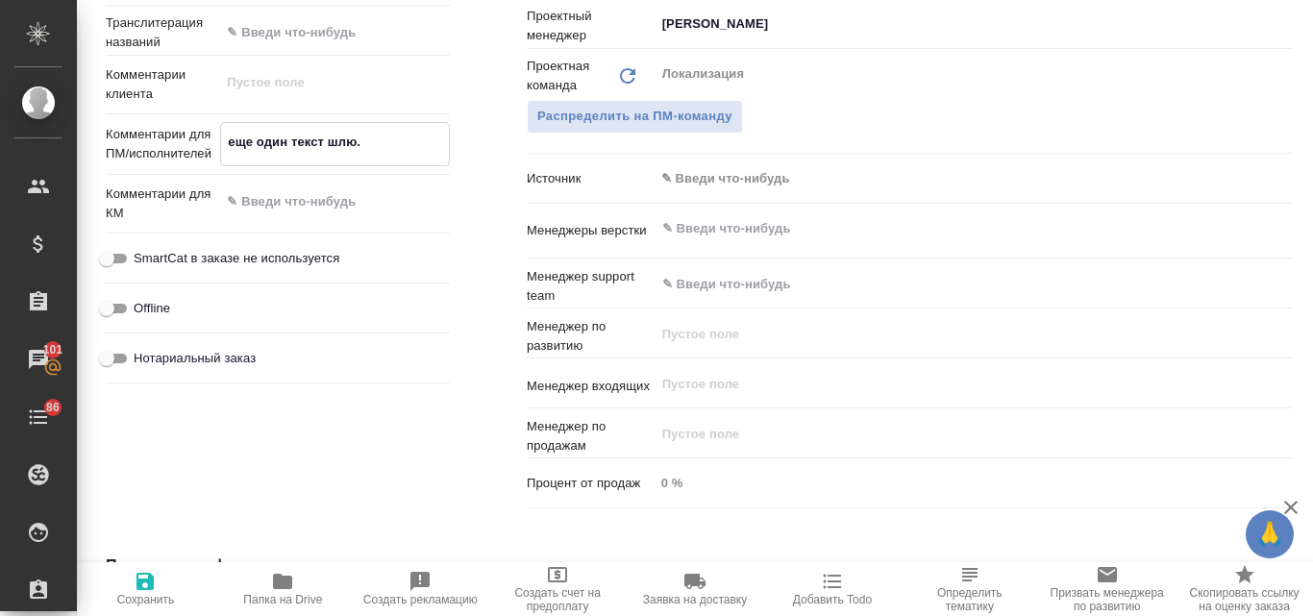
type textarea "x"
type input "Общество с ограниченной ответственностью «Медиа Групп»(ООО «Медиа Групп»)"
type textarea "x"
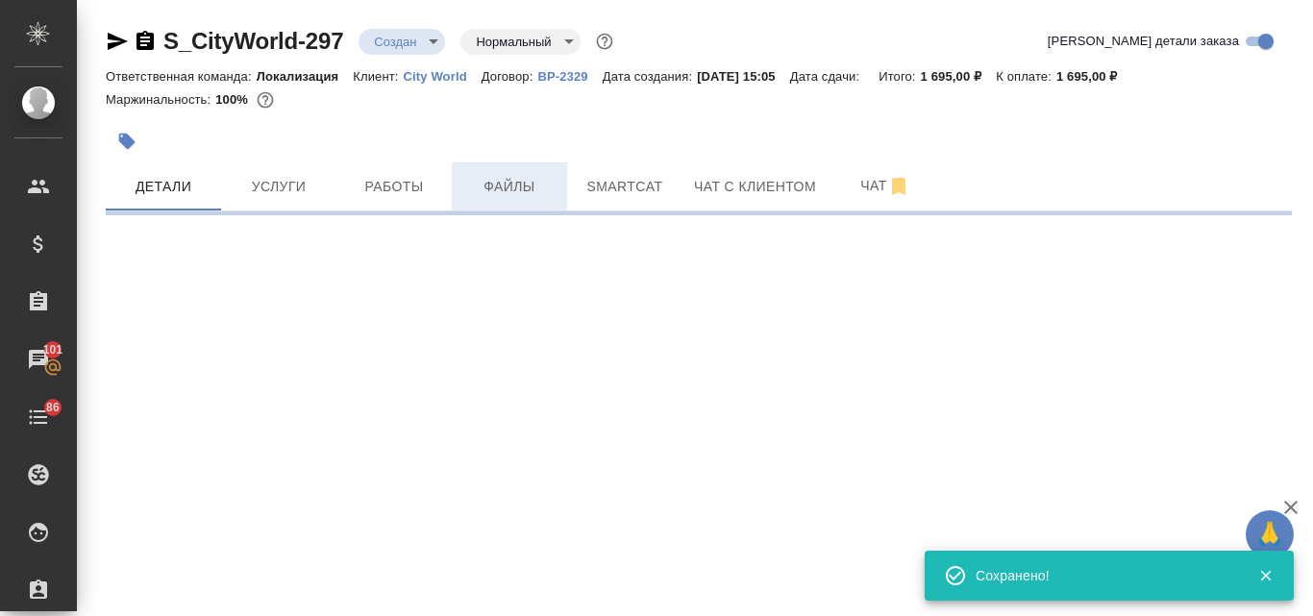
scroll to position [0, 0]
select select "RU"
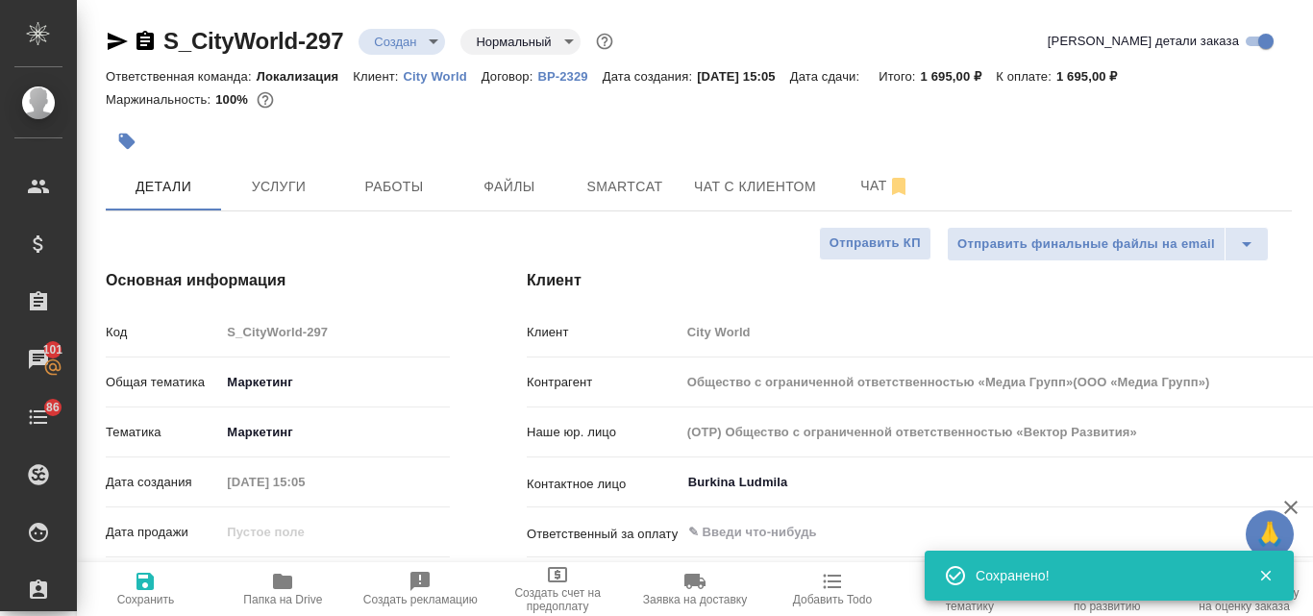
type textarea "x"
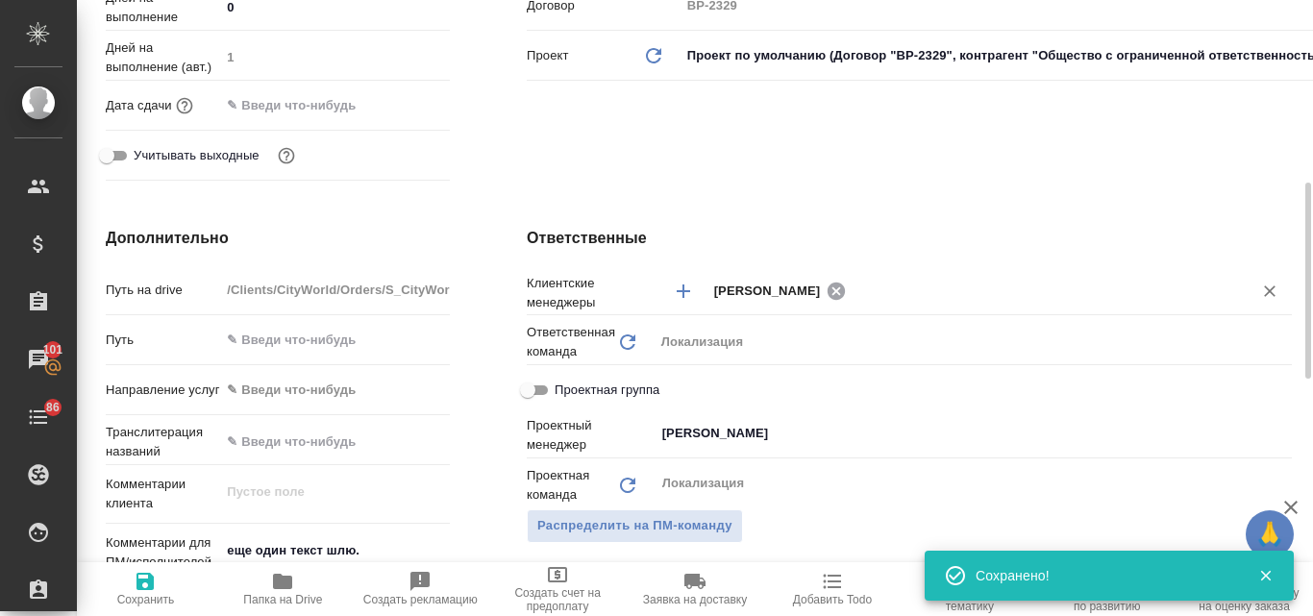
scroll to position [769, 0]
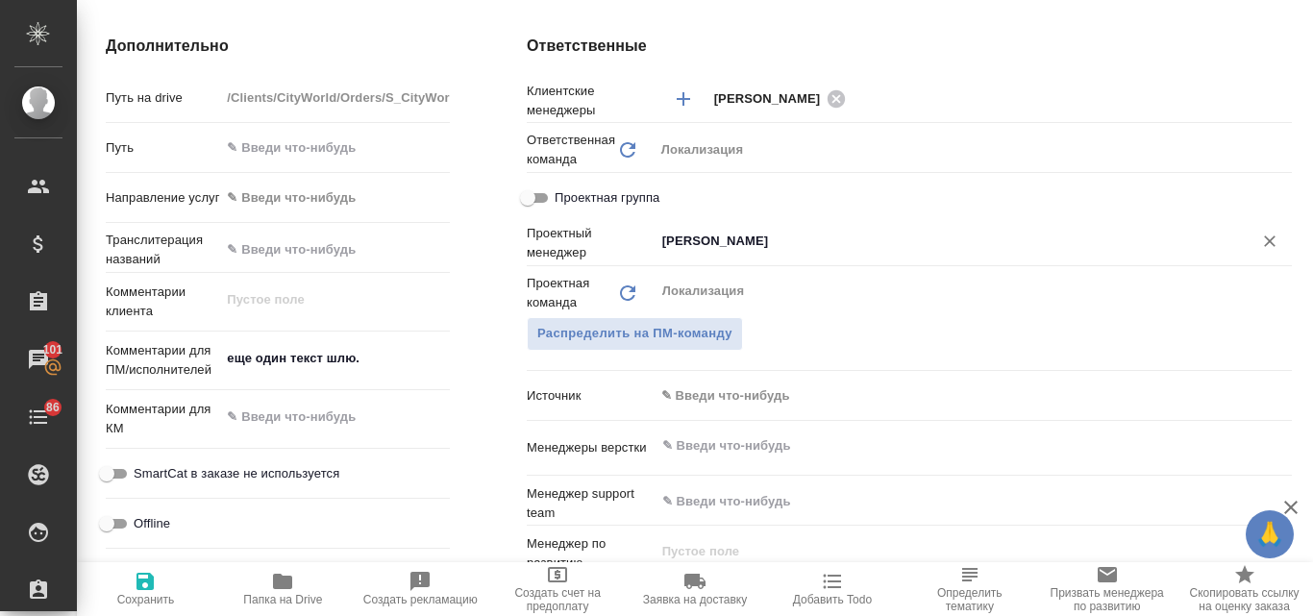
click at [1264, 240] on icon "Очистить" at bounding box center [1270, 241] width 12 height 12
type input "Общество с ограниченной ответственностью «Медиа Групп»(ООО «Медиа Групп»)"
type textarea "x"
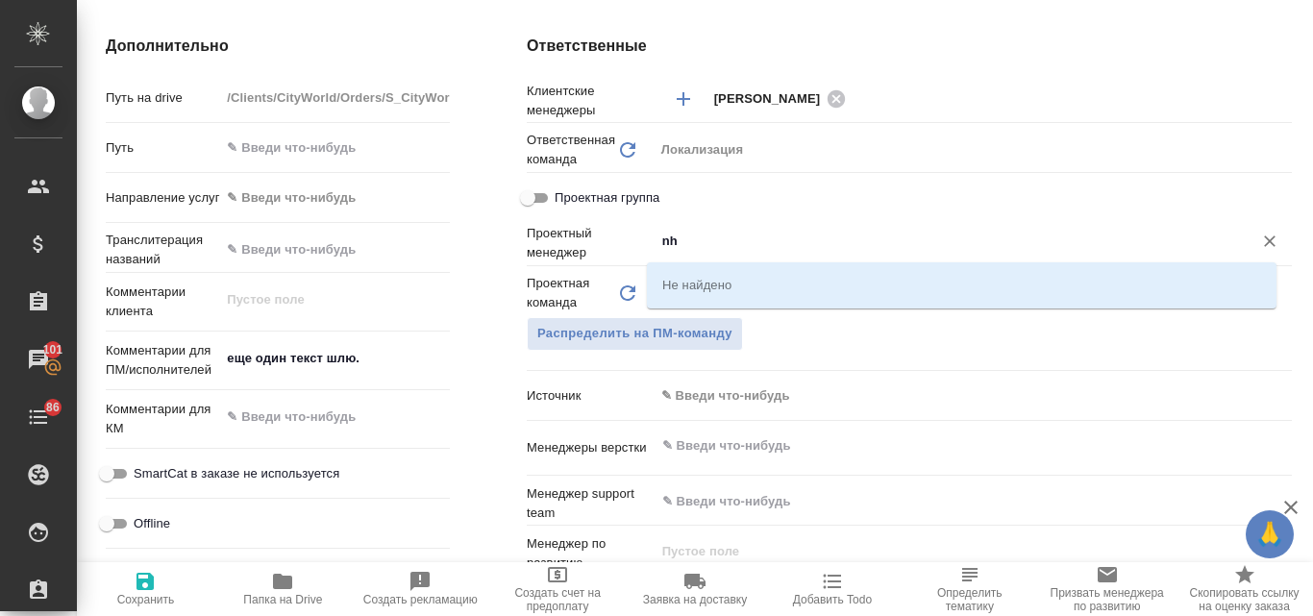
type input "n"
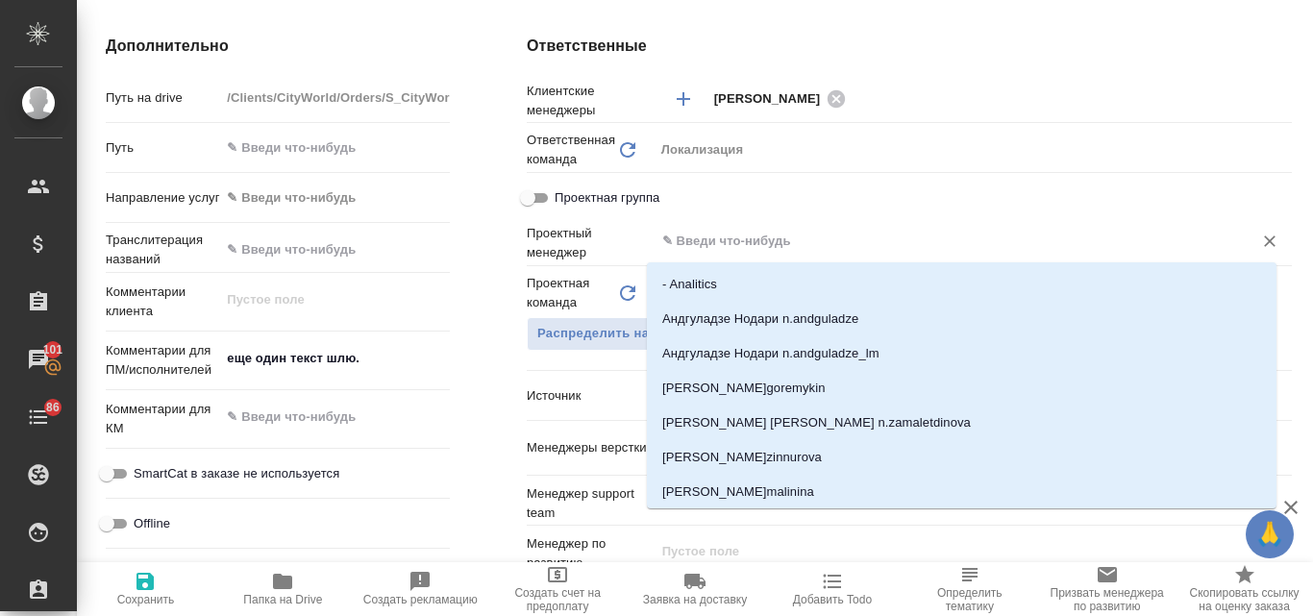
type input "Общество с ограниченной ответственностью «Медиа Групп»(ООО «Медиа Групп»)"
type textarea "x"
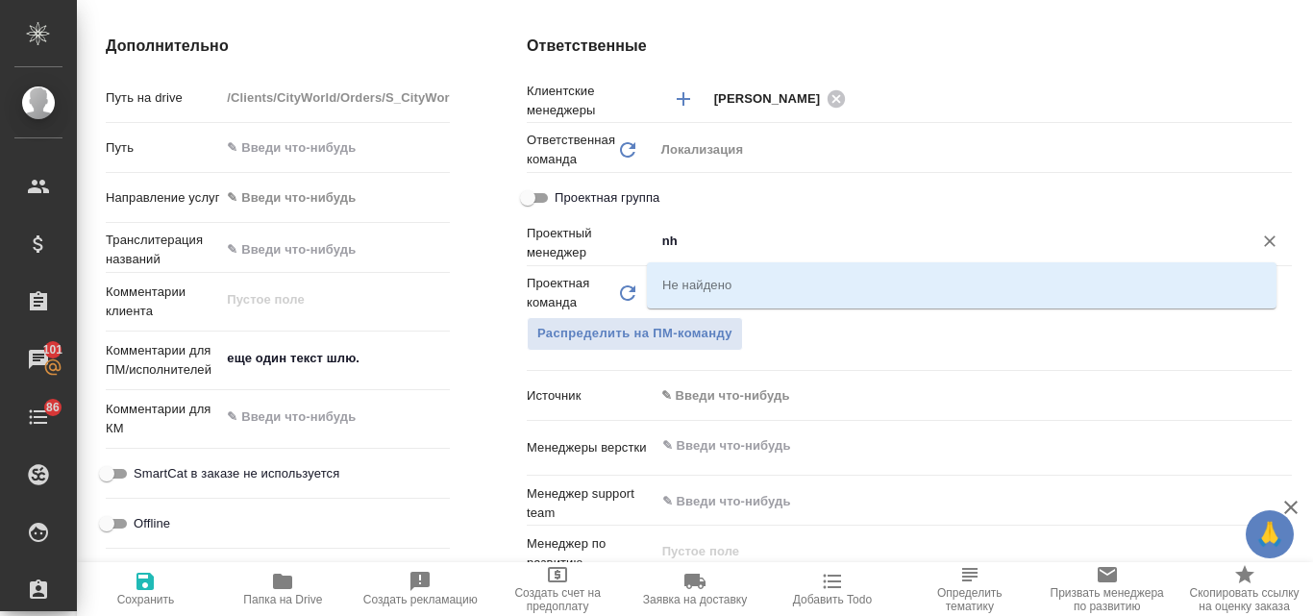
type input "n"
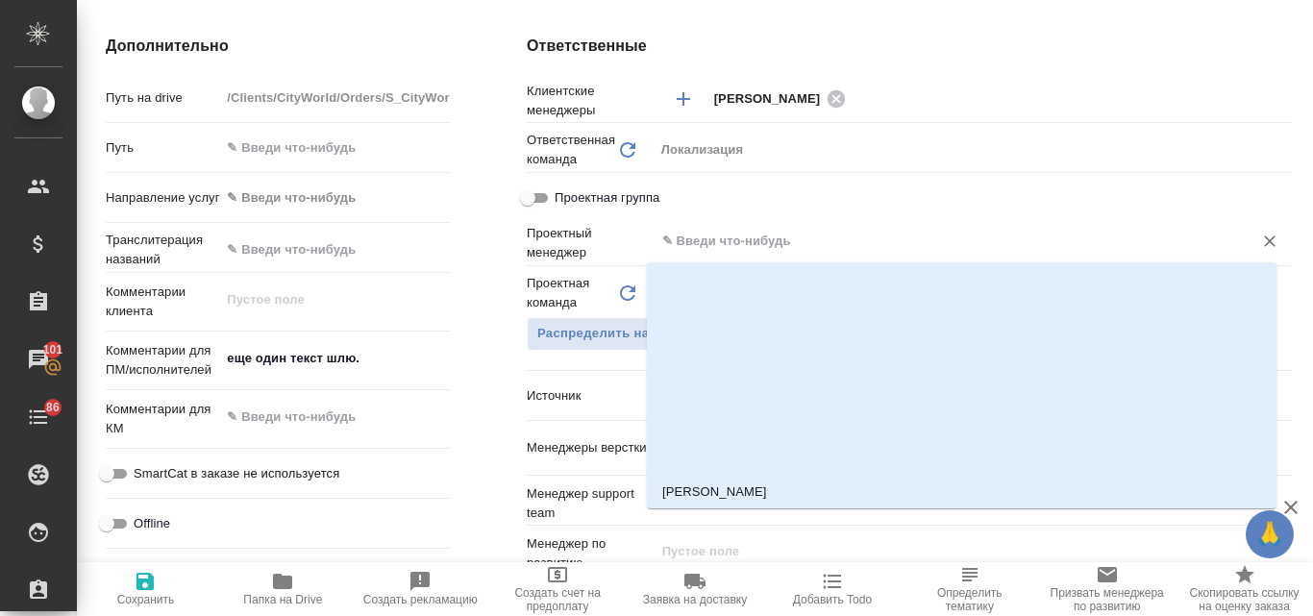
type input "Общество с ограниченной ответственностью «Медиа Групп»(ООО «Медиа Групп»)"
type textarea "x"
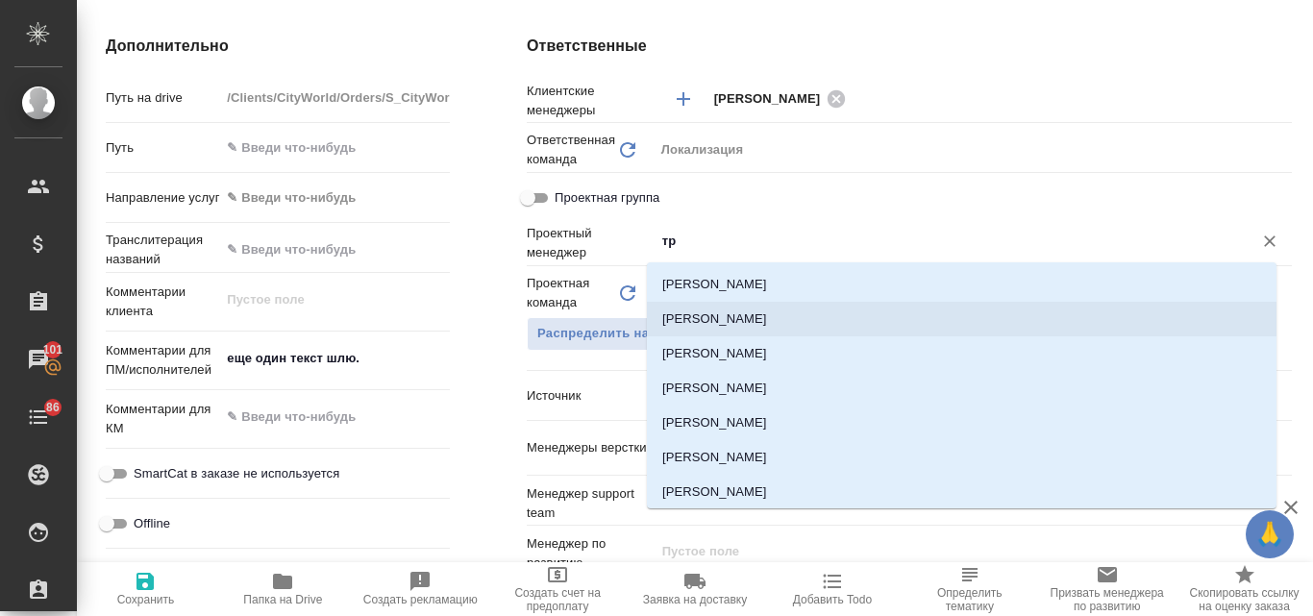
type input "тре"
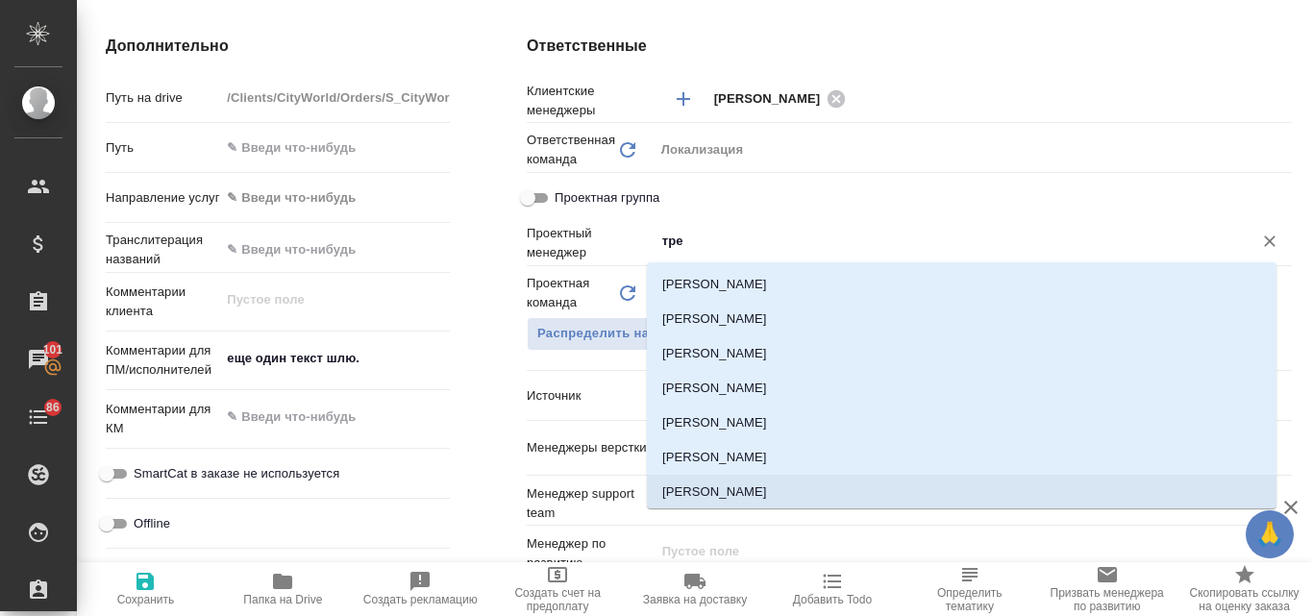
click at [764, 482] on li "Третьякова Ольга" at bounding box center [961, 492] width 629 height 35
type input "Общество с ограниченной ответственностью «Медиа Групп»(ООО «Медиа Групп»)"
type textarea "x"
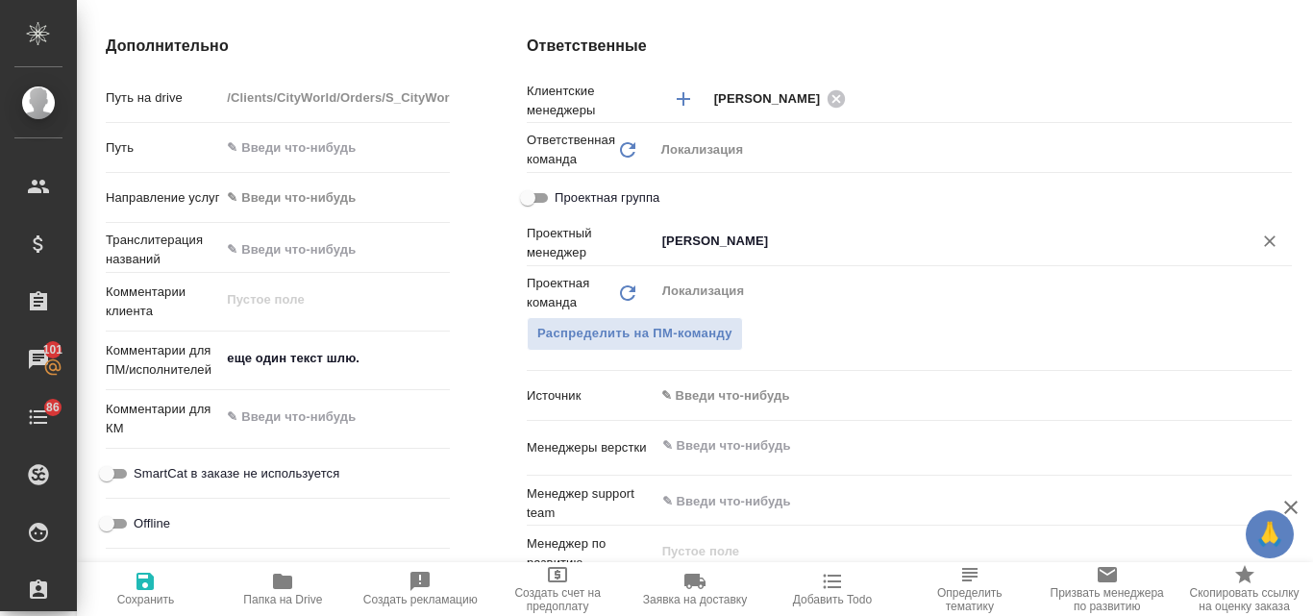
type input "Третьякова Ольга"
click at [149, 594] on span "Сохранить" at bounding box center [146, 599] width 58 height 13
type input "Общество с ограниченной ответственностью «Медиа Групп»(ООО «Медиа Групп»)"
type textarea "x"
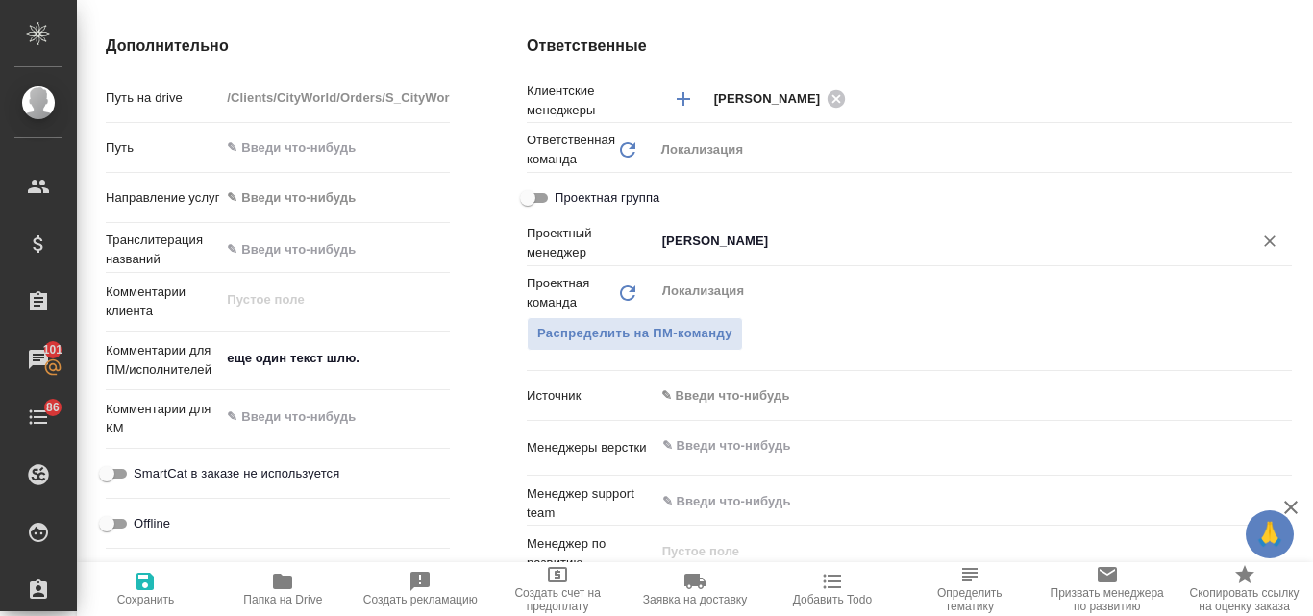
type textarea "x"
type input "Общество с ограниченной ответственностью «Медиа Групп»(ООО «Медиа Групп»)"
type textarea "x"
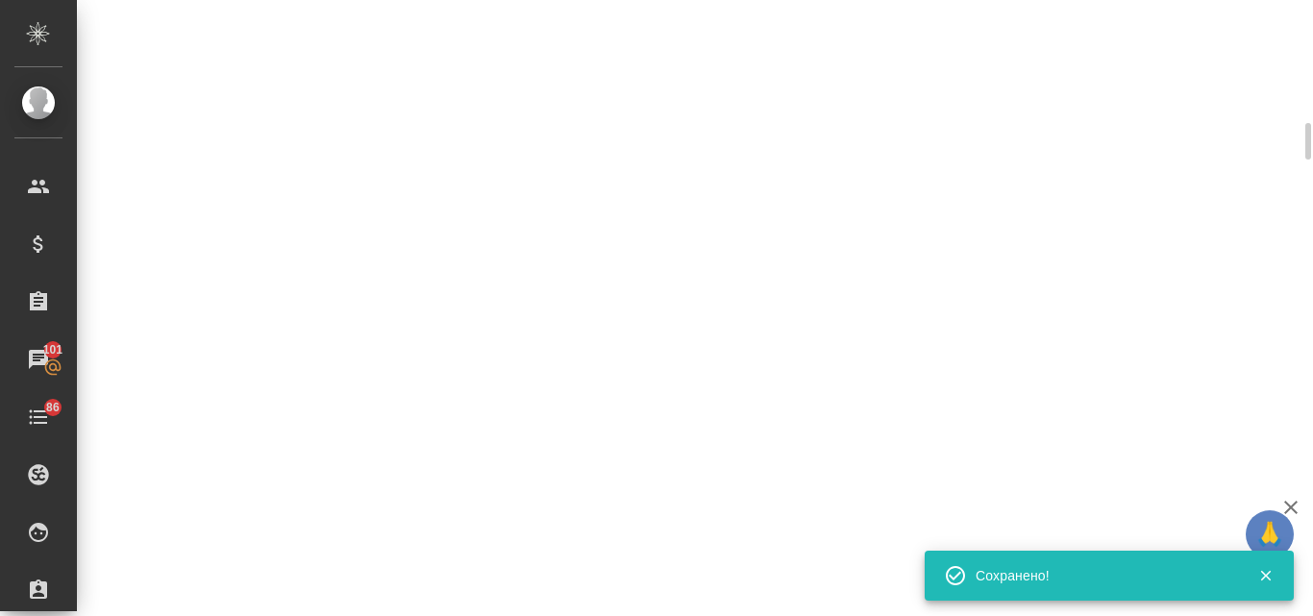
select select "RU"
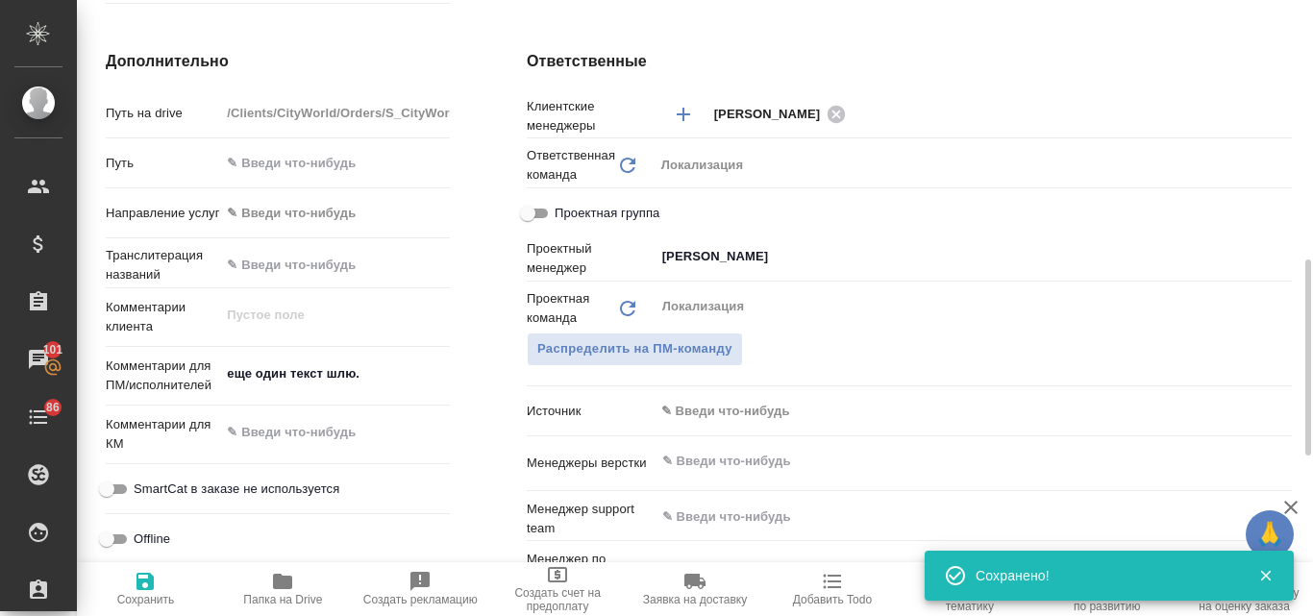
type textarea "x"
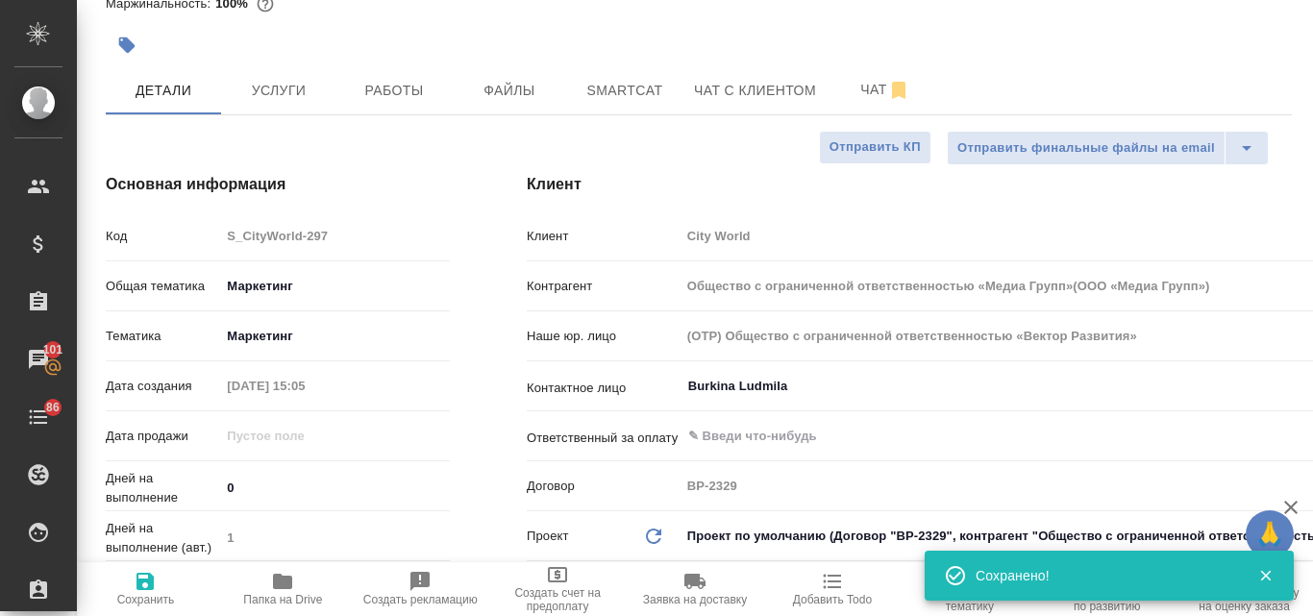
scroll to position [0, 0]
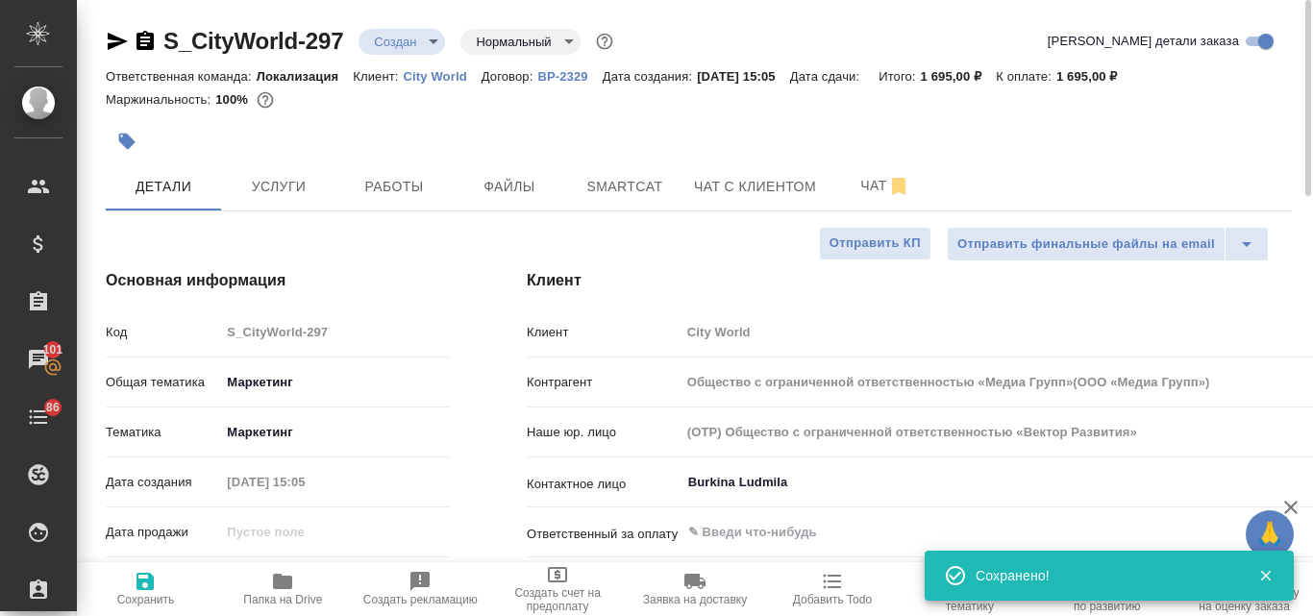
click at [121, 44] on icon "button" at bounding box center [118, 41] width 20 height 17
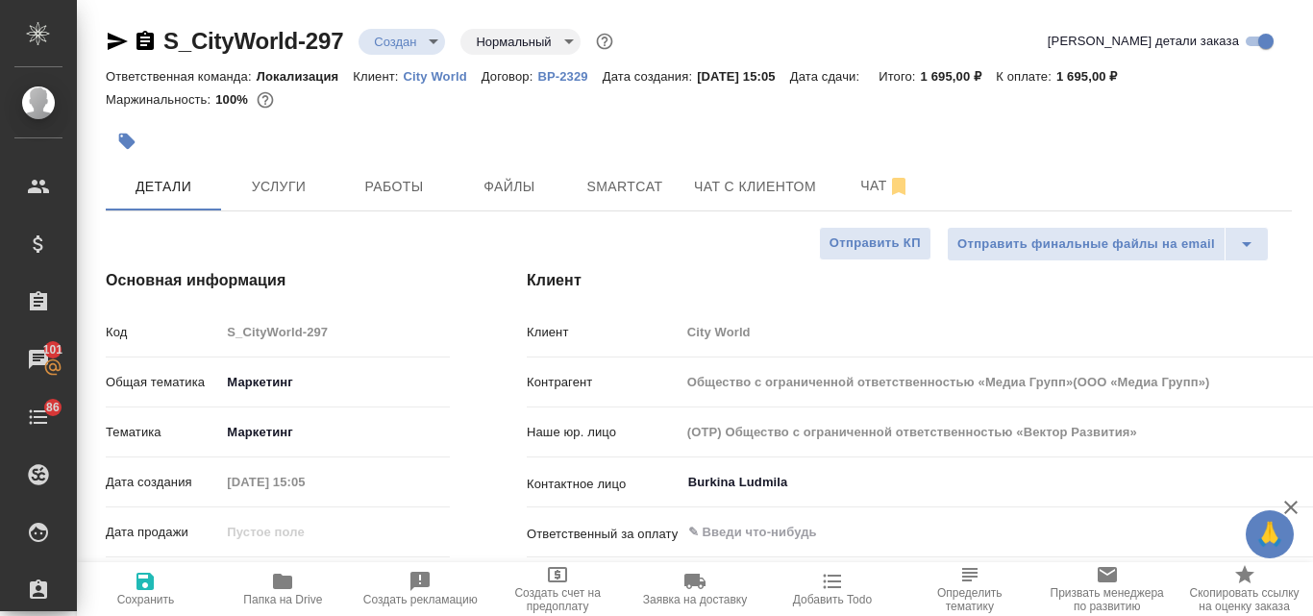
type input "Общество с ограниченной ответственностью «Медиа Групп»(ООО «Медиа Групп»)"
type textarea "x"
type input "Общество с ограниченной ответственностью «Медиа Групп»(ООО «Медиа Групп»)"
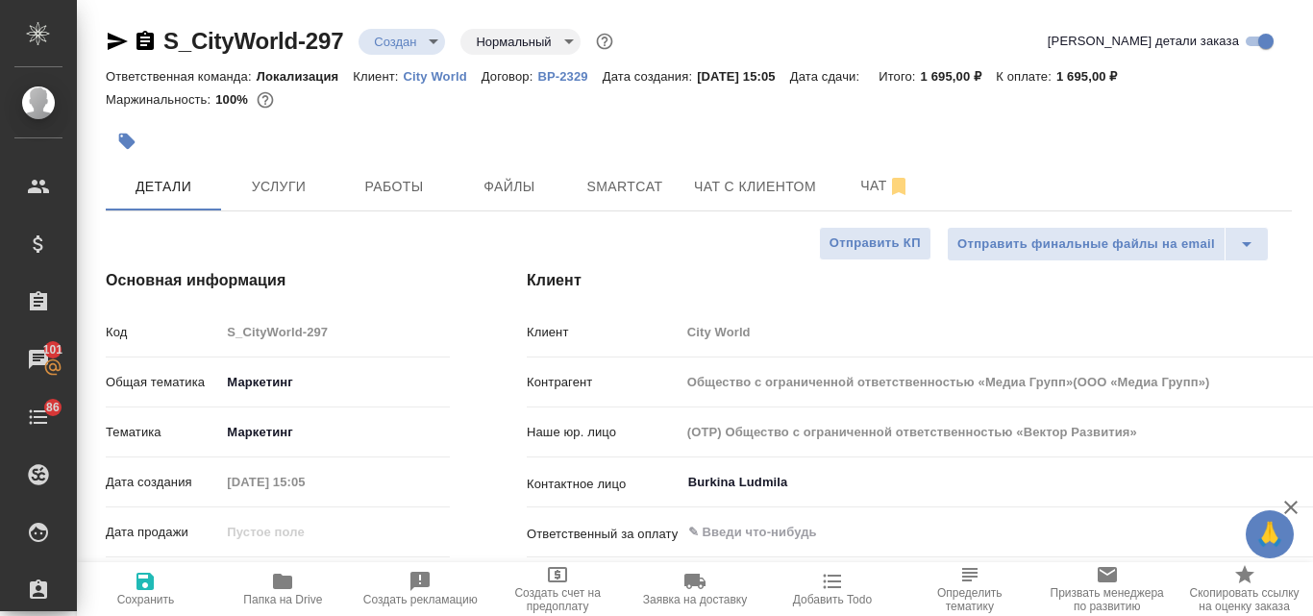
type textarea "x"
click at [300, 184] on span "Услуги" at bounding box center [279, 187] width 92 height 24
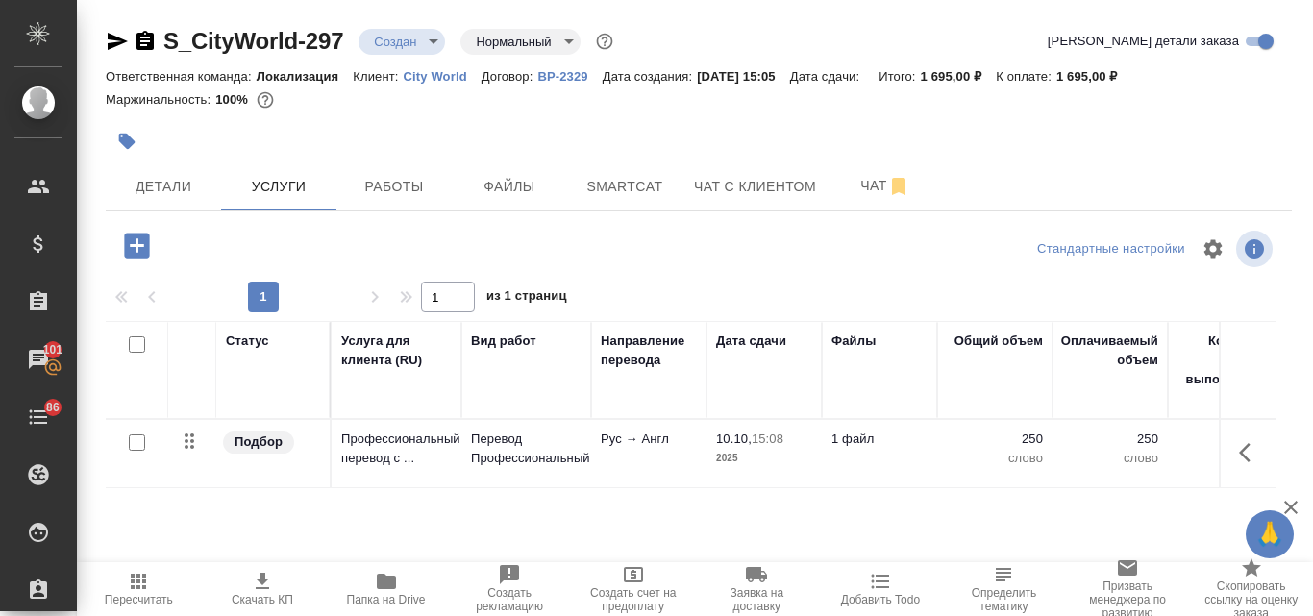
click at [244, 590] on span "Скачать КП" at bounding box center [262, 588] width 101 height 37
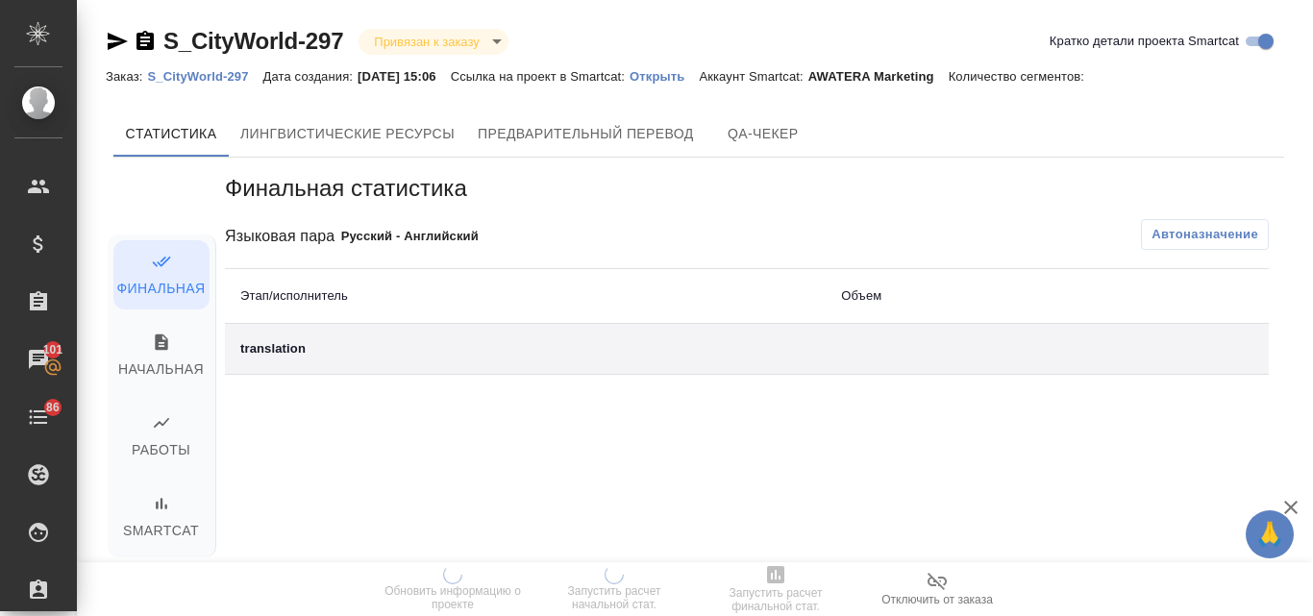
click at [681, 79] on p "Открыть" at bounding box center [663, 76] width 69 height 14
